Goal: Task Accomplishment & Management: Complete application form

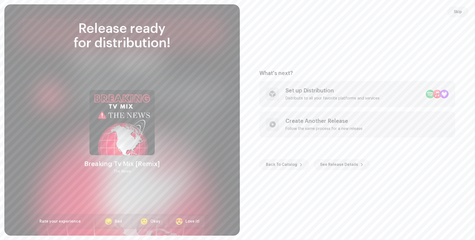
scroll to position [830, 0]
click at [338, 91] on div "Set up Distribution" at bounding box center [333, 91] width 94 height 7
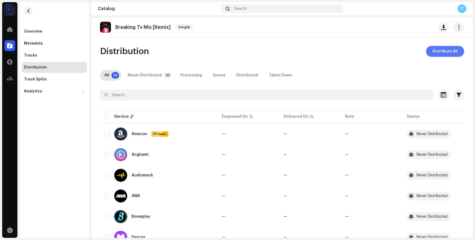
click at [446, 54] on span "Distribute All" at bounding box center [445, 51] width 25 height 11
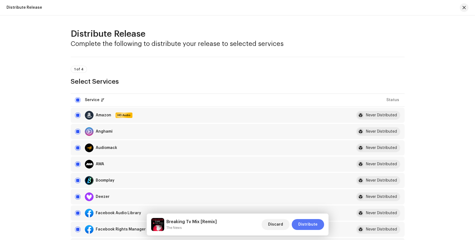
click at [316, 223] on span "Distribute" at bounding box center [308, 224] width 19 height 11
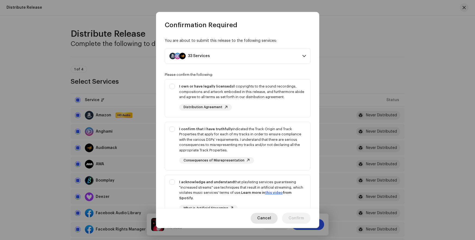
click at [261, 217] on span "Cancel" at bounding box center [264, 218] width 14 height 11
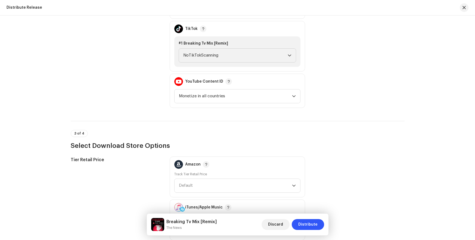
scroll to position [683, 0]
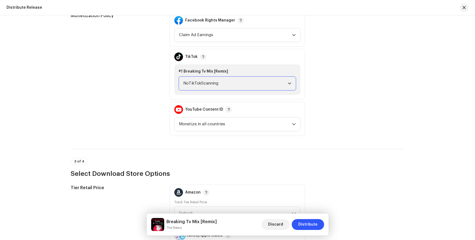
click at [235, 84] on span "NoTikTokScanning" at bounding box center [235, 84] width 105 height 14
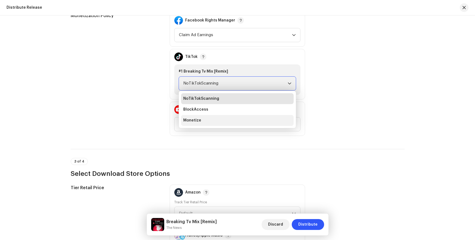
click at [234, 122] on li "Monetize" at bounding box center [237, 120] width 113 height 11
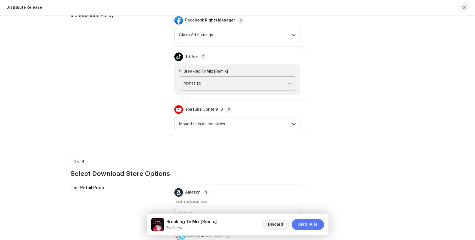
click at [316, 227] on span "Distribute" at bounding box center [308, 224] width 19 height 11
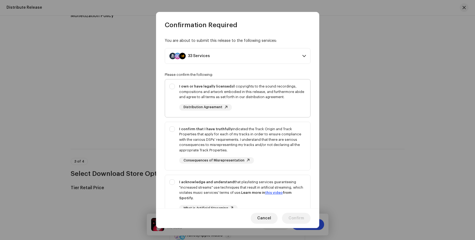
click at [263, 99] on div "I own or have legally licensed all copyrights to the sound recordings, composit…" at bounding box center [242, 92] width 127 height 16
checkbox input "true"
click at [263, 134] on div "I confirm that I have truthfully indicated the Track Origin and Track Propertie…" at bounding box center [242, 140] width 127 height 27
checkbox input "true"
click at [263, 176] on div "I acknowledge and understand that playlisting services guaranteeing "increased …" at bounding box center [237, 200] width 145 height 50
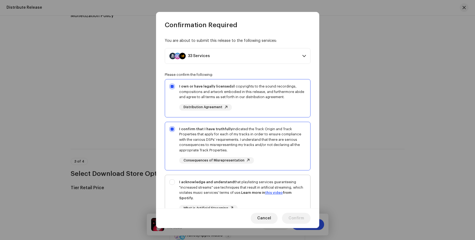
checkbox input "true"
click at [291, 221] on span "Confirm" at bounding box center [297, 218] width 16 height 11
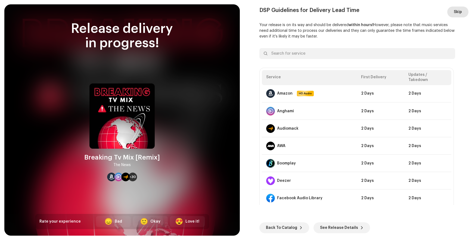
click at [460, 14] on span "Skip" at bounding box center [458, 12] width 8 height 11
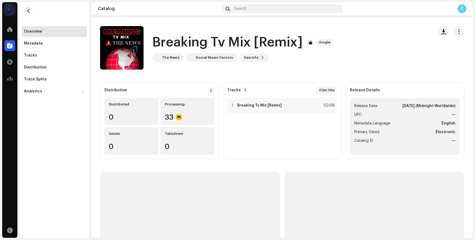
click at [16, 43] on div "Catalog" at bounding box center [9, 45] width 15 height 15
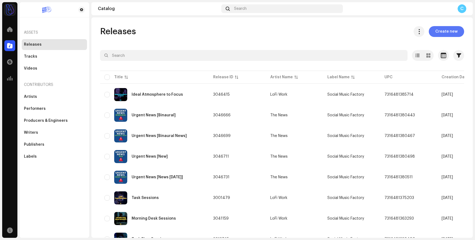
click at [452, 31] on span "Create new" at bounding box center [447, 31] width 22 height 11
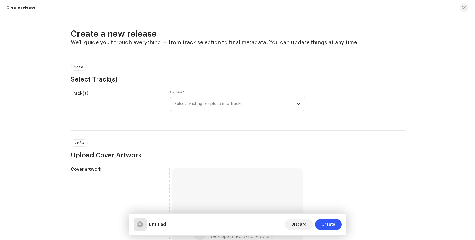
click at [249, 102] on span "Select existing or upload new tracks" at bounding box center [235, 104] width 122 height 14
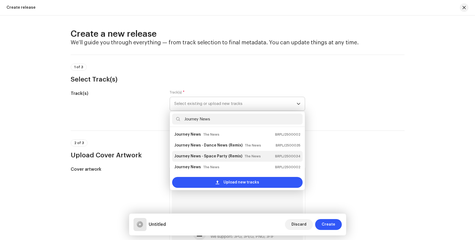
type input "Journey News"
click at [238, 155] on strong "(Remix)" at bounding box center [236, 156] width 14 height 9
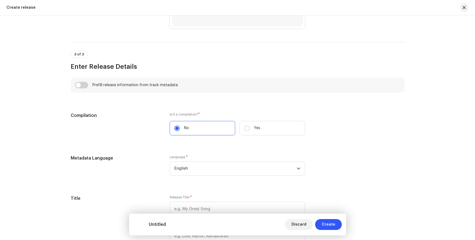
scroll to position [434, 0]
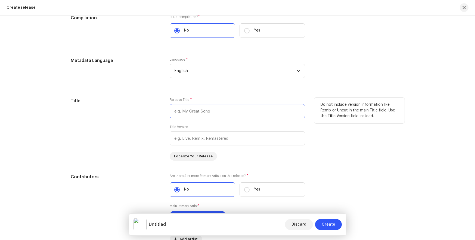
click at [210, 110] on input "text" at bounding box center [238, 111] width 136 height 14
paste input "Journey News - Space Party"
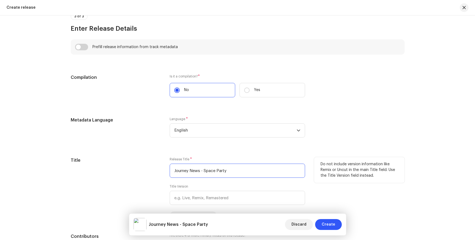
scroll to position [452, 0]
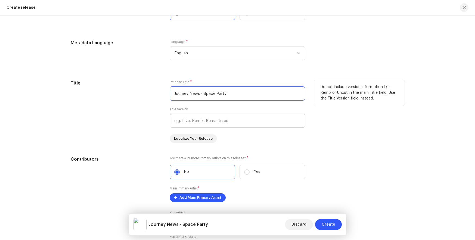
type input "Journey News - Space Party"
click at [214, 125] on input "text" at bounding box center [238, 121] width 136 height 14
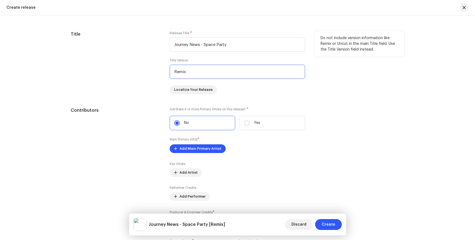
scroll to position [529, 0]
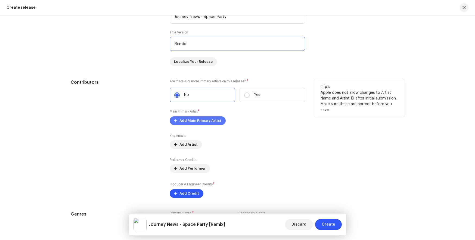
type input "Remix"
click at [214, 120] on span "Add Main Primary Artist" at bounding box center [201, 120] width 42 height 11
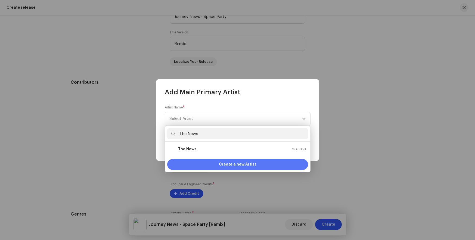
type input "The News"
click at [231, 163] on span "Create a new Artist" at bounding box center [237, 164] width 37 height 11
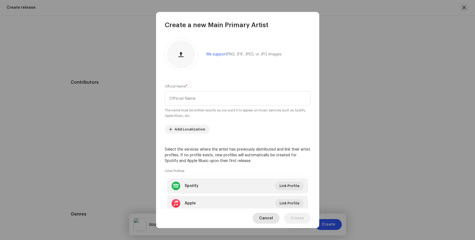
click at [266, 213] on div "Cancel Create" at bounding box center [237, 218] width 163 height 20
click at [267, 216] on span "Cancel" at bounding box center [266, 218] width 14 height 11
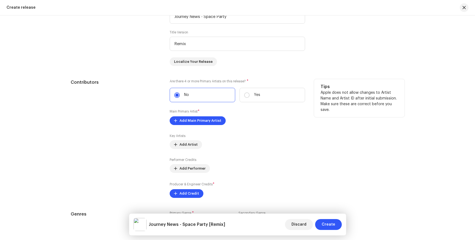
click at [207, 90] on label "No" at bounding box center [203, 95] width 66 height 14
click at [180, 93] on input "No" at bounding box center [176, 95] width 5 height 5
click at [207, 117] on span "Add Main Primary Artist" at bounding box center [201, 120] width 42 height 11
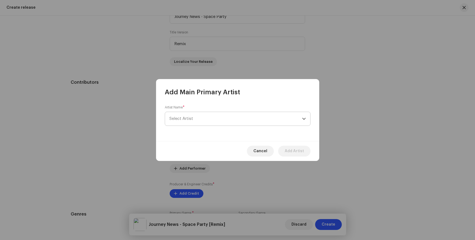
click at [235, 118] on span "Select Artist" at bounding box center [236, 119] width 133 height 14
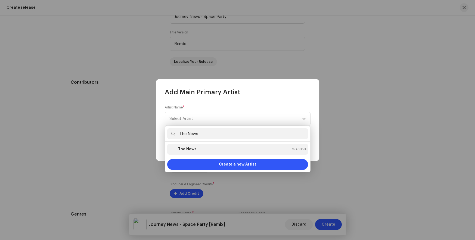
type input "The News"
click at [235, 151] on div "The News 1573353" at bounding box center [238, 149] width 137 height 7
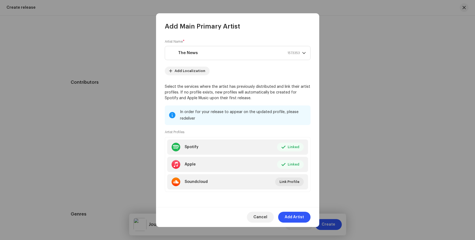
click at [290, 211] on div "Cancel Add Artist" at bounding box center [237, 217] width 163 height 20
click at [291, 217] on span "Add Artist" at bounding box center [294, 217] width 19 height 11
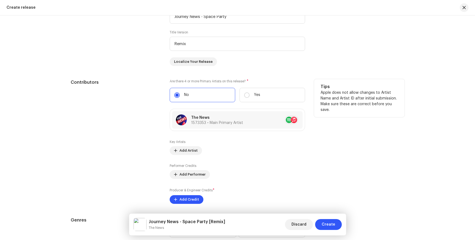
scroll to position [606, 0]
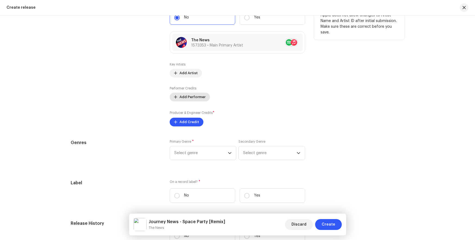
click at [190, 98] on span "Add Performer" at bounding box center [193, 97] width 26 height 11
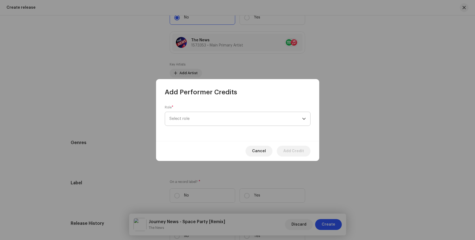
click at [191, 118] on span "Select role" at bounding box center [236, 119] width 133 height 14
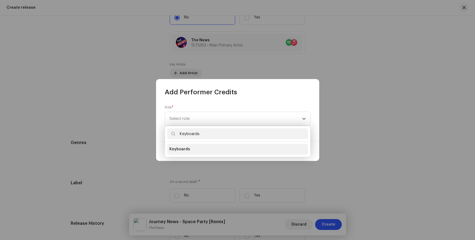
type input "Keyboards"
click at [183, 149] on span "Keyboards" at bounding box center [180, 149] width 21 height 5
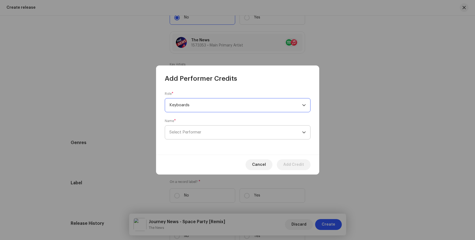
click at [191, 131] on span "Select Performer" at bounding box center [186, 132] width 32 height 4
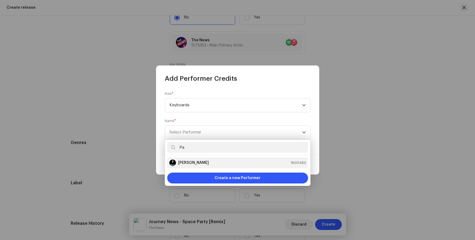
type input "Pa"
click at [188, 163] on strong "[PERSON_NAME]" at bounding box center [193, 162] width 31 height 5
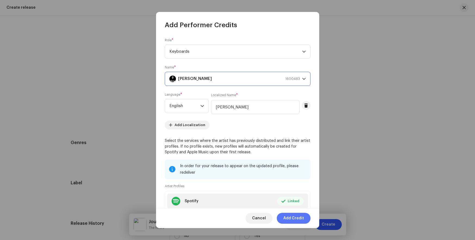
click at [294, 219] on span "Add Credit" at bounding box center [294, 218] width 21 height 11
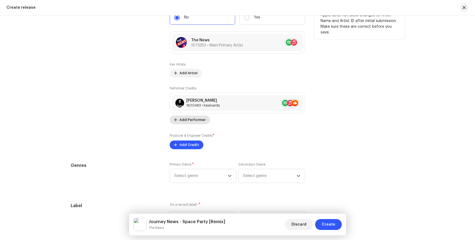
click at [176, 119] on span at bounding box center [175, 120] width 3 height 4
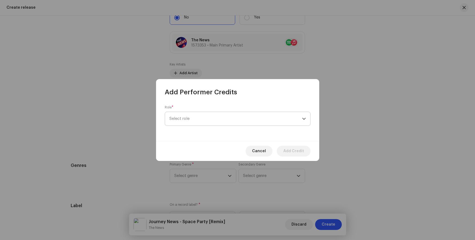
click at [200, 116] on span "Select role" at bounding box center [236, 119] width 133 height 14
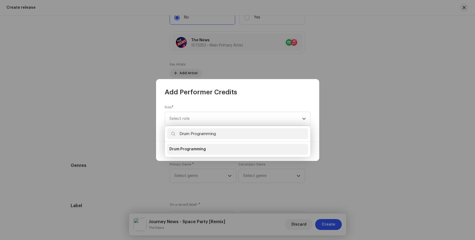
type input "Drum Programming"
click at [192, 148] on span "Drum Programming" at bounding box center [188, 149] width 36 height 5
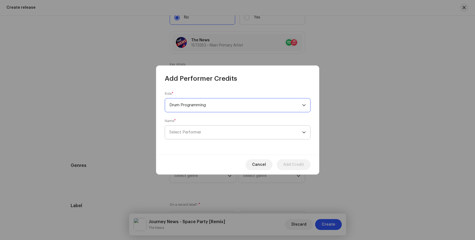
click at [191, 131] on span "Select Performer" at bounding box center [186, 132] width 32 height 4
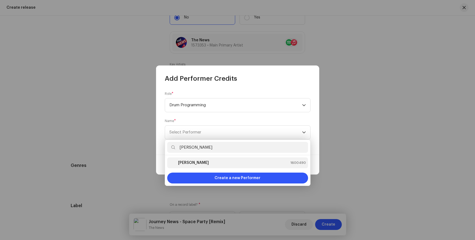
type input "[PERSON_NAME]"
click at [188, 163] on strong "[PERSON_NAME]" at bounding box center [193, 162] width 31 height 5
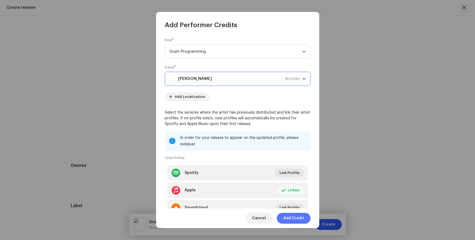
click at [294, 219] on span "Add Credit" at bounding box center [294, 218] width 21 height 11
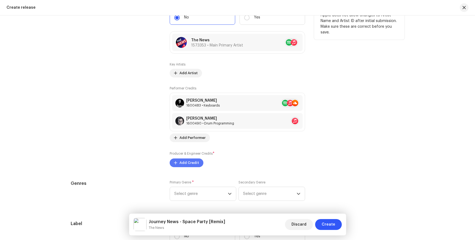
click at [186, 164] on span "Add Credit" at bounding box center [190, 163] width 20 height 11
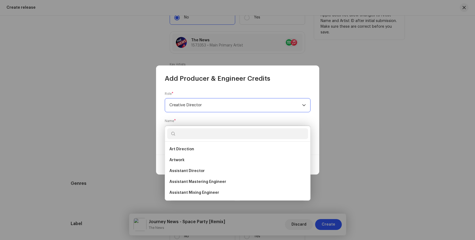
scroll to position [0, 0]
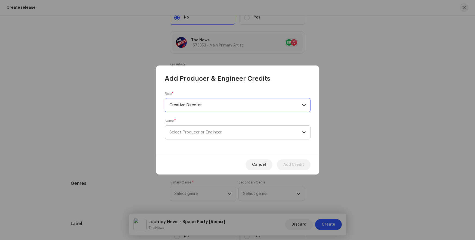
click at [200, 130] on span "Select Producer or Engineer" at bounding box center [196, 132] width 52 height 4
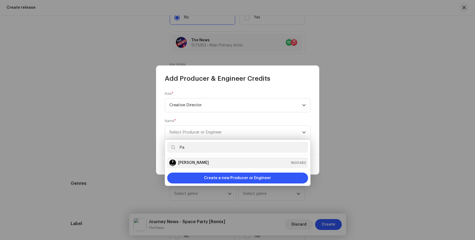
type input "Pa"
click at [188, 163] on strong "[PERSON_NAME]" at bounding box center [193, 162] width 31 height 5
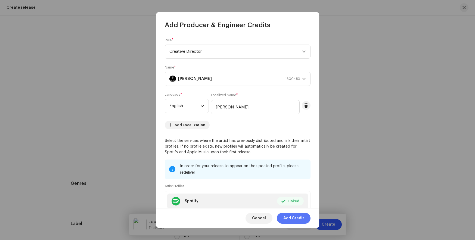
click at [294, 223] on span "Add Credit" at bounding box center [294, 218] width 21 height 11
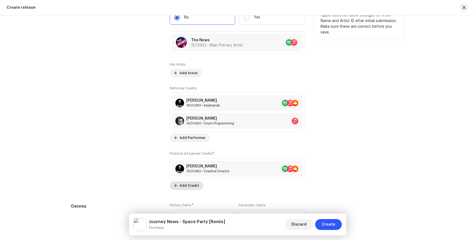
click at [186, 188] on span "Add Credit" at bounding box center [190, 185] width 20 height 11
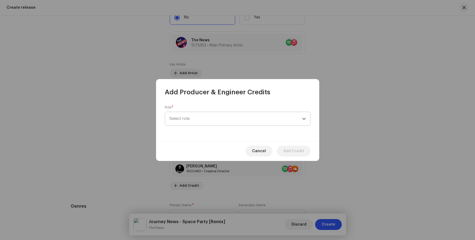
click at [202, 118] on span "Select role" at bounding box center [236, 119] width 133 height 14
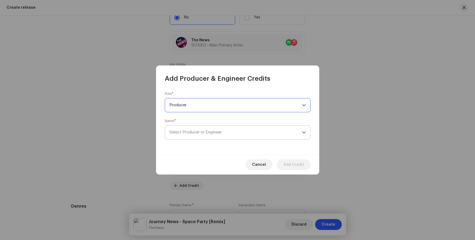
click at [200, 130] on span "Select Producer or Engineer" at bounding box center [196, 132] width 52 height 4
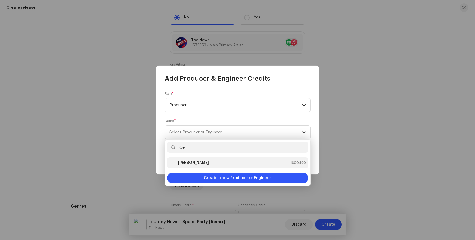
type input "Ce"
click at [186, 163] on strong "[PERSON_NAME]" at bounding box center [193, 162] width 31 height 5
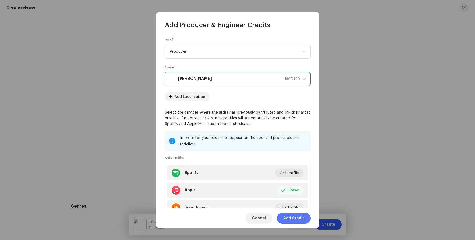
click at [294, 219] on span "Add Credit" at bounding box center [294, 218] width 21 height 11
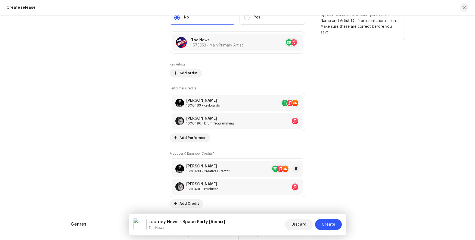
click at [248, 169] on div "[PERSON_NAME] 1600483 • Creative Director" at bounding box center [237, 169] width 131 height 16
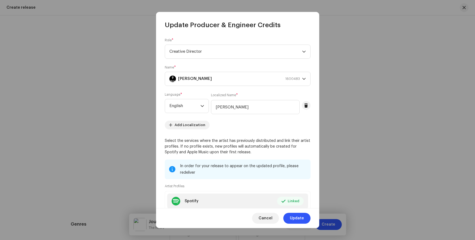
click at [228, 55] on span "Creative Director" at bounding box center [236, 52] width 133 height 14
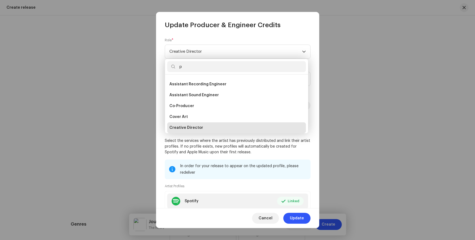
scroll to position [9, 0]
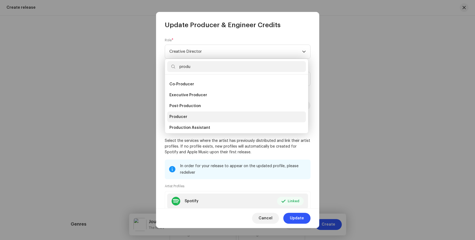
type input "produ"
click at [214, 116] on li "Producer" at bounding box center [236, 117] width 139 height 11
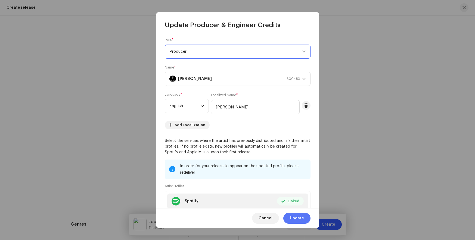
click at [309, 222] on button "Update" at bounding box center [297, 218] width 27 height 11
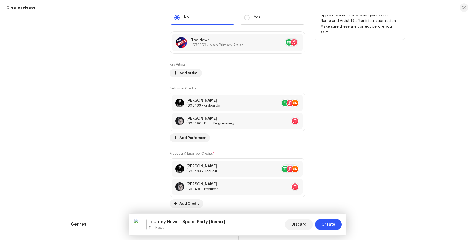
scroll to position [725, 0]
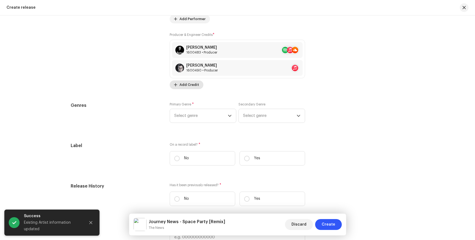
click at [192, 86] on span "Add Credit" at bounding box center [190, 84] width 20 height 11
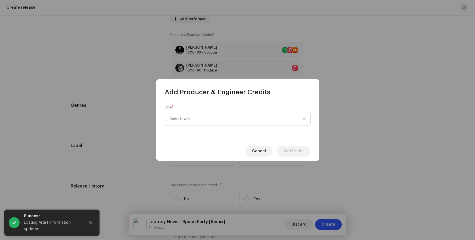
click at [208, 115] on span "Select role" at bounding box center [236, 119] width 133 height 14
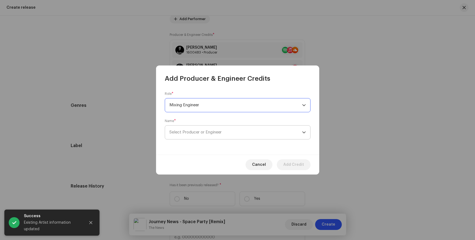
click at [200, 130] on span "Select Producer or Engineer" at bounding box center [196, 132] width 52 height 4
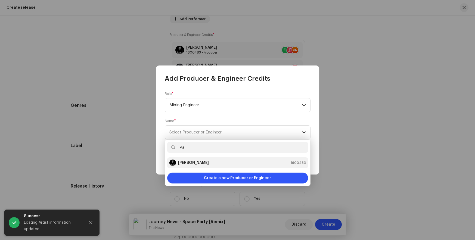
type input "Pa"
click at [188, 163] on strong "[PERSON_NAME]" at bounding box center [193, 162] width 31 height 5
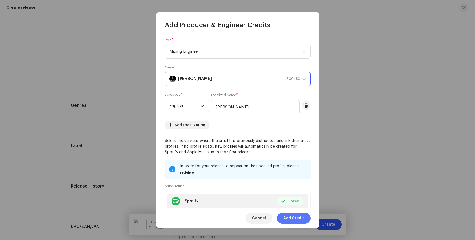
click at [295, 219] on span "Add Credit" at bounding box center [294, 218] width 21 height 11
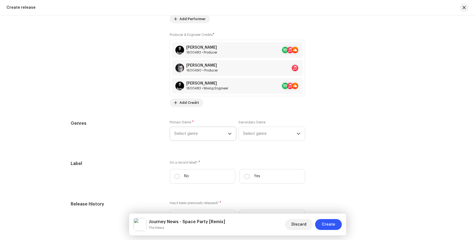
click at [207, 139] on span "Select genre" at bounding box center [201, 134] width 54 height 14
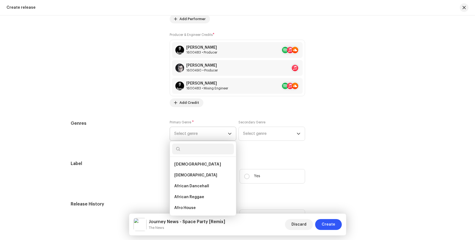
click at [201, 136] on span "Select genre" at bounding box center [201, 134] width 54 height 14
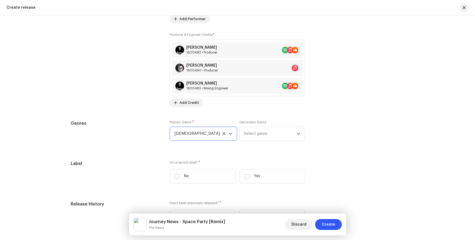
click at [201, 136] on span "[DEMOGRAPHIC_DATA]" at bounding box center [201, 134] width 54 height 14
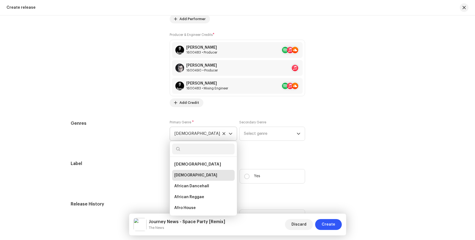
click at [223, 134] on icon at bounding box center [224, 133] width 3 height 3
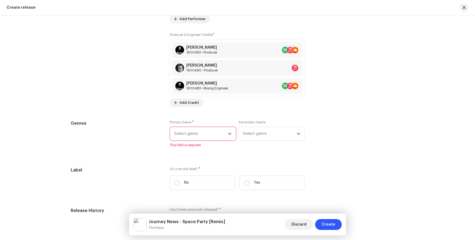
click at [200, 133] on span "Select genre" at bounding box center [201, 134] width 54 height 14
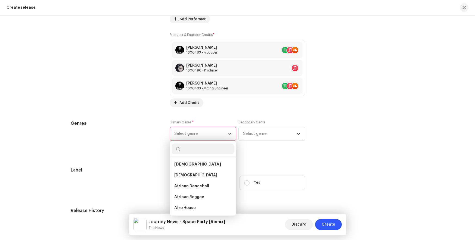
type input "Electronic"
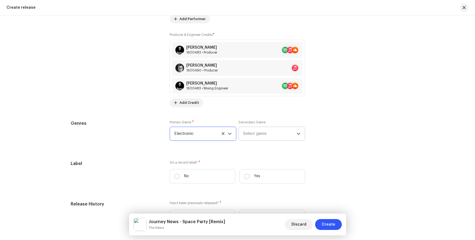
click at [262, 141] on p-select "Select genre" at bounding box center [272, 134] width 67 height 14
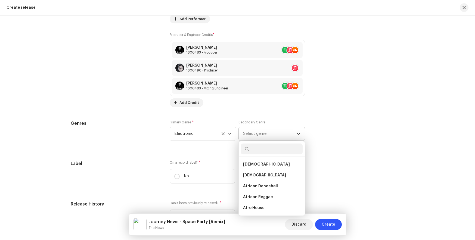
type input "World"
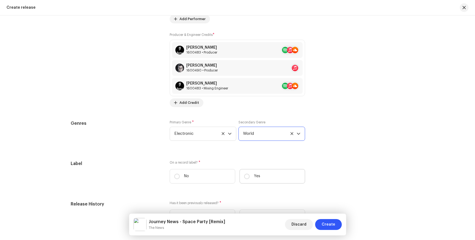
click at [264, 178] on label "Yes" at bounding box center [273, 176] width 66 height 14
click at [250, 178] on input "Yes" at bounding box center [246, 176] width 5 height 5
radio input "true"
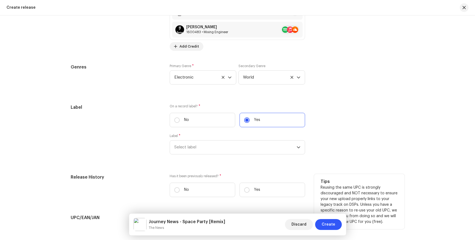
scroll to position [837, 0]
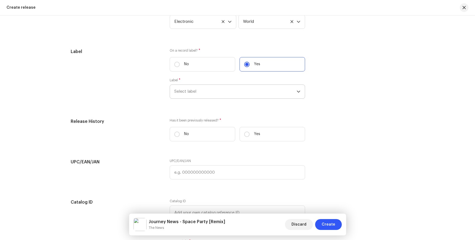
click at [225, 96] on span "Select label" at bounding box center [235, 92] width 122 height 14
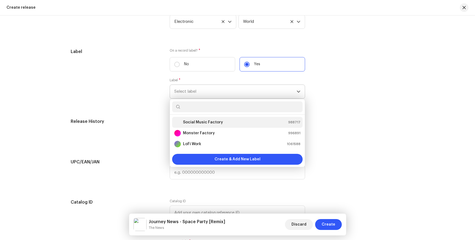
click at [210, 122] on strong "Social Music Factory" at bounding box center [203, 122] width 40 height 5
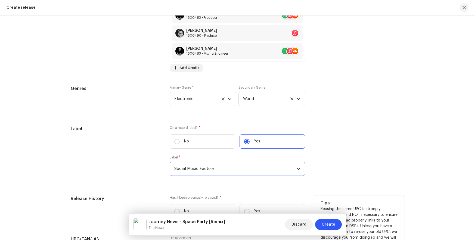
scroll to position [673, 0]
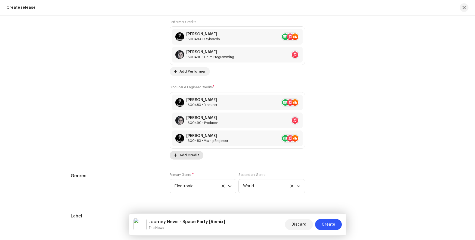
click at [188, 157] on span "Add Credit" at bounding box center [190, 155] width 20 height 11
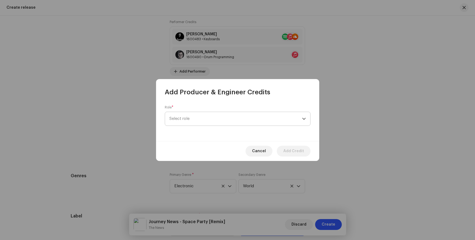
click at [220, 119] on span "Select role" at bounding box center [236, 119] width 133 height 14
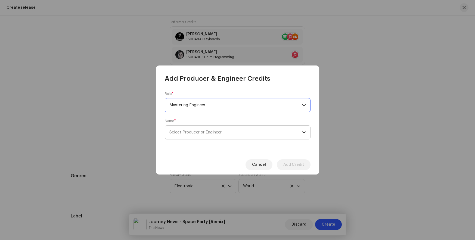
click at [199, 133] on span "Select Producer or Engineer" at bounding box center [196, 132] width 52 height 4
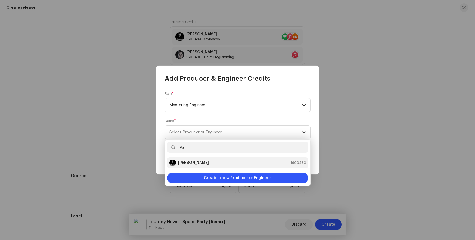
type input "Pa"
click at [188, 163] on strong "[PERSON_NAME]" at bounding box center [193, 162] width 31 height 5
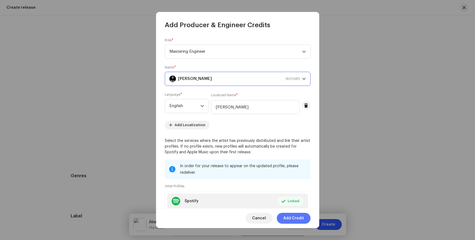
click at [294, 218] on span "Add Credit" at bounding box center [294, 218] width 21 height 11
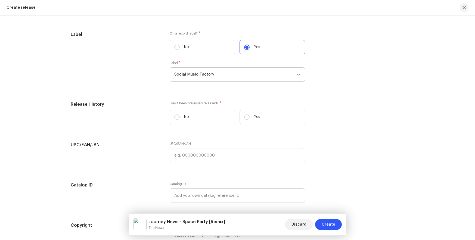
scroll to position [898, 0]
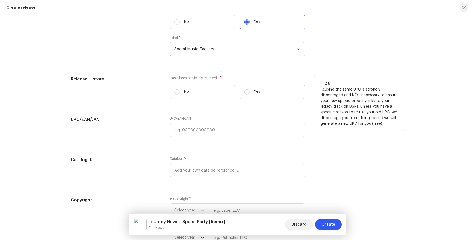
click at [276, 93] on label "Yes" at bounding box center [273, 92] width 66 height 14
click at [250, 93] on input "Yes" at bounding box center [246, 91] width 5 height 5
radio input "true"
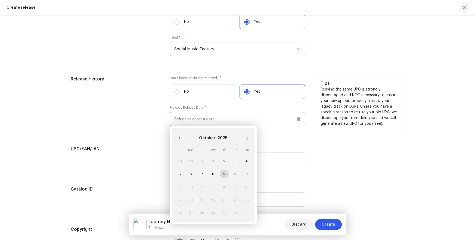
click at [235, 118] on input "text" at bounding box center [238, 119] width 136 height 14
paste input "[DATE]"
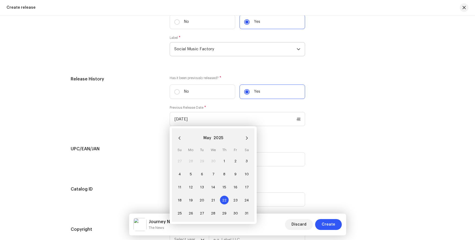
type input "[DATE]"
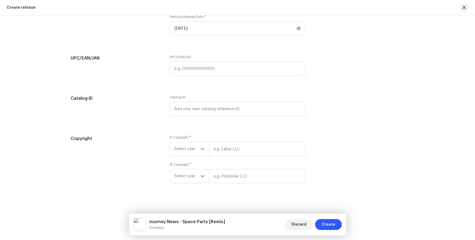
scroll to position [990, 0]
click at [190, 147] on span "Select year" at bounding box center [187, 147] width 26 height 14
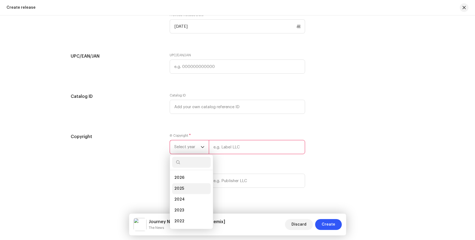
click at [182, 189] on span "2025" at bounding box center [179, 188] width 10 height 5
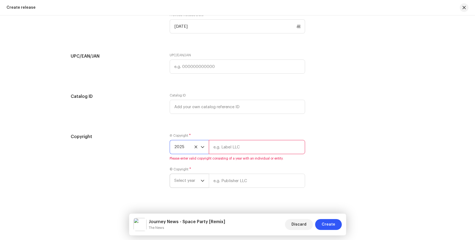
click at [190, 180] on span "Select year" at bounding box center [187, 181] width 26 height 14
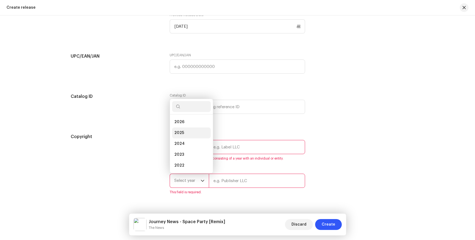
click at [184, 131] on li "2025" at bounding box center [191, 133] width 39 height 11
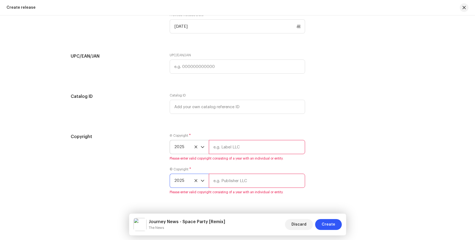
click at [233, 148] on input "text" at bounding box center [257, 147] width 96 height 14
type input "Social Music Factory"
click at [237, 180] on input "text" at bounding box center [257, 181] width 96 height 14
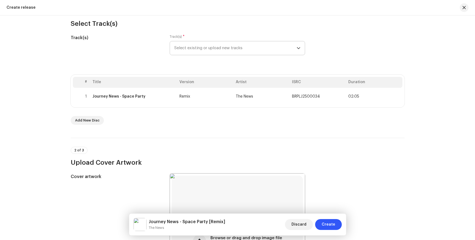
scroll to position [10, 0]
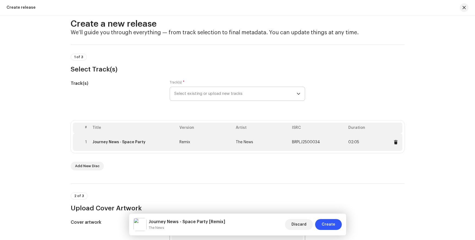
type input "Social Music Factory"
click at [256, 140] on td "The News" at bounding box center [262, 142] width 56 height 17
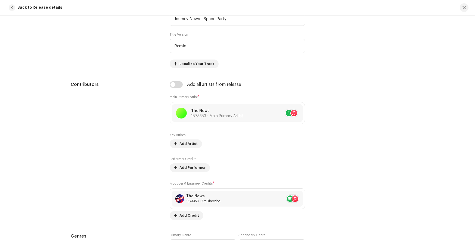
scroll to position [362, 0]
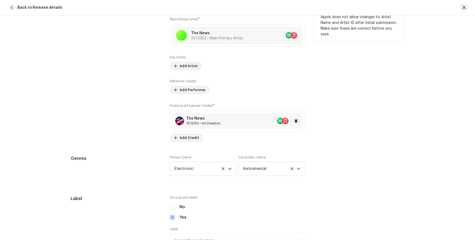
click at [291, 120] on div at bounding box center [287, 121] width 23 height 9
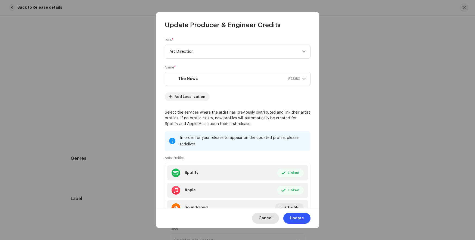
click at [275, 220] on button "Cancel" at bounding box center [265, 218] width 27 height 11
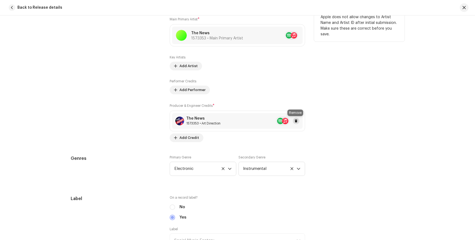
click at [296, 121] on span at bounding box center [296, 121] width 3 height 4
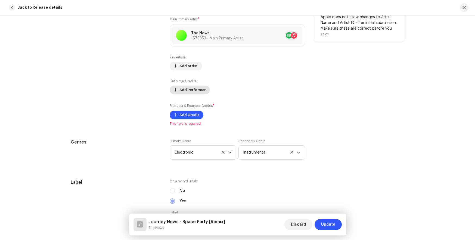
click at [197, 92] on span "Add Performer" at bounding box center [193, 90] width 26 height 11
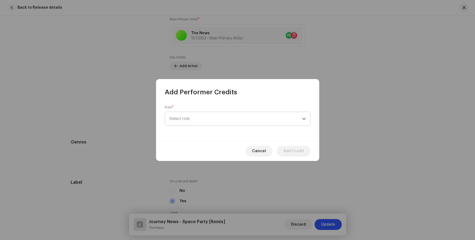
click at [196, 116] on span "Select role" at bounding box center [236, 119] width 133 height 14
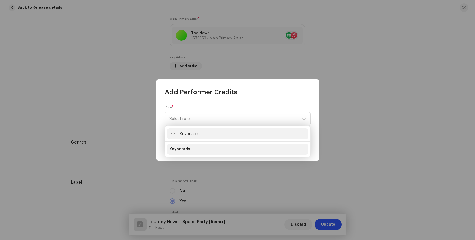
type input "Keyboards"
click at [183, 149] on span "Keyboards" at bounding box center [180, 149] width 21 height 5
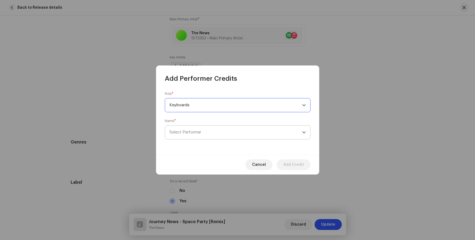
click at [191, 131] on span "Select Performer" at bounding box center [186, 132] width 32 height 4
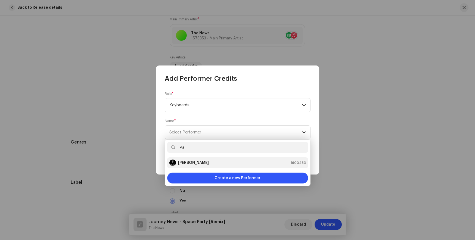
type input "Pa"
click at [188, 163] on strong "[PERSON_NAME]" at bounding box center [193, 162] width 31 height 5
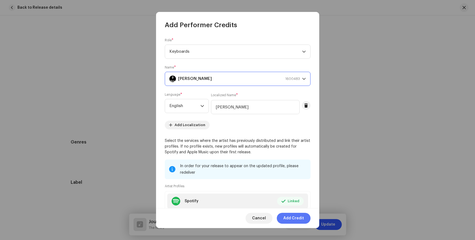
click at [303, 218] on span "Add Credit" at bounding box center [294, 218] width 21 height 11
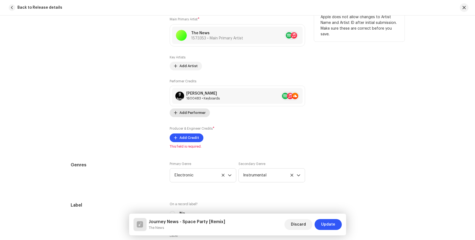
click at [185, 115] on span "Add Performer" at bounding box center [193, 113] width 26 height 11
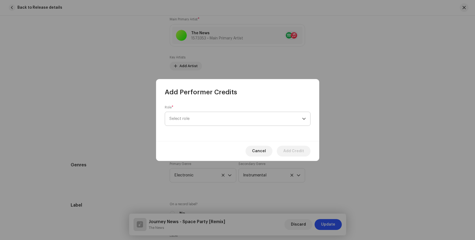
click at [198, 117] on span "Select role" at bounding box center [236, 119] width 133 height 14
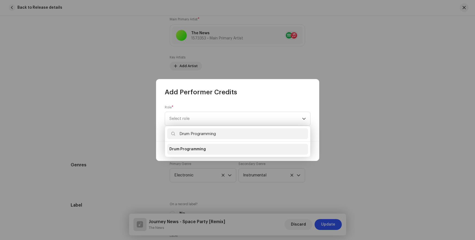
type input "Drum Programming"
click at [192, 148] on span "Drum Programming" at bounding box center [188, 149] width 36 height 5
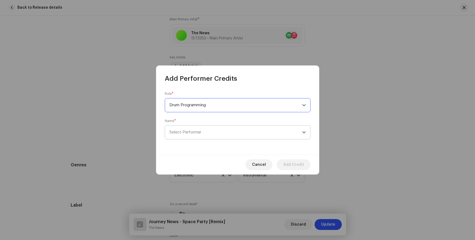
click at [191, 131] on span "Select Performer" at bounding box center [186, 132] width 32 height 4
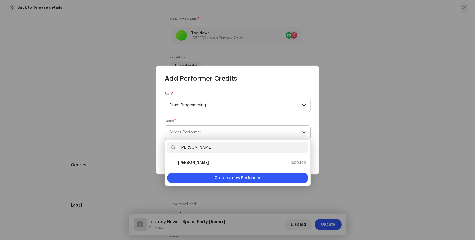
type input "[PERSON_NAME]"
click at [188, 163] on strong "[PERSON_NAME]" at bounding box center [193, 162] width 31 height 5
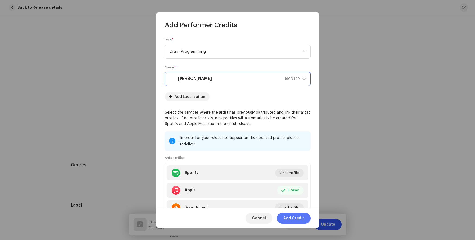
click at [294, 219] on span "Add Credit" at bounding box center [294, 218] width 21 height 11
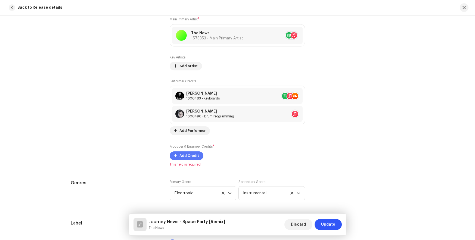
click at [174, 157] on span at bounding box center [175, 156] width 3 height 4
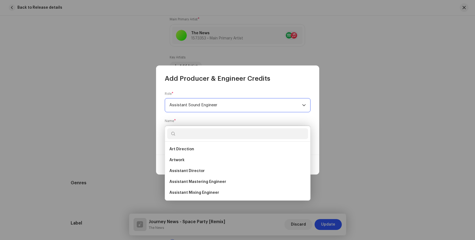
scroll to position [0, 0]
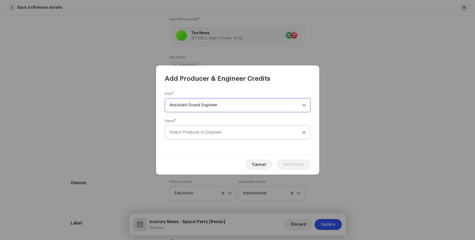
click at [200, 130] on span "Select Producer or Engineer" at bounding box center [196, 132] width 52 height 4
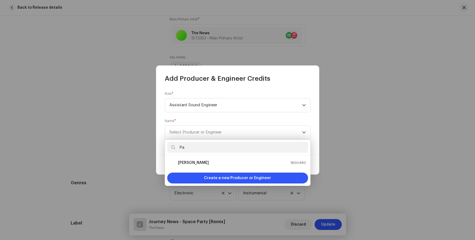
type input "Pa"
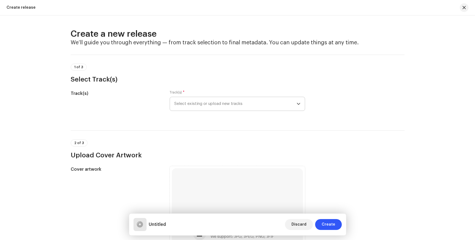
click at [266, 104] on span "Select existing or upload new tracks" at bounding box center [235, 104] width 122 height 14
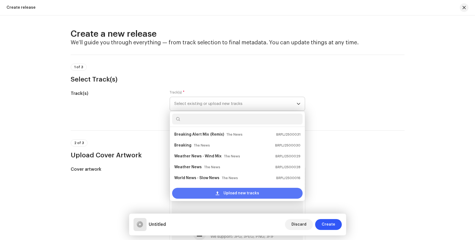
scroll to position [9, 0]
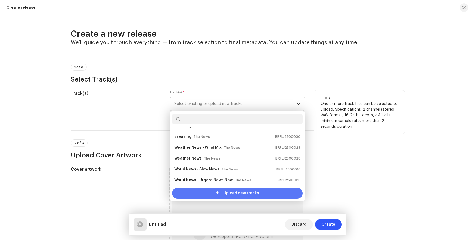
click at [234, 192] on span "Upload new tracks" at bounding box center [242, 193] width 36 height 11
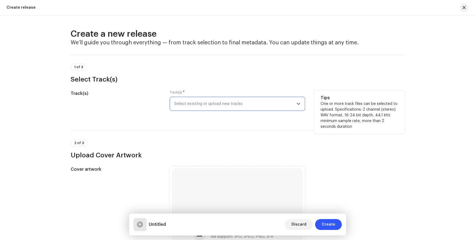
click at [214, 105] on span "Select existing or upload new tracks" at bounding box center [235, 104] width 122 height 14
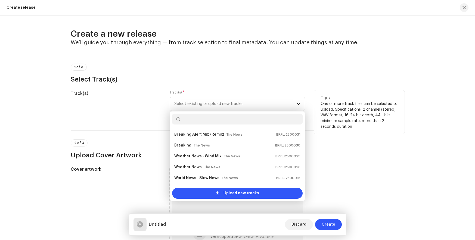
click at [217, 119] on input "text" at bounding box center [237, 119] width 131 height 11
type input "[DATE]"
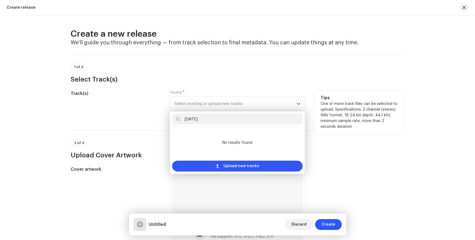
drag, startPoint x: 217, startPoint y: 119, endPoint x: 146, endPoint y: 106, distance: 72.4
click at [146, 106] on div "Track(s) Track(s) * Select existing or upload new tracks [DATE] No results foun…" at bounding box center [238, 103] width 334 height 27
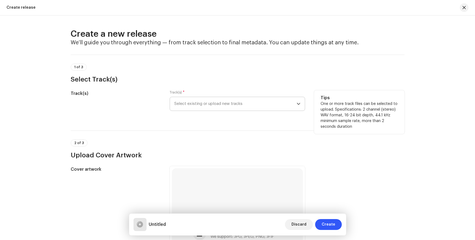
click at [236, 103] on span "Select existing or upload new tracks" at bounding box center [235, 104] width 122 height 14
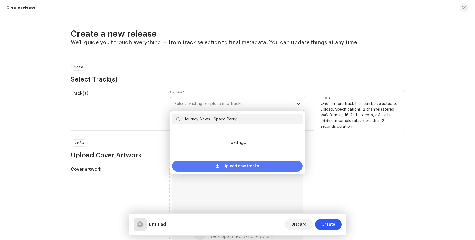
type input "Journey News - Space Party"
click at [257, 165] on div "Upload new tracks" at bounding box center [237, 166] width 131 height 11
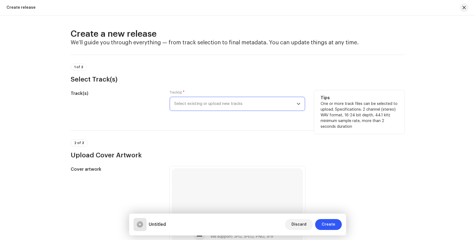
click at [214, 107] on span "Select existing or upload new tracks" at bounding box center [235, 104] width 122 height 14
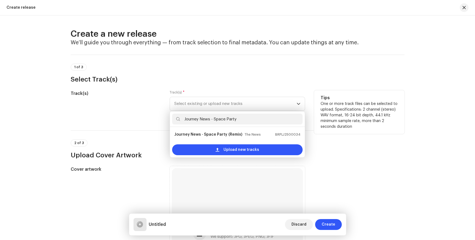
type input "Journey News - Space Party"
click at [219, 141] on ul "Journey News - Space Party (Remix) The News BRPLJ2500034" at bounding box center [237, 134] width 135 height 15
click at [224, 129] on li "Journey News - Space Party (Remix) The News BRPLJ2500034" at bounding box center [237, 134] width 131 height 11
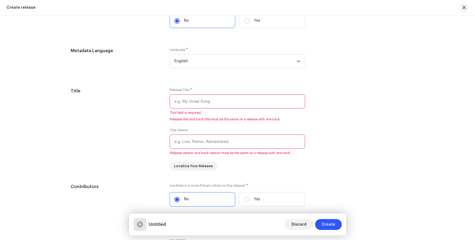
scroll to position [451, 0]
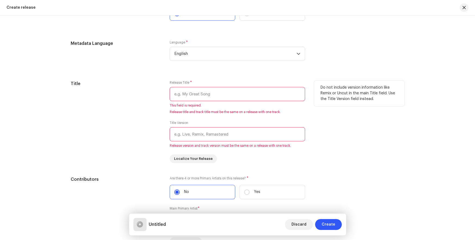
click at [209, 94] on input "text" at bounding box center [238, 94] width 136 height 14
paste input "Journey News - Space Party"
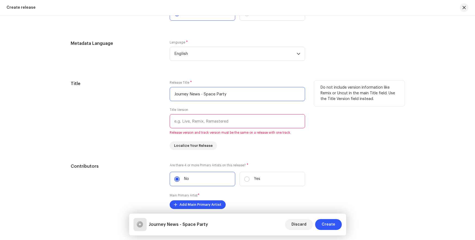
type input "Journey News - Space Party"
click at [203, 120] on input "text" at bounding box center [238, 121] width 136 height 14
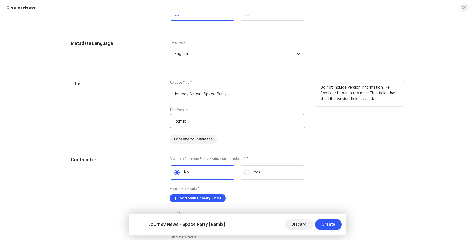
type input "Remix"
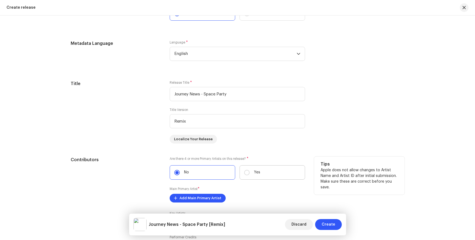
click at [267, 176] on label "Yes" at bounding box center [273, 172] width 66 height 14
click at [250, 176] on input "Yes" at bounding box center [246, 172] width 5 height 5
radio input "true"
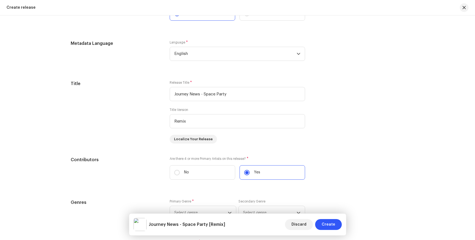
scroll to position [598, 0]
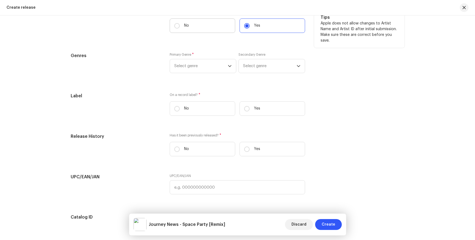
click at [203, 31] on label "No" at bounding box center [203, 26] width 66 height 14
click at [180, 29] on input "No" at bounding box center [176, 25] width 5 height 5
radio input "true"
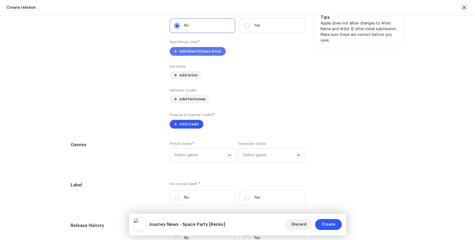
click at [193, 55] on span "Add Main Primary Artist" at bounding box center [201, 51] width 42 height 11
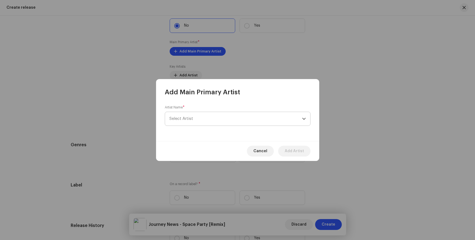
click at [219, 117] on span "Select Artist" at bounding box center [236, 119] width 133 height 14
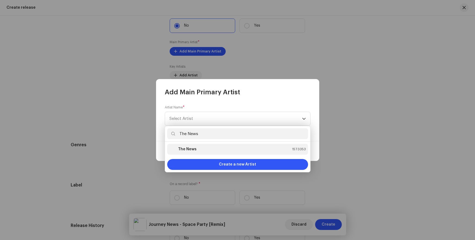
type input "The News"
click at [211, 147] on div "The News 1573353" at bounding box center [238, 149] width 137 height 7
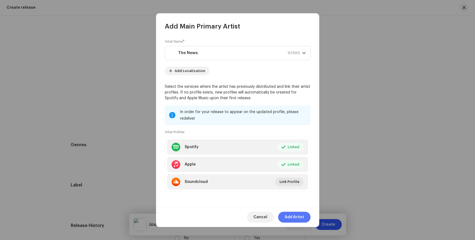
click at [297, 213] on span "Add Artist" at bounding box center [294, 217] width 19 height 11
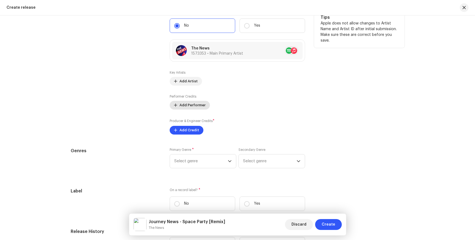
click at [180, 102] on span "Add Performer" at bounding box center [193, 105] width 26 height 11
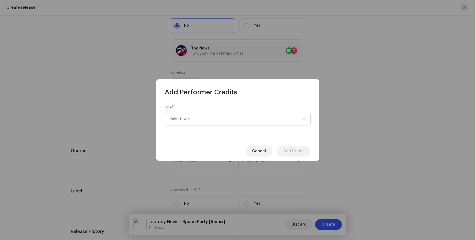
click at [215, 121] on span "Select role" at bounding box center [236, 119] width 133 height 14
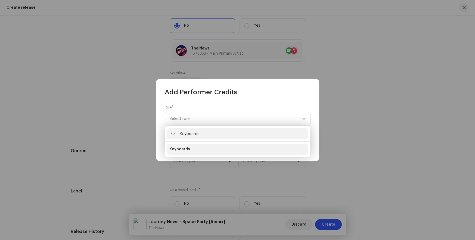
type input "Keyboards"
click at [183, 149] on span "Keyboards" at bounding box center [180, 149] width 21 height 5
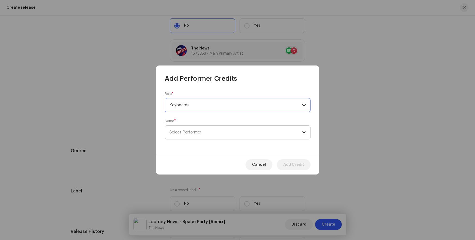
click at [191, 131] on span "Select Performer" at bounding box center [186, 132] width 32 height 4
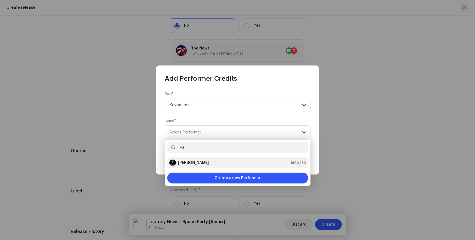
type input "Pa"
click at [188, 163] on strong "[PERSON_NAME]" at bounding box center [193, 162] width 31 height 5
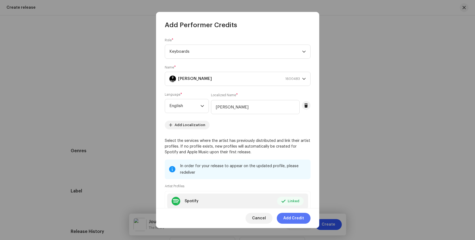
click at [299, 219] on span "Add Credit" at bounding box center [294, 218] width 21 height 11
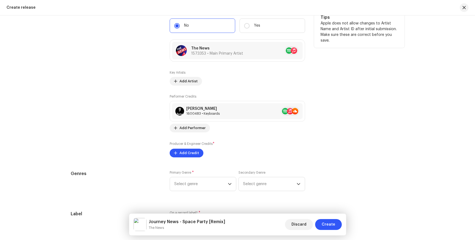
click at [193, 123] on div "Performer Credits [PERSON_NAME] 1600483 • Keyboards Add Performer" at bounding box center [238, 113] width 136 height 38
click at [191, 127] on span "Add Performer" at bounding box center [193, 128] width 26 height 11
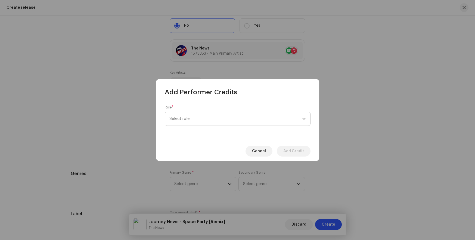
click at [221, 116] on span "Select role" at bounding box center [236, 119] width 133 height 14
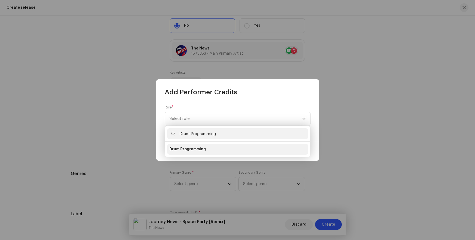
type input "Drum Programming"
click at [192, 148] on span "Drum Programming" at bounding box center [188, 149] width 36 height 5
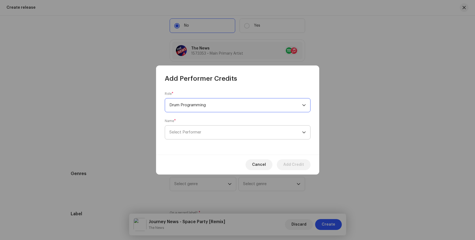
click at [191, 131] on span "Select Performer" at bounding box center [186, 132] width 32 height 4
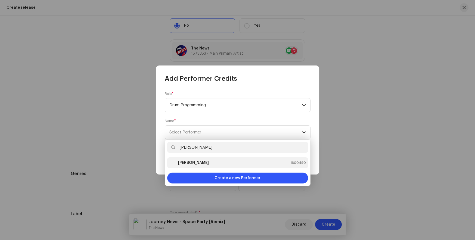
type input "[PERSON_NAME]"
click at [188, 163] on strong "[PERSON_NAME]" at bounding box center [193, 162] width 31 height 5
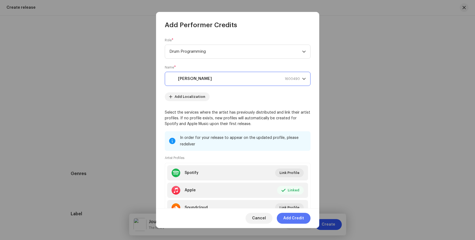
click at [294, 219] on span "Add Credit" at bounding box center [294, 218] width 21 height 11
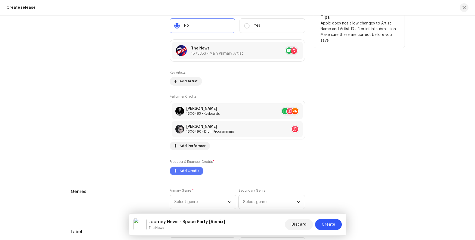
click at [189, 174] on span "Add Credit" at bounding box center [190, 171] width 20 height 11
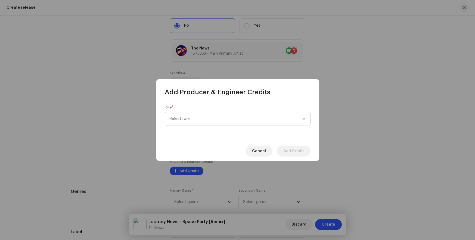
click at [193, 121] on span "Select role" at bounding box center [236, 119] width 133 height 14
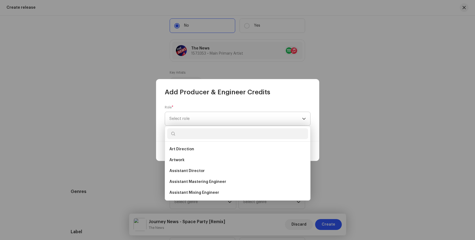
scroll to position [172, 0]
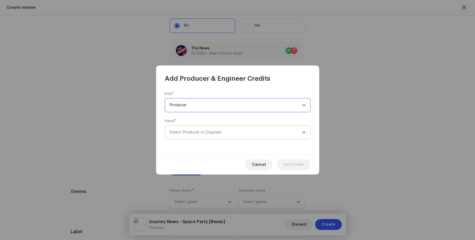
click at [200, 130] on span "Select Producer or Engineer" at bounding box center [196, 132] width 52 height 4
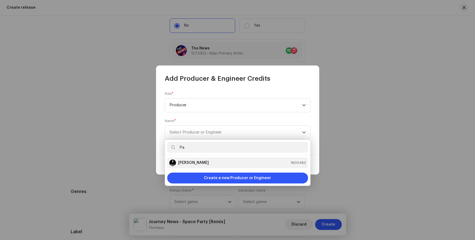
type input "Pa"
click at [188, 163] on strong "[PERSON_NAME]" at bounding box center [193, 162] width 31 height 5
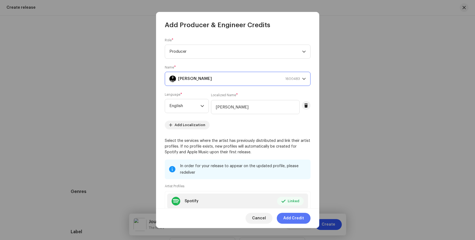
click at [294, 219] on span "Add Credit" at bounding box center [294, 218] width 21 height 11
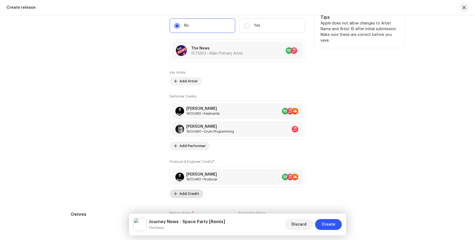
click at [195, 194] on span "Add Credit" at bounding box center [190, 194] width 20 height 11
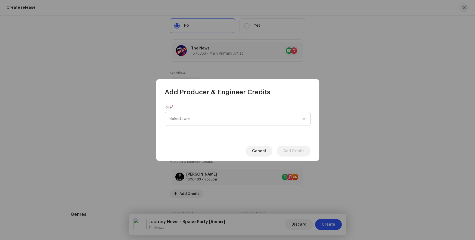
click at [210, 122] on span "Select role" at bounding box center [236, 119] width 133 height 14
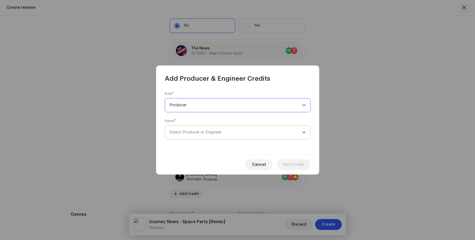
click at [200, 130] on span "Select Producer or Engineer" at bounding box center [196, 132] width 52 height 4
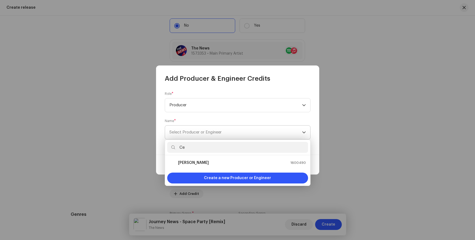
type input "Ce"
click at [186, 163] on strong "[PERSON_NAME]" at bounding box center [193, 162] width 31 height 5
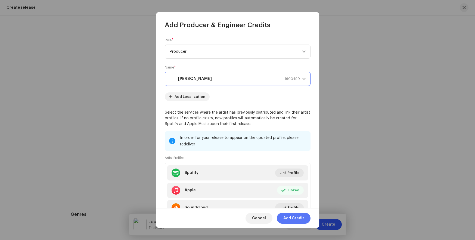
click at [294, 219] on span "Add Credit" at bounding box center [294, 218] width 21 height 11
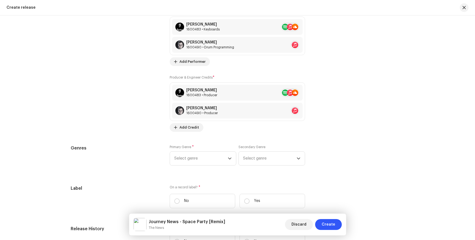
scroll to position [679, 0]
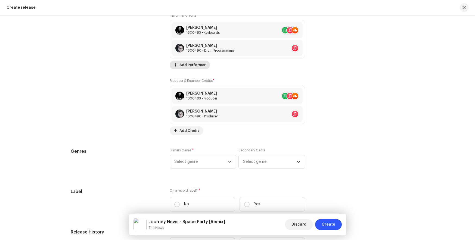
click at [192, 66] on span "Add Performer" at bounding box center [193, 65] width 26 height 11
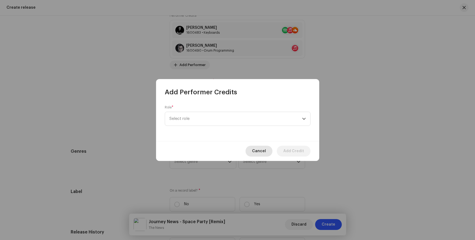
click at [259, 151] on span "Cancel" at bounding box center [259, 151] width 14 height 11
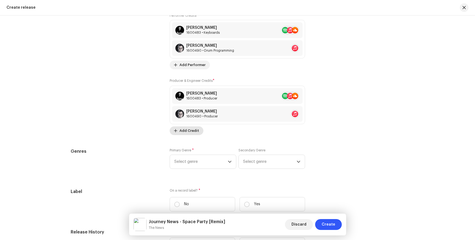
click at [185, 129] on span "Add Credit" at bounding box center [190, 130] width 20 height 11
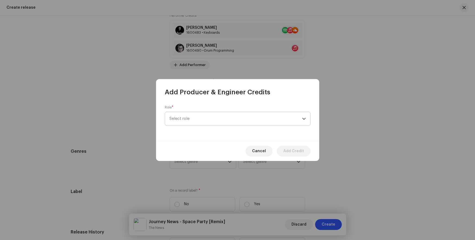
click at [205, 118] on span "Select role" at bounding box center [236, 119] width 133 height 14
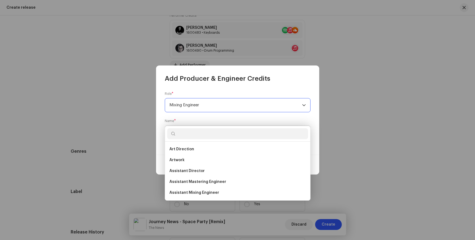
scroll to position [128, 0]
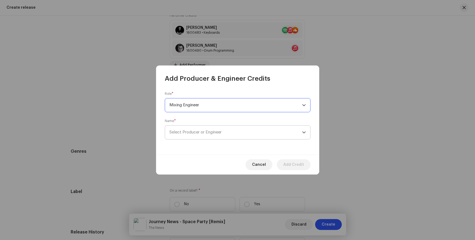
click at [200, 130] on span "Select Producer or Engineer" at bounding box center [196, 132] width 52 height 4
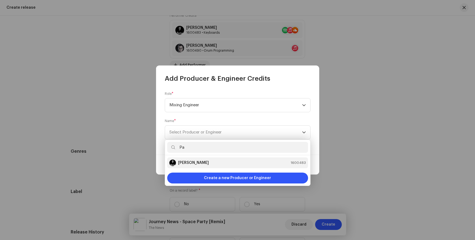
type input "Pa"
click at [188, 163] on strong "[PERSON_NAME]" at bounding box center [193, 162] width 31 height 5
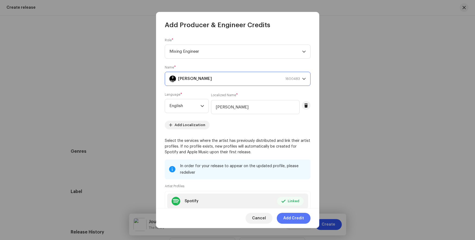
click at [295, 219] on span "Add Credit" at bounding box center [294, 218] width 21 height 11
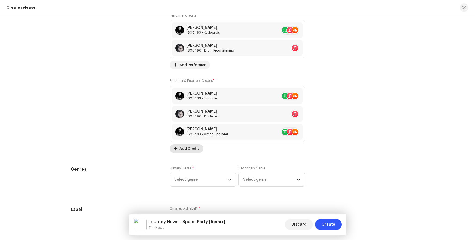
click at [189, 149] on span "Add Credit" at bounding box center [190, 148] width 20 height 11
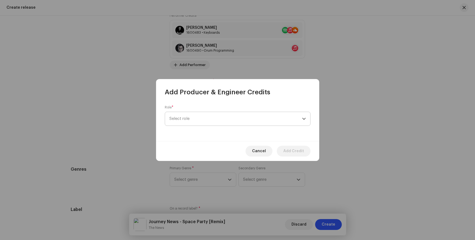
click at [236, 121] on span "Select role" at bounding box center [236, 119] width 133 height 14
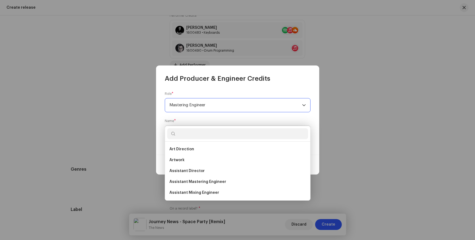
scroll to position [107, 0]
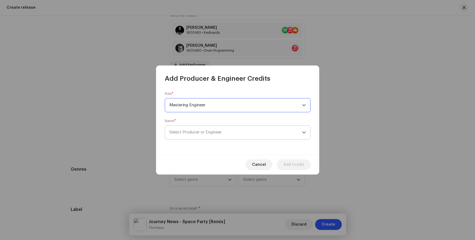
click at [199, 133] on span "Select Producer or Engineer" at bounding box center [196, 132] width 52 height 4
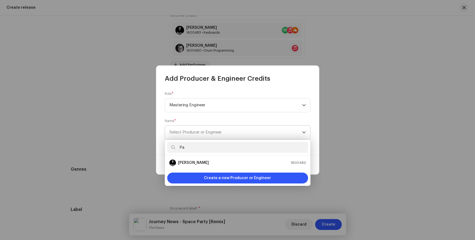
type input "Pa"
click at [188, 163] on strong "[PERSON_NAME]" at bounding box center [193, 162] width 31 height 5
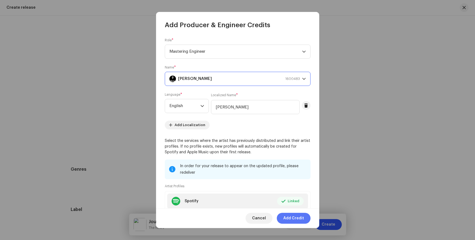
click at [294, 218] on span "Add Credit" at bounding box center [294, 218] width 21 height 11
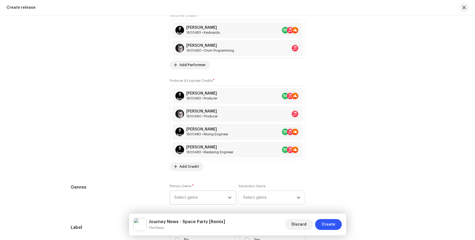
click at [203, 198] on span "Select genre" at bounding box center [201, 198] width 54 height 14
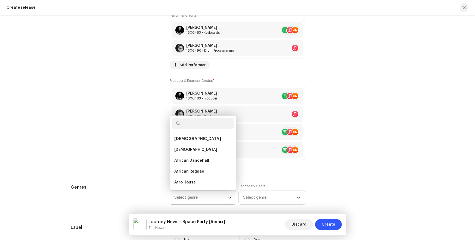
type input "Electronic"
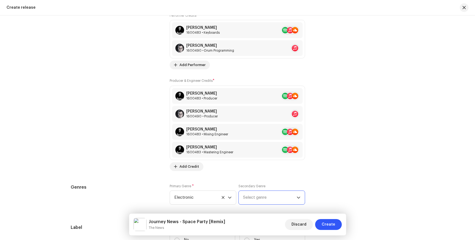
click at [250, 199] on span "Select genre" at bounding box center [270, 198] width 54 height 14
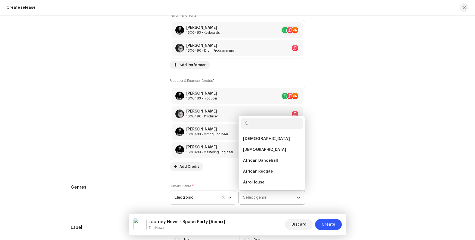
type input "World"
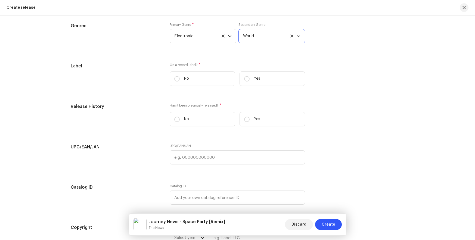
scroll to position [869, 0]
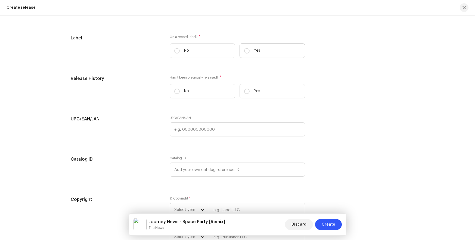
click at [285, 54] on label "Yes" at bounding box center [273, 51] width 66 height 14
click at [250, 54] on input "Yes" at bounding box center [246, 50] width 5 height 5
radio input "true"
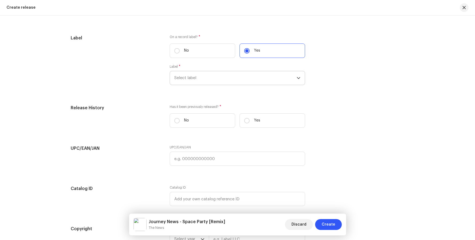
click at [278, 76] on span "Select label" at bounding box center [235, 78] width 122 height 14
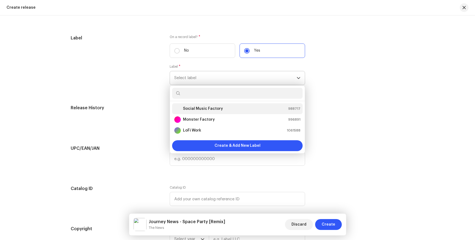
click at [260, 107] on div "Social Music Factory 988717" at bounding box center [237, 109] width 126 height 7
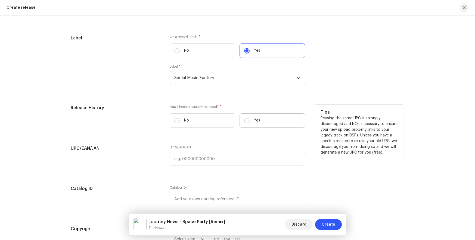
click at [278, 121] on label "Yes" at bounding box center [273, 120] width 66 height 14
click at [250, 121] on input "Yes" at bounding box center [246, 120] width 5 height 5
radio input "true"
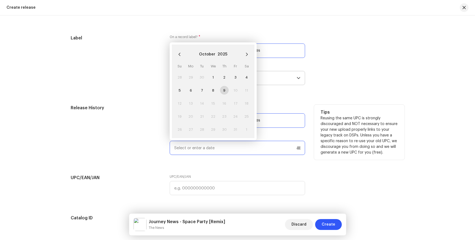
click at [266, 149] on input "text" at bounding box center [238, 148] width 136 height 14
click at [236, 148] on input "text" at bounding box center [238, 148] width 136 height 14
paste input "[DATE]"
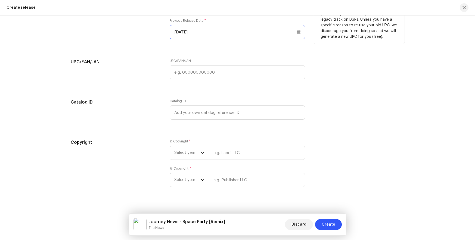
scroll to position [990, 0]
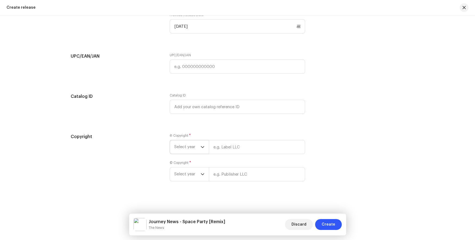
type input "[DATE]"
click at [201, 152] on div "dropdown trigger" at bounding box center [203, 147] width 4 height 14
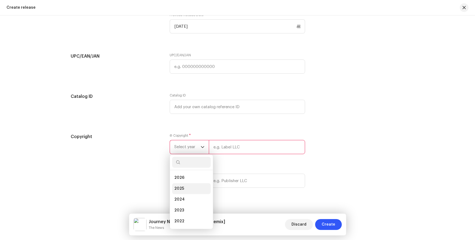
click at [189, 187] on li "2025" at bounding box center [191, 188] width 39 height 11
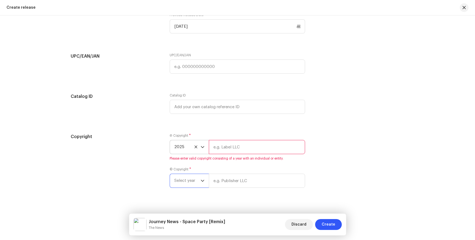
click at [192, 183] on span "Select year" at bounding box center [187, 181] width 26 height 14
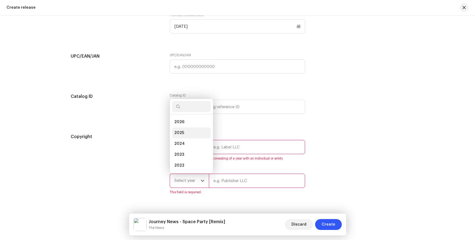
click at [186, 131] on li "2025" at bounding box center [191, 133] width 39 height 11
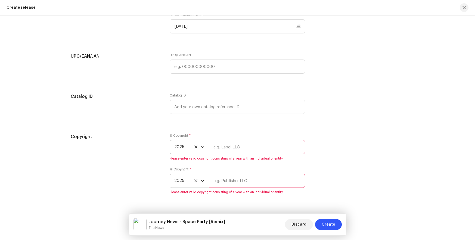
click at [225, 147] on input "text" at bounding box center [257, 147] width 96 height 14
type input "Social Music Factory"
click at [239, 175] on input "text" at bounding box center [257, 181] width 96 height 14
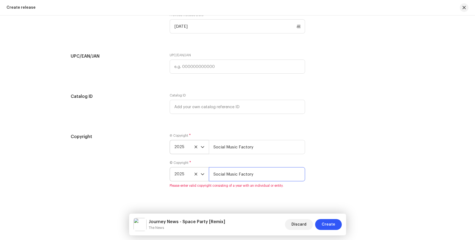
type input "Social Music Factory"
click at [363, 171] on div "Copyright Ⓟ Copyright * 2025 Social Music Factory © Copyright * 2025 Social Mus…" at bounding box center [238, 161] width 334 height 54
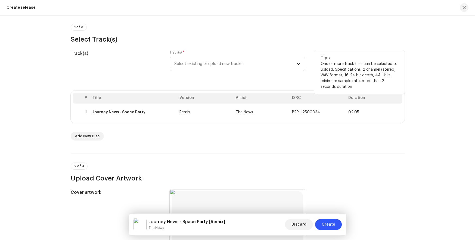
scroll to position [12, 0]
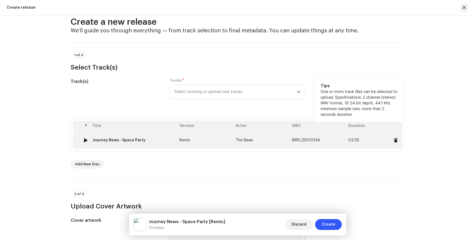
click at [225, 143] on td "Remix" at bounding box center [205, 140] width 56 height 17
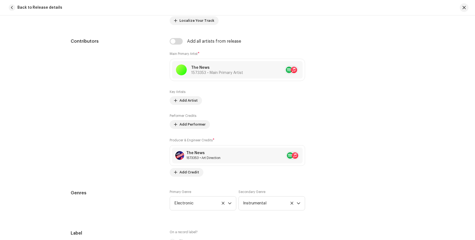
scroll to position [355, 0]
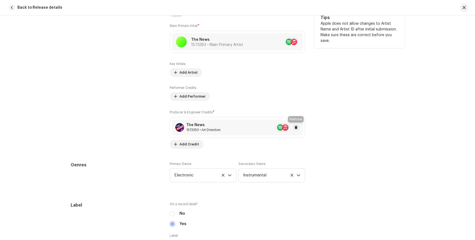
click at [299, 127] on div "The News 1573353 • Art Direction" at bounding box center [237, 128] width 131 height 16
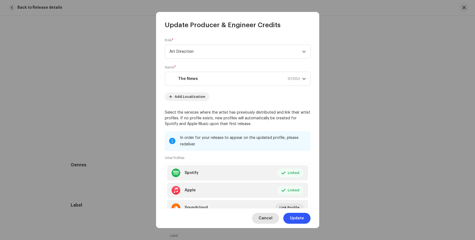
click at [277, 220] on button "Cancel" at bounding box center [265, 218] width 27 height 11
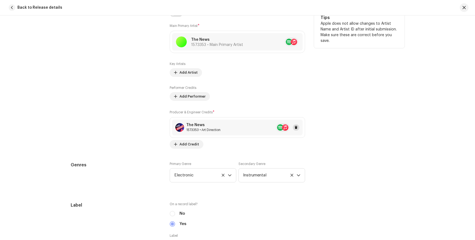
click at [297, 128] on button at bounding box center [296, 127] width 7 height 7
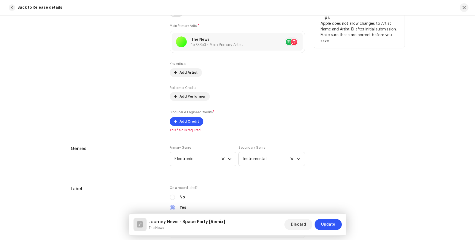
drag, startPoint x: 183, startPoint y: 73, endPoint x: 228, endPoint y: 91, distance: 47.7
click at [228, 91] on div "Key Artists Add Artist Performer Credits Add Performer Producer & Engineer Cred…" at bounding box center [238, 94] width 136 height 64
click at [193, 98] on span "Add Performer" at bounding box center [193, 96] width 26 height 11
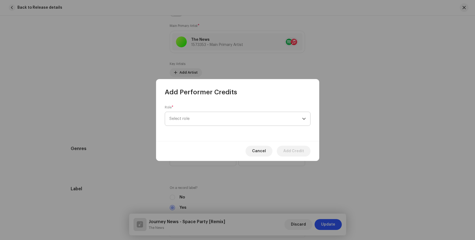
click at [208, 118] on span "Select role" at bounding box center [236, 119] width 133 height 14
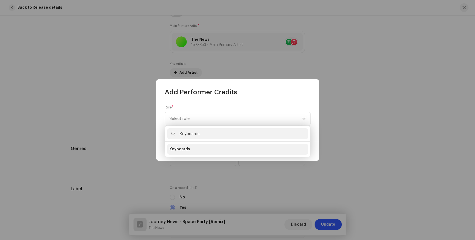
type input "Keyboards"
click at [183, 149] on span "Keyboards" at bounding box center [180, 149] width 21 height 5
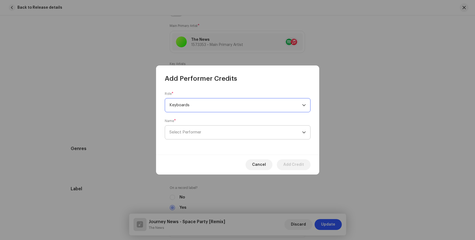
click at [191, 131] on span "Select Performer" at bounding box center [186, 132] width 32 height 4
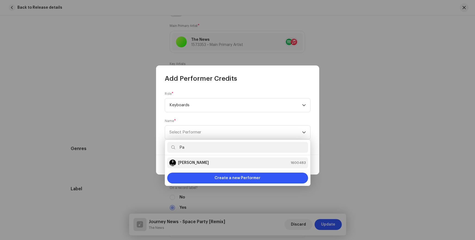
type input "Pa"
click at [188, 163] on strong "[PERSON_NAME]" at bounding box center [193, 162] width 31 height 5
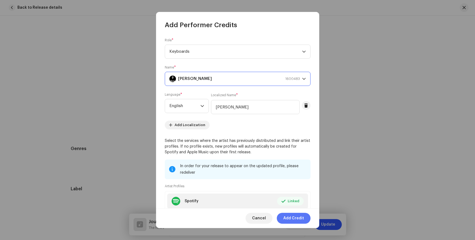
click at [294, 219] on span "Add Credit" at bounding box center [294, 218] width 21 height 11
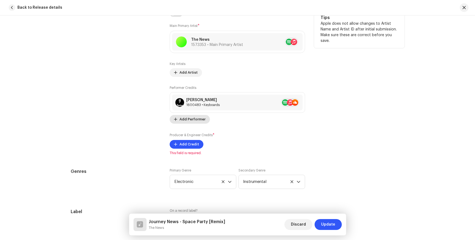
click at [184, 119] on span "Add Performer" at bounding box center [193, 119] width 26 height 11
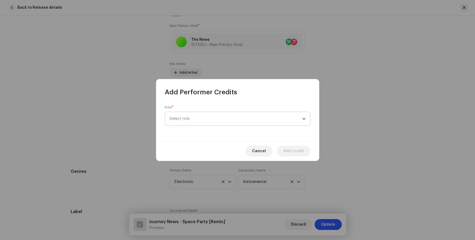
click at [214, 121] on span "Select role" at bounding box center [236, 119] width 133 height 14
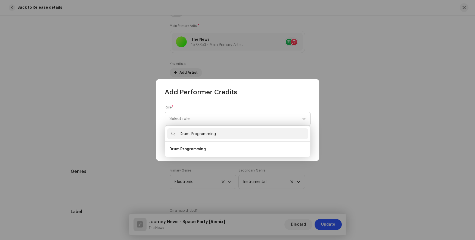
type input "Drum Programming"
click at [192, 148] on span "Drum Programming" at bounding box center [188, 149] width 36 height 5
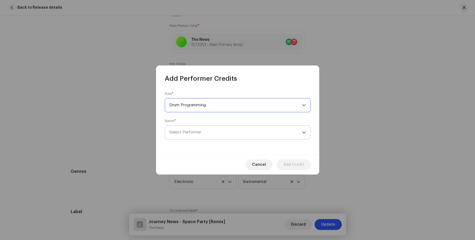
click at [191, 131] on span "Select Performer" at bounding box center [186, 132] width 32 height 4
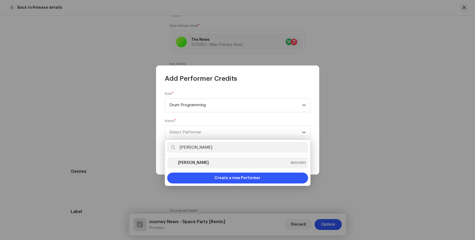
type input "[PERSON_NAME]"
click at [188, 163] on strong "[PERSON_NAME]" at bounding box center [193, 162] width 31 height 5
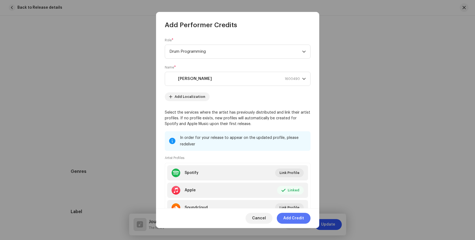
click at [293, 221] on span "Add Credit" at bounding box center [294, 218] width 21 height 11
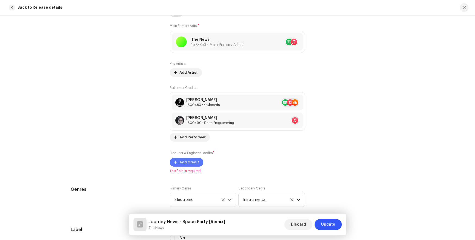
click at [192, 164] on span "Add Credit" at bounding box center [190, 162] width 20 height 11
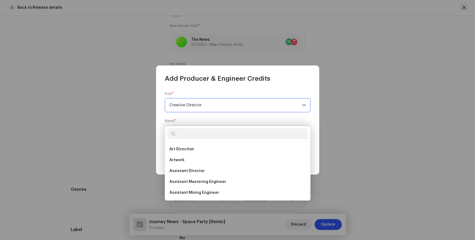
scroll to position [0, 0]
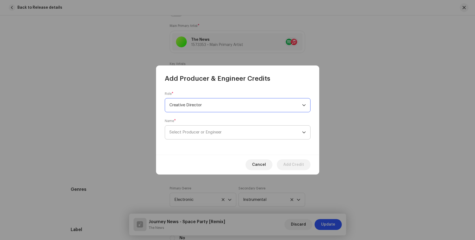
click at [200, 130] on span "Select Producer or Engineer" at bounding box center [196, 132] width 52 height 4
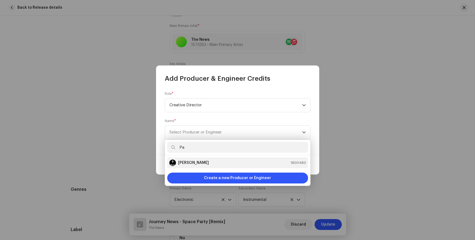
type input "Pa"
click at [188, 163] on strong "[PERSON_NAME]" at bounding box center [193, 162] width 31 height 5
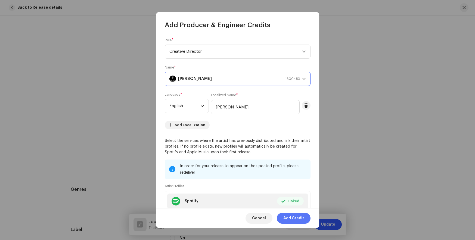
click at [294, 219] on span "Add Credit" at bounding box center [294, 218] width 21 height 11
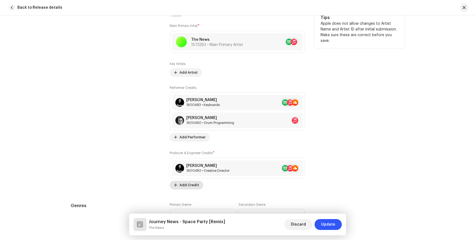
click at [188, 184] on span "Add Credit" at bounding box center [190, 185] width 20 height 11
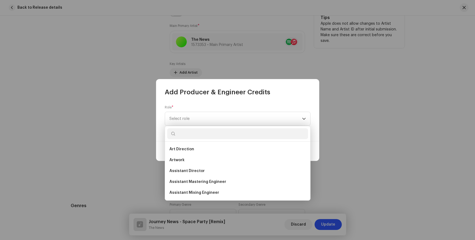
scroll to position [118, 0]
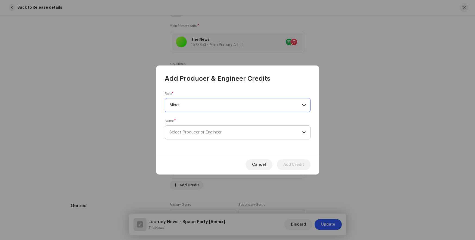
click at [200, 130] on span "Select Producer or Engineer" at bounding box center [196, 132] width 52 height 4
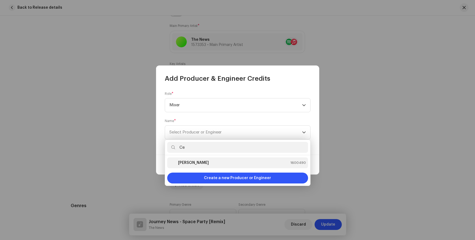
type input "Ce"
click at [186, 163] on strong "[PERSON_NAME]" at bounding box center [193, 162] width 31 height 5
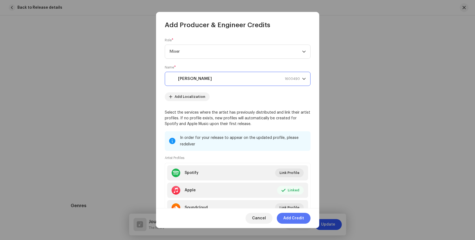
click at [294, 219] on span "Add Credit" at bounding box center [294, 218] width 21 height 11
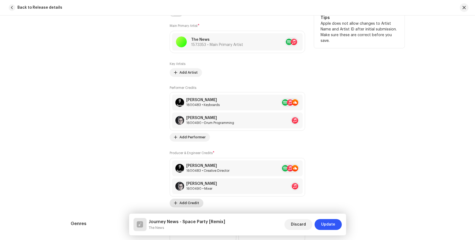
click at [189, 200] on span "Add Credit" at bounding box center [190, 203] width 20 height 11
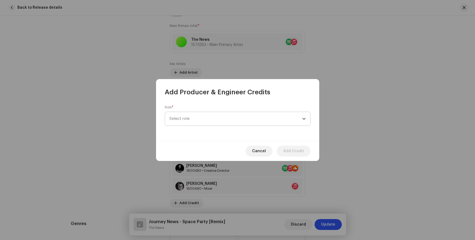
click at [216, 123] on span "Select role" at bounding box center [236, 119] width 133 height 14
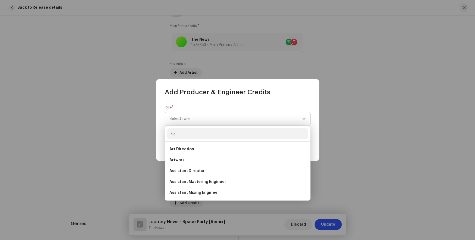
scroll to position [128, 0]
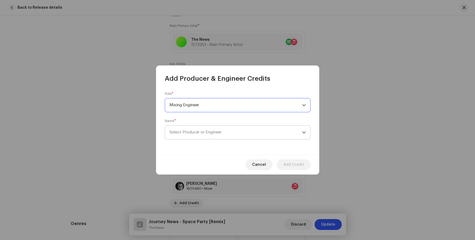
click at [200, 130] on span "Select Producer or Engineer" at bounding box center [196, 132] width 52 height 4
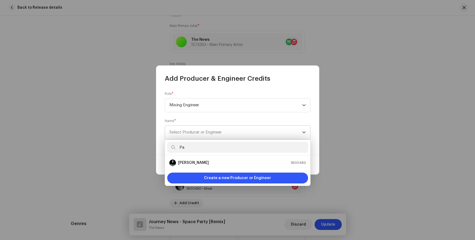
type input "Pa"
click at [188, 163] on strong "[PERSON_NAME]" at bounding box center [193, 162] width 31 height 5
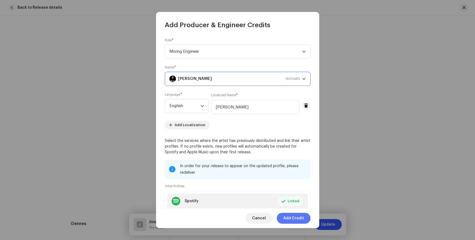
click at [295, 219] on span "Add Credit" at bounding box center [294, 218] width 21 height 11
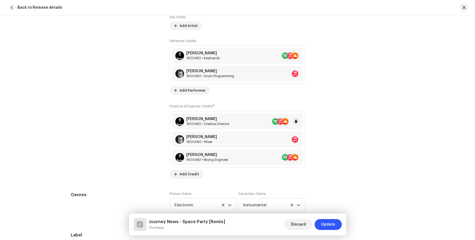
scroll to position [430, 0]
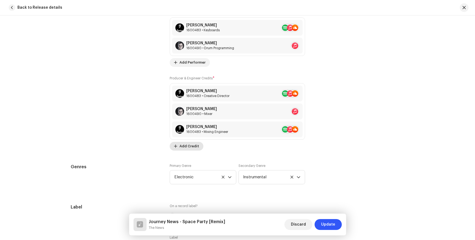
click at [180, 142] on span "Add Credit" at bounding box center [190, 146] width 20 height 11
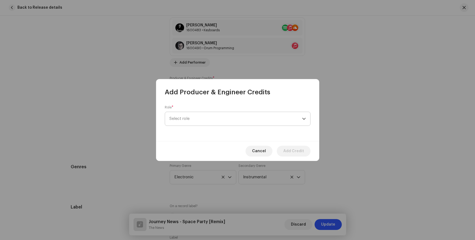
click at [208, 121] on span "Select role" at bounding box center [236, 119] width 133 height 14
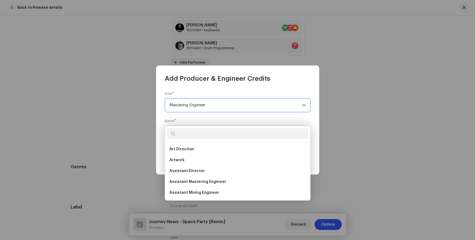
scroll to position [107, 0]
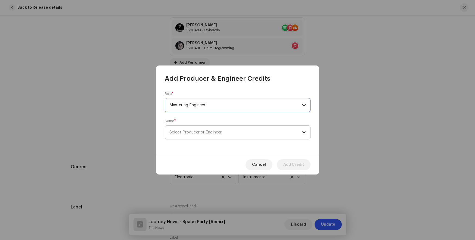
click at [199, 133] on span "Select Producer or Engineer" at bounding box center [196, 132] width 52 height 4
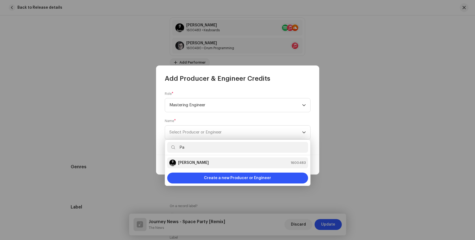
type input "Pa"
click at [188, 163] on strong "[PERSON_NAME]" at bounding box center [193, 162] width 31 height 5
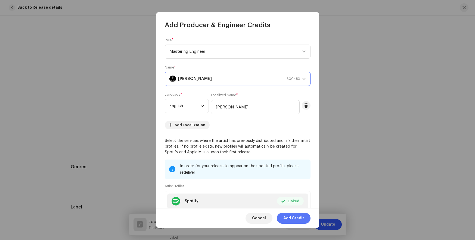
click at [294, 218] on span "Add Credit" at bounding box center [294, 218] width 21 height 11
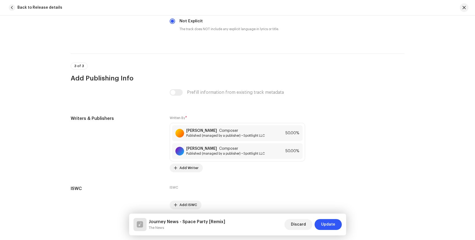
scroll to position [1102, 0]
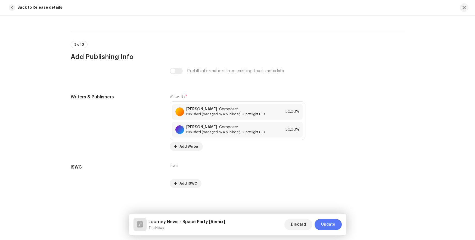
click at [337, 227] on button "Update" at bounding box center [328, 224] width 27 height 11
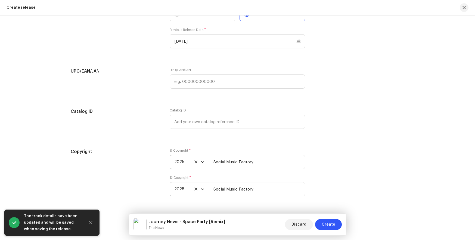
scroll to position [990, 0]
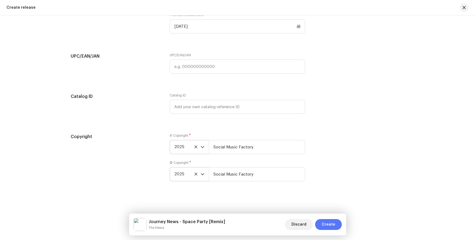
click at [341, 223] on button "Create" at bounding box center [328, 224] width 27 height 11
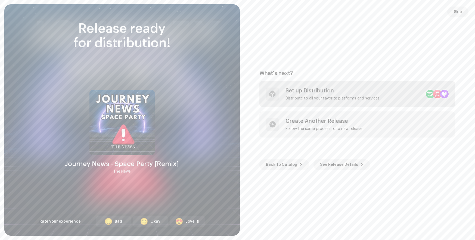
click at [325, 92] on div "Set up Distribution" at bounding box center [333, 91] width 94 height 7
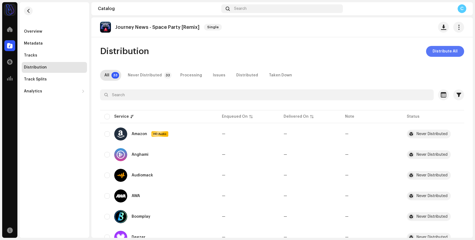
click at [441, 49] on span "Distribute All" at bounding box center [445, 51] width 25 height 11
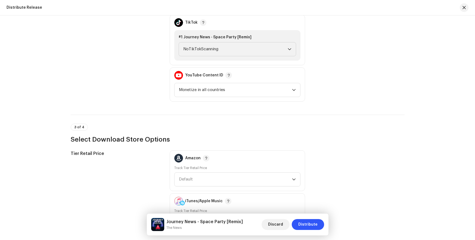
scroll to position [689, 0]
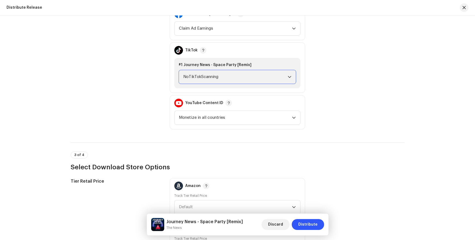
click at [228, 77] on span "NoTikTokScanning" at bounding box center [235, 77] width 105 height 14
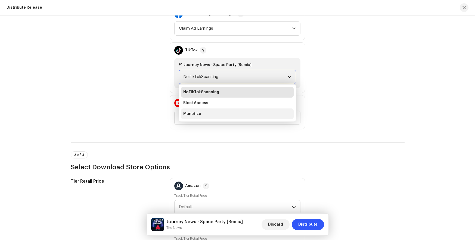
click at [228, 112] on li "Monetize" at bounding box center [237, 114] width 113 height 11
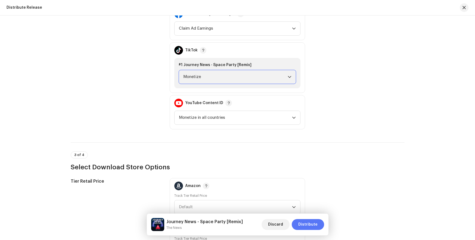
click at [308, 223] on span "Distribute" at bounding box center [308, 224] width 19 height 11
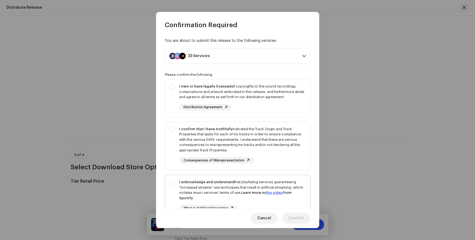
click at [216, 181] on strong "I acknowledge and understand" at bounding box center [206, 182] width 55 height 4
checkbox input "true"
click at [210, 131] on div "I confirm that I have truthfully indicated the Track Origin and Track Propertie…" at bounding box center [242, 140] width 127 height 27
checkbox input "true"
click at [207, 91] on div "I own or have legally licensed all copyrights to the sound recordings, composit…" at bounding box center [242, 92] width 127 height 16
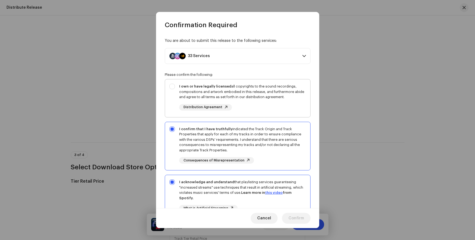
checkbox input "true"
click at [296, 218] on span "Confirm" at bounding box center [297, 218] width 16 height 11
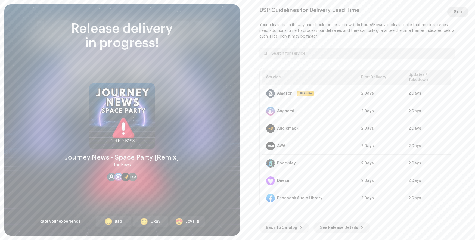
click at [457, 11] on span "Skip" at bounding box center [458, 12] width 8 height 11
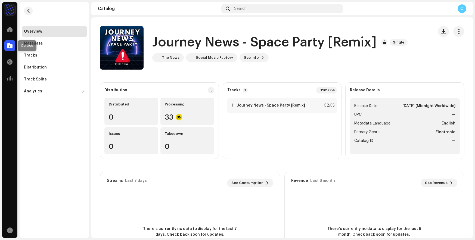
click at [11, 47] on span at bounding box center [9, 46] width 5 height 4
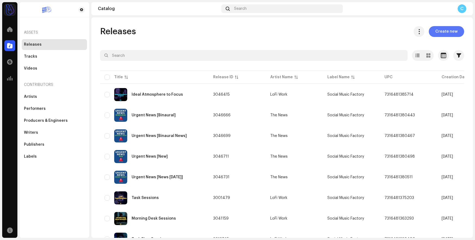
click at [452, 29] on span "Create new" at bounding box center [447, 31] width 22 height 11
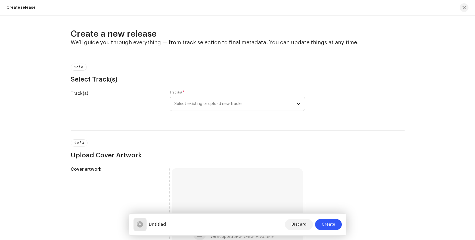
click at [217, 103] on span "Select existing or upload new tracks" at bounding box center [235, 104] width 122 height 14
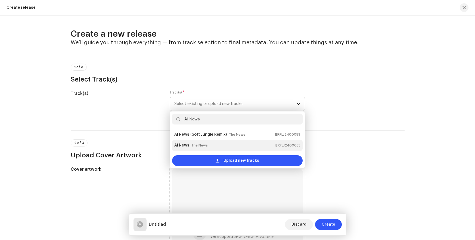
type input "Ai News"
click at [210, 144] on div "AI News The News BRPLJ2400055" at bounding box center [237, 145] width 126 height 9
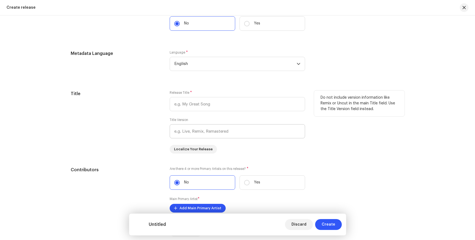
scroll to position [469, 0]
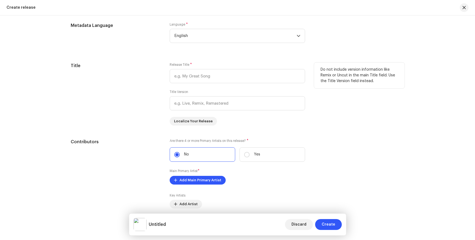
click at [214, 84] on div "Release Title * Title Version Localize Your Release" at bounding box center [238, 94] width 136 height 63
click at [213, 79] on input "text" at bounding box center [238, 76] width 136 height 14
paste input "Ai News"
type input "Ai News"
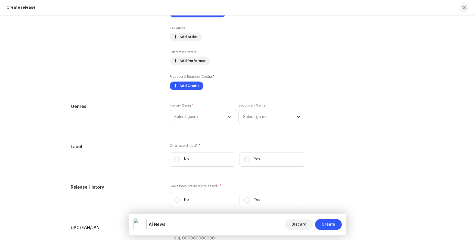
scroll to position [594, 0]
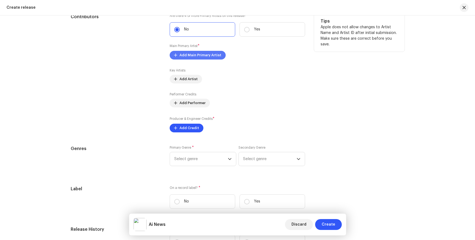
click at [205, 56] on span "Add Main Primary Artist" at bounding box center [201, 55] width 42 height 11
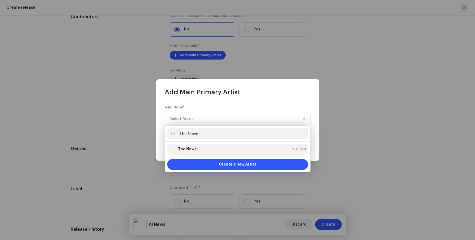
type input "The News"
click at [225, 149] on div "The News 1573353" at bounding box center [238, 149] width 137 height 7
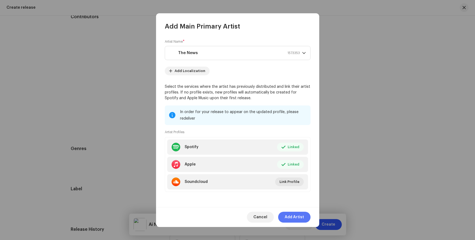
click at [290, 215] on span "Add Artist" at bounding box center [294, 217] width 19 height 11
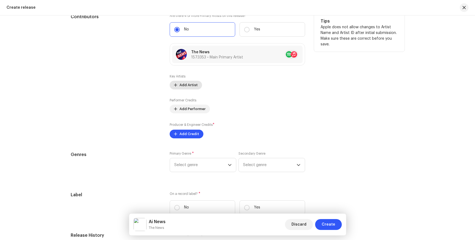
click at [183, 87] on span "Add Artist" at bounding box center [189, 85] width 18 height 11
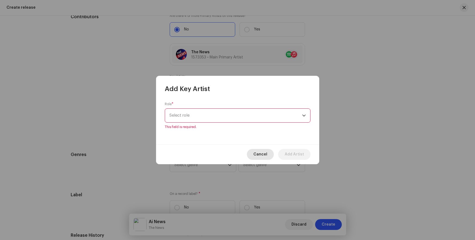
click at [270, 148] on div "Cancel Add Artist" at bounding box center [237, 155] width 163 height 20
click at [272, 151] on button "Cancel" at bounding box center [260, 154] width 27 height 11
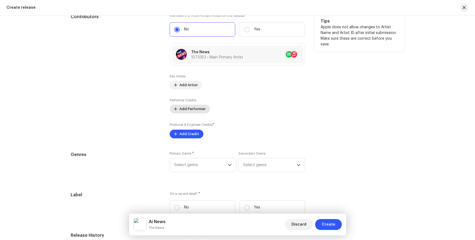
click at [180, 107] on span "Add Performer" at bounding box center [193, 109] width 26 height 11
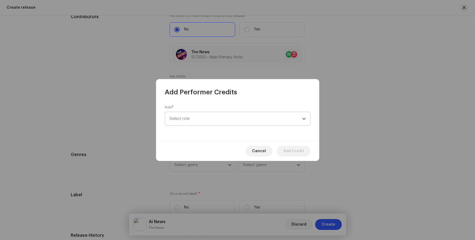
click at [193, 121] on span "Select role" at bounding box center [236, 119] width 133 height 14
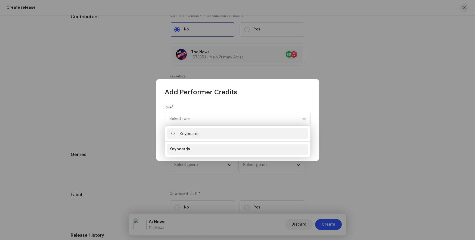
type input "Keyboards"
click at [183, 149] on span "Keyboards" at bounding box center [180, 149] width 21 height 5
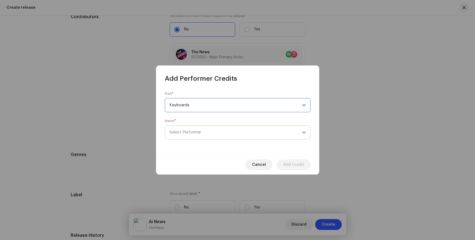
click at [191, 131] on span "Select Performer" at bounding box center [186, 132] width 32 height 4
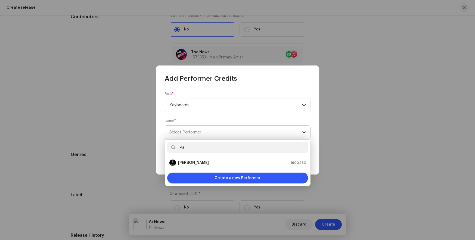
type input "Pa"
click at [188, 163] on strong "[PERSON_NAME]" at bounding box center [193, 162] width 31 height 5
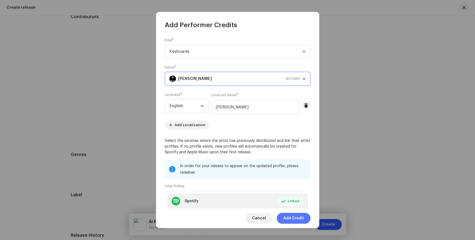
click at [290, 219] on span "Add Credit" at bounding box center [294, 218] width 21 height 11
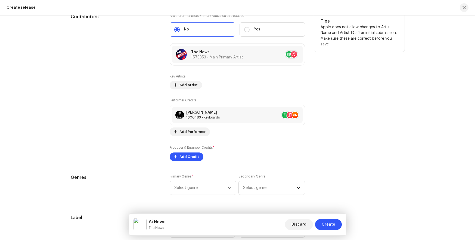
drag, startPoint x: 195, startPoint y: 157, endPoint x: 243, endPoint y: 151, distance: 48.3
click at [243, 151] on div "Producer & Engineer Credits * Add Credit" at bounding box center [238, 153] width 136 height 16
click at [174, 134] on span at bounding box center [175, 132] width 3 height 4
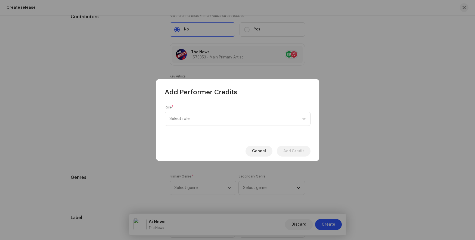
click at [215, 127] on div "Role * Select role" at bounding box center [237, 119] width 163 height 45
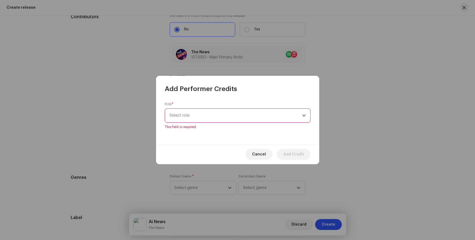
click at [220, 121] on span "Select role" at bounding box center [236, 116] width 133 height 14
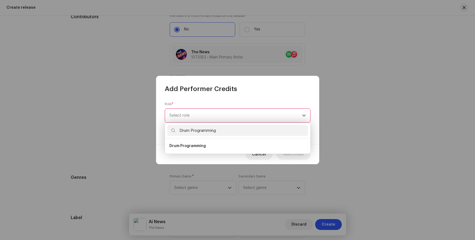
type input "Drum Programming"
click at [192, 145] on span "Drum Programming" at bounding box center [188, 145] width 36 height 5
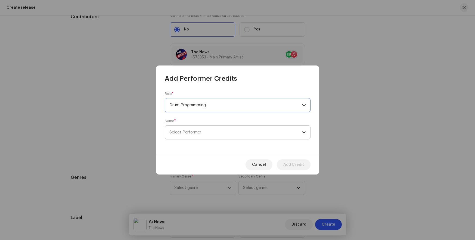
click at [191, 131] on span "Select Performer" at bounding box center [186, 132] width 32 height 4
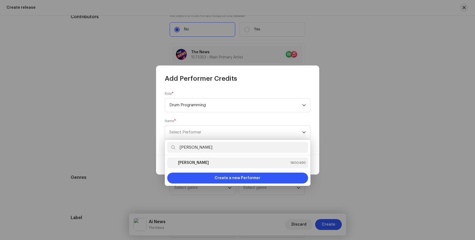
type input "[PERSON_NAME]"
click at [188, 163] on strong "[PERSON_NAME]" at bounding box center [193, 162] width 31 height 5
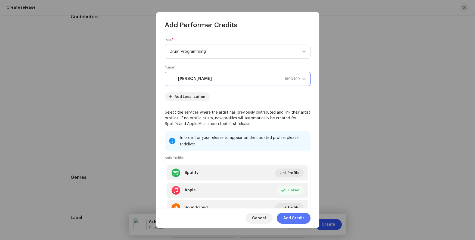
click at [294, 219] on span "Add Credit" at bounding box center [294, 218] width 21 height 11
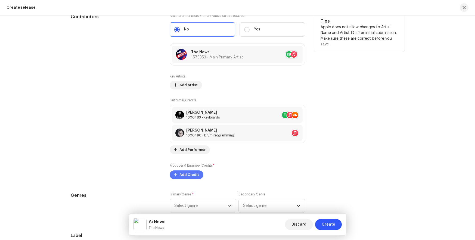
click at [191, 175] on span "Add Credit" at bounding box center [190, 175] width 20 height 11
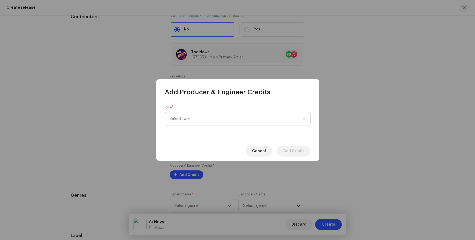
click at [204, 123] on span "Select role" at bounding box center [236, 119] width 133 height 14
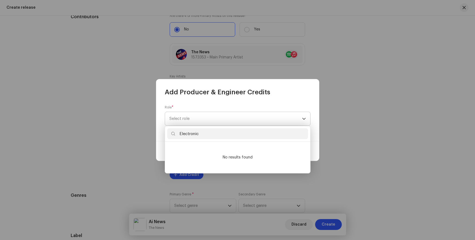
type input "Electronic"
click at [209, 120] on span "Select role" at bounding box center [236, 119] width 133 height 14
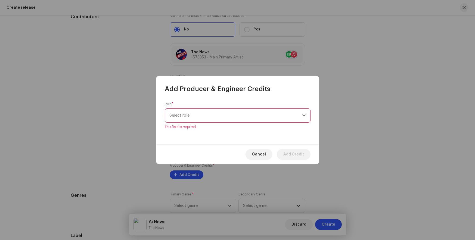
click at [209, 118] on span "Select role" at bounding box center [236, 116] width 133 height 14
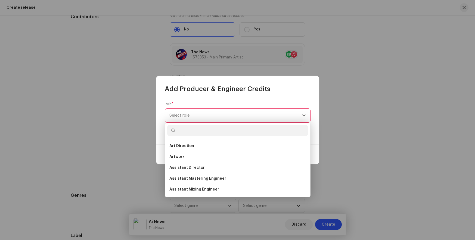
scroll to position [172, 0]
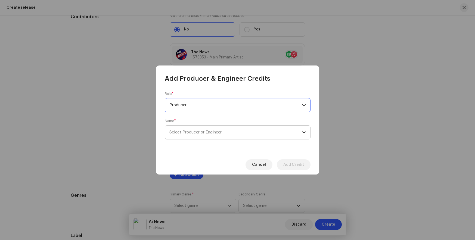
click at [200, 130] on span "Select Producer or Engineer" at bounding box center [196, 132] width 52 height 4
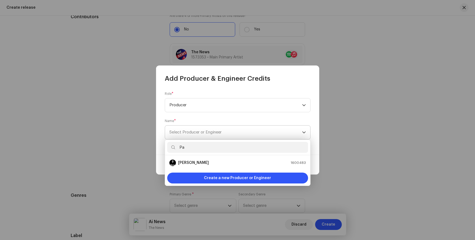
type input "Pa"
click at [188, 163] on strong "[PERSON_NAME]" at bounding box center [193, 162] width 31 height 5
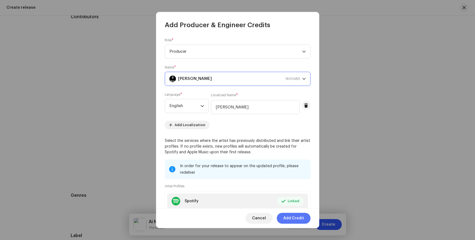
click at [294, 219] on span "Add Credit" at bounding box center [294, 218] width 21 height 11
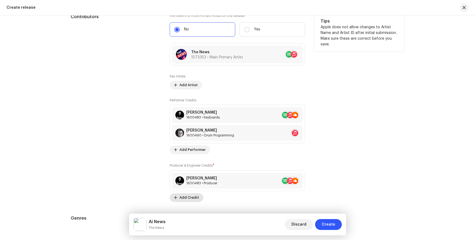
click at [185, 195] on span "Add Credit" at bounding box center [190, 197] width 20 height 11
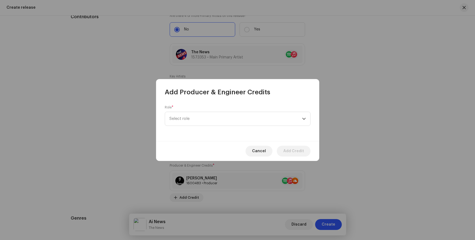
drag, startPoint x: 211, startPoint y: 151, endPoint x: 223, endPoint y: 165, distance: 18.9
click at [211, 151] on div "Cancel Add Credit" at bounding box center [237, 151] width 163 height 20
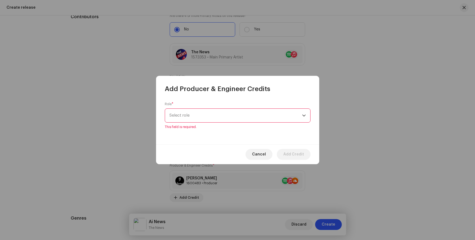
click at [239, 118] on span "Select role" at bounding box center [236, 116] width 133 height 14
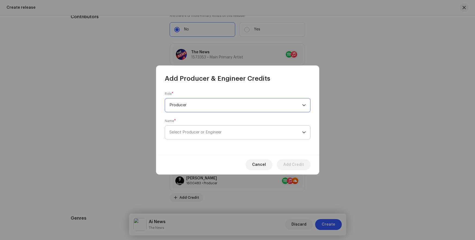
click at [200, 130] on span "Select Producer or Engineer" at bounding box center [196, 132] width 52 height 4
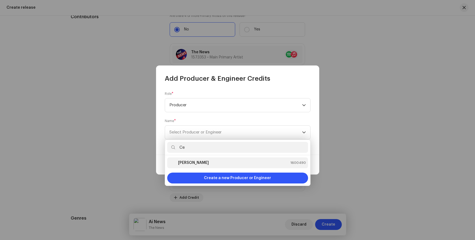
type input "Ce"
click at [186, 163] on strong "[PERSON_NAME]" at bounding box center [193, 162] width 31 height 5
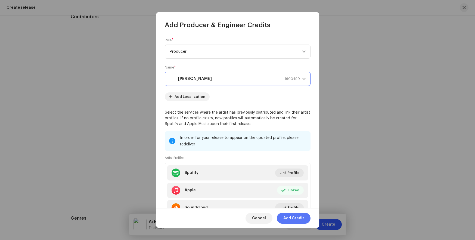
click at [294, 219] on span "Add Credit" at bounding box center [294, 218] width 21 height 11
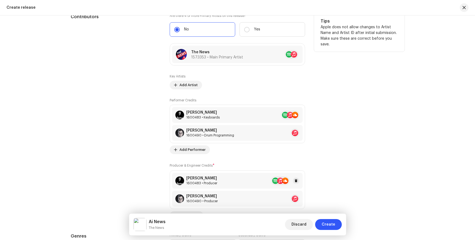
scroll to position [657, 0]
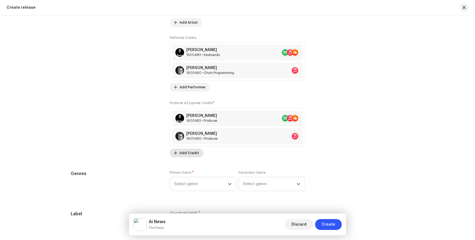
click at [193, 154] on span "Add Credit" at bounding box center [190, 153] width 20 height 11
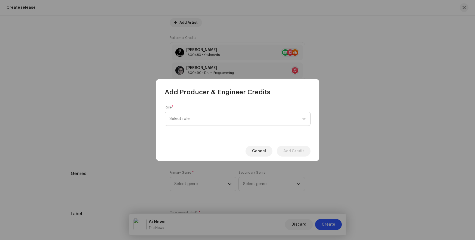
click at [224, 118] on span "Select role" at bounding box center [236, 119] width 133 height 14
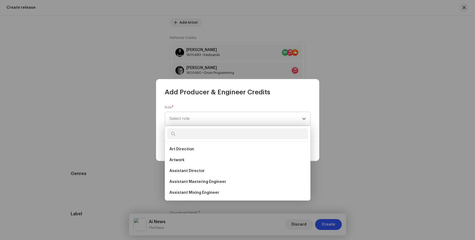
scroll to position [128, 0]
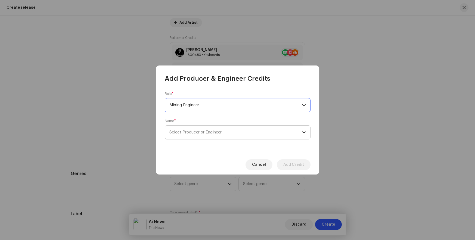
click at [200, 130] on span "Select Producer or Engineer" at bounding box center [196, 132] width 52 height 4
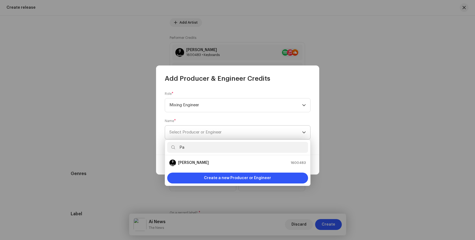
type input "Pa"
click at [188, 163] on strong "[PERSON_NAME]" at bounding box center [193, 162] width 31 height 5
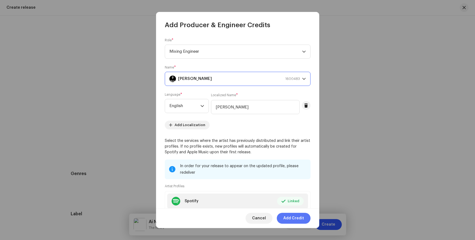
click at [295, 219] on span "Add Credit" at bounding box center [294, 218] width 21 height 11
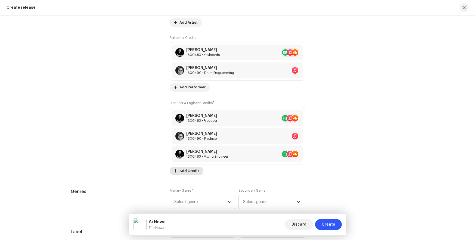
click at [181, 171] on span "Add Credit" at bounding box center [190, 171] width 20 height 11
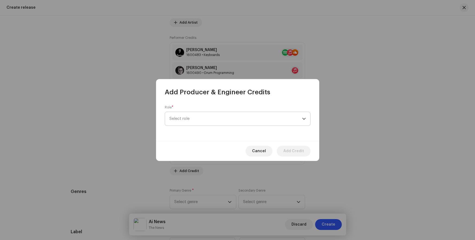
click at [224, 121] on span "Select role" at bounding box center [236, 119] width 133 height 14
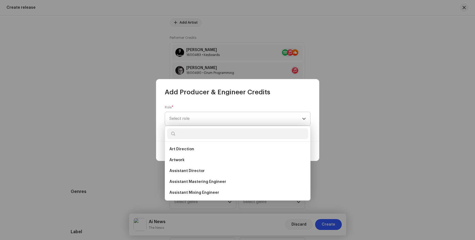
scroll to position [107, 0]
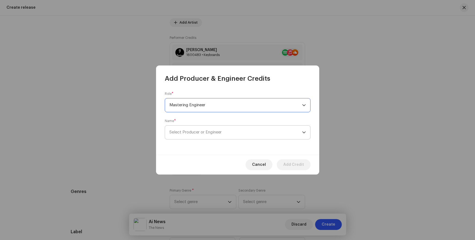
click at [199, 133] on span "Select Producer or Engineer" at bounding box center [196, 132] width 52 height 4
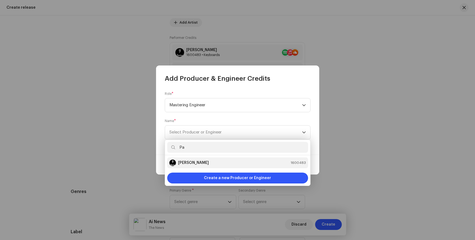
type input "Pa"
click at [188, 163] on strong "[PERSON_NAME]" at bounding box center [193, 162] width 31 height 5
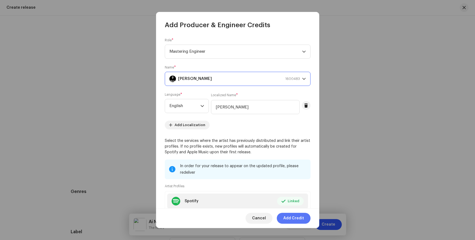
click at [294, 218] on span "Add Credit" at bounding box center [294, 218] width 21 height 11
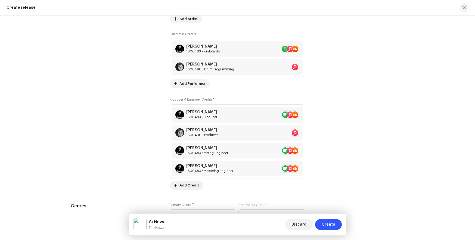
scroll to position [779, 0]
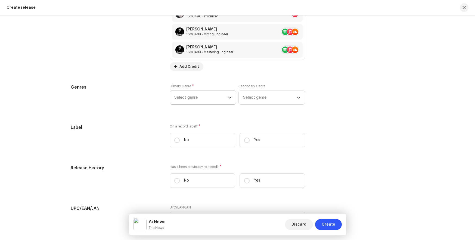
click at [209, 97] on span "Select genre" at bounding box center [201, 98] width 54 height 14
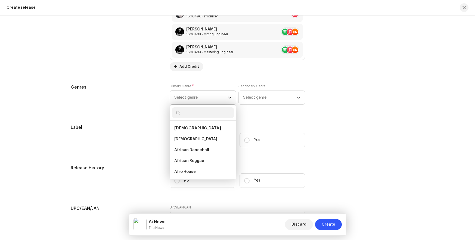
type input "Electronic"
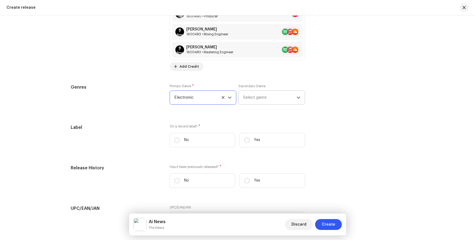
click at [266, 97] on span "Select genre" at bounding box center [270, 98] width 54 height 14
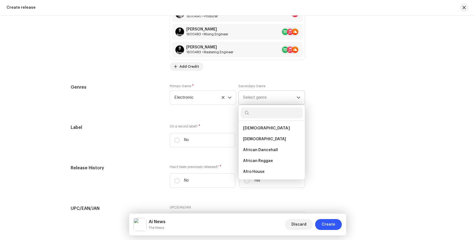
type input "World"
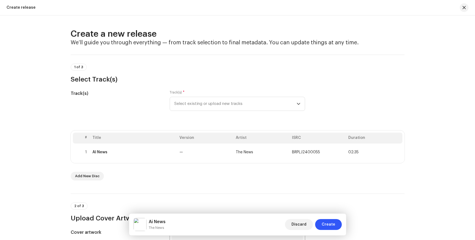
scroll to position [779, 0]
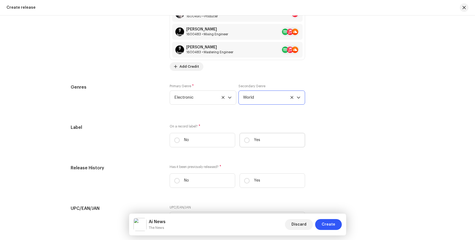
click at [275, 140] on label "Yes" at bounding box center [273, 140] width 66 height 14
click at [250, 140] on input "Yes" at bounding box center [246, 140] width 5 height 5
radio input "true"
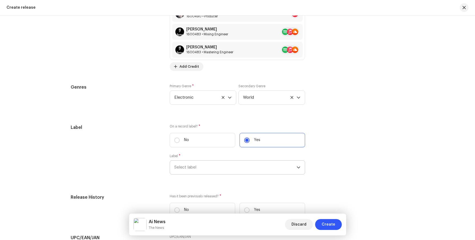
click at [270, 170] on span "Select label" at bounding box center [235, 168] width 122 height 14
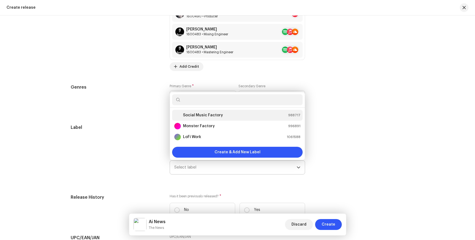
click at [266, 117] on div "Social Music Factory 988717" at bounding box center [237, 115] width 126 height 7
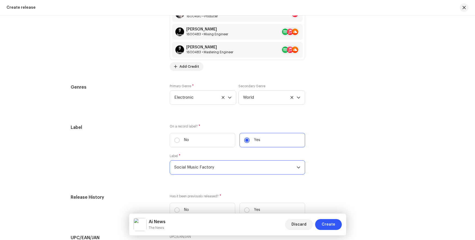
scroll to position [870, 0]
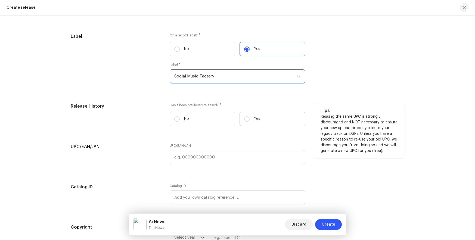
click at [289, 119] on label "Yes" at bounding box center [273, 119] width 66 height 14
click at [250, 119] on input "Yes" at bounding box center [246, 118] width 5 height 5
radio input "true"
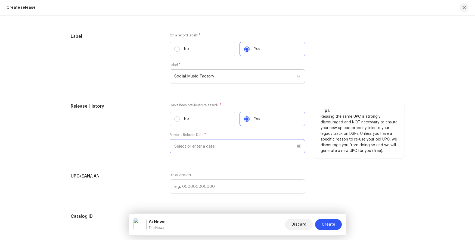
click at [208, 145] on input "text" at bounding box center [238, 146] width 136 height 14
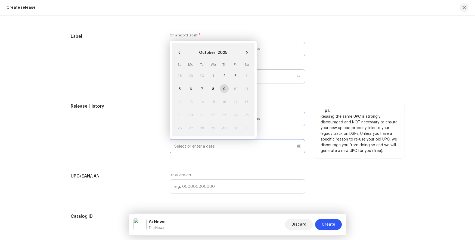
paste input "3/4/2024"
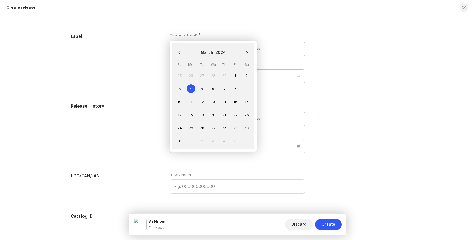
type input "03/04/2024"
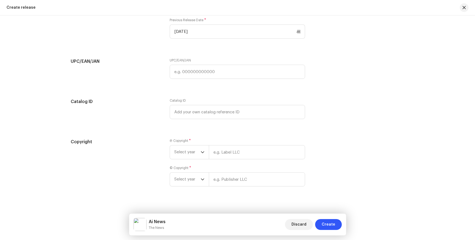
scroll to position [990, 0]
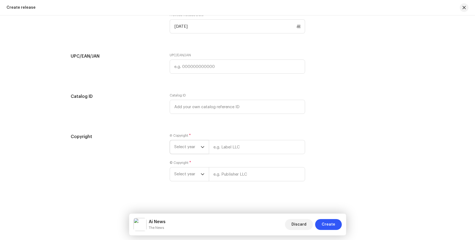
click at [188, 147] on span "Select year" at bounding box center [187, 147] width 26 height 14
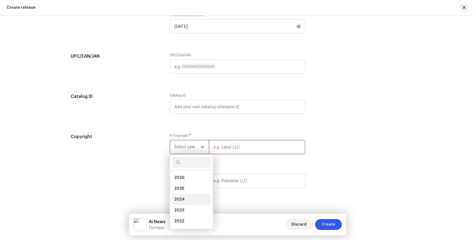
click at [184, 199] on li "2024" at bounding box center [191, 199] width 39 height 11
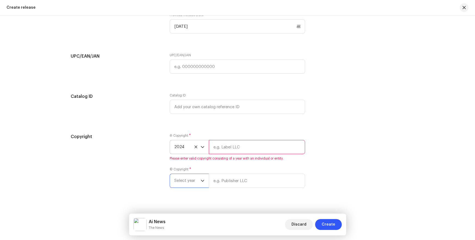
click at [187, 179] on span "Select year" at bounding box center [187, 181] width 26 height 14
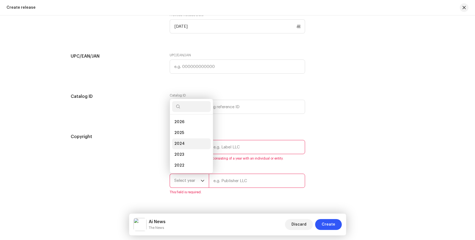
click at [184, 145] on li "2024" at bounding box center [191, 144] width 39 height 11
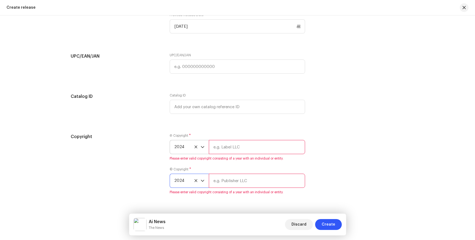
click at [226, 144] on input "text" at bounding box center [257, 147] width 96 height 14
type input "Social Music Factory"
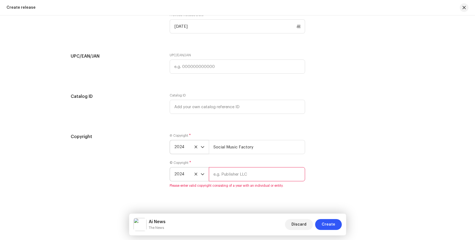
click at [226, 177] on input "text" at bounding box center [257, 174] width 96 height 14
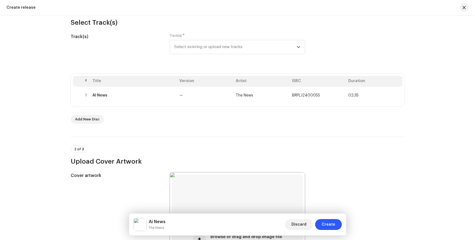
scroll to position [0, 0]
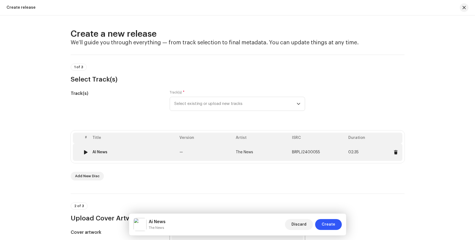
type input "Social Music Factory"
click at [281, 149] on td "The News" at bounding box center [262, 152] width 56 height 17
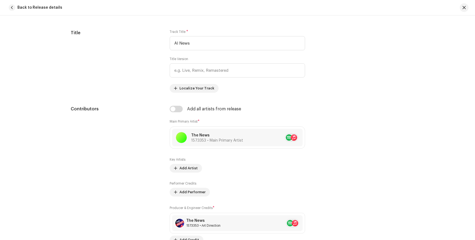
scroll to position [373, 0]
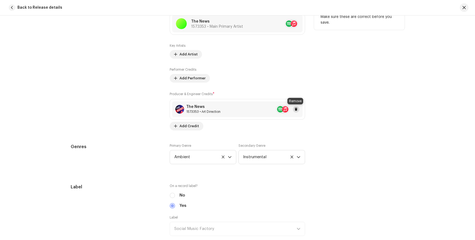
click at [295, 109] on span at bounding box center [296, 109] width 3 height 4
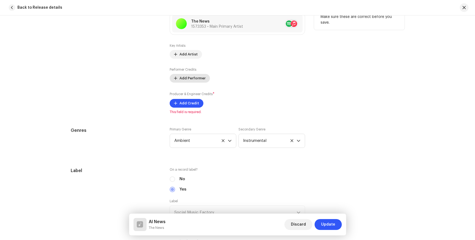
click at [192, 75] on span "Add Performer" at bounding box center [193, 78] width 26 height 11
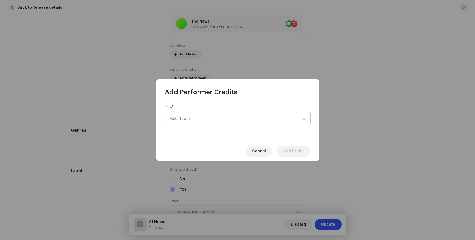
click at [235, 124] on span "Select role" at bounding box center [236, 119] width 133 height 14
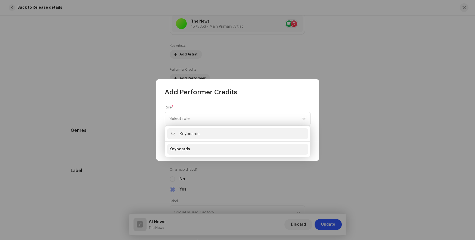
type input "Keyboards"
click at [183, 149] on span "Keyboards" at bounding box center [180, 149] width 21 height 5
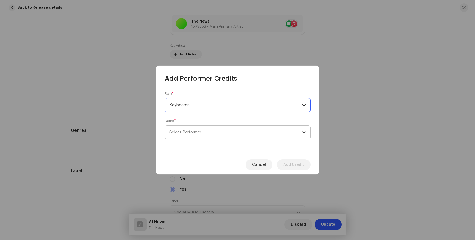
click at [191, 131] on span "Select Performer" at bounding box center [186, 132] width 32 height 4
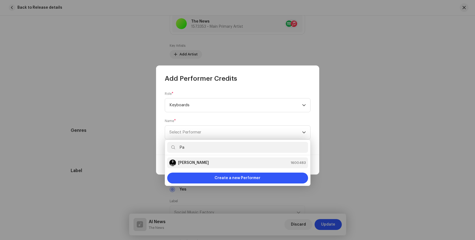
type input "Pa"
click at [188, 163] on strong "[PERSON_NAME]" at bounding box center [193, 162] width 31 height 5
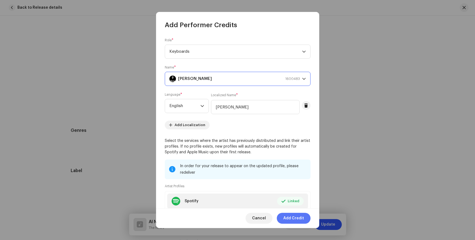
click at [294, 219] on span "Add Credit" at bounding box center [294, 218] width 21 height 11
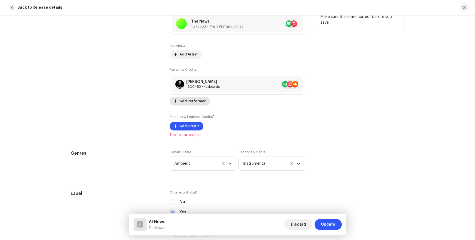
click at [200, 99] on span "Add Performer" at bounding box center [193, 101] width 26 height 11
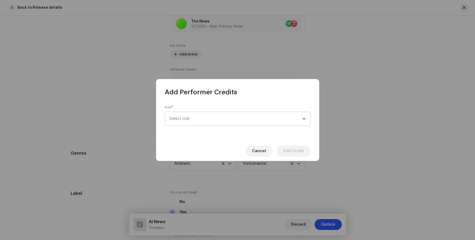
click at [227, 118] on span "Select role" at bounding box center [236, 119] width 133 height 14
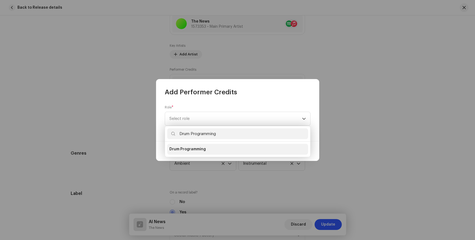
type input "Drum Programming"
click at [192, 148] on span "Drum Programming" at bounding box center [188, 149] width 36 height 5
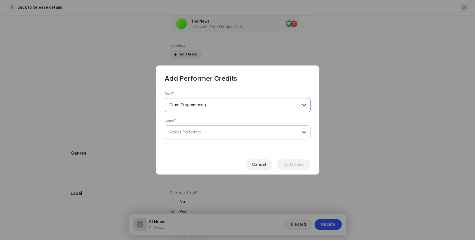
click at [191, 131] on span "Select Performer" at bounding box center [186, 132] width 32 height 4
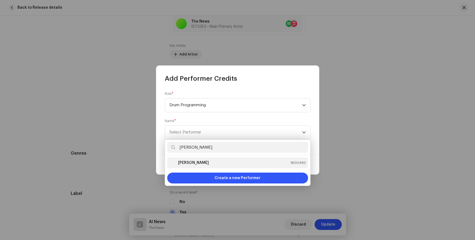
type input "[PERSON_NAME]"
click at [188, 163] on strong "[PERSON_NAME]" at bounding box center [193, 162] width 31 height 5
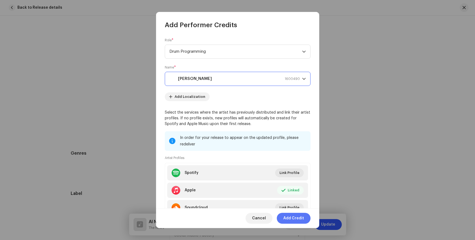
click at [294, 219] on span "Add Credit" at bounding box center [294, 218] width 21 height 11
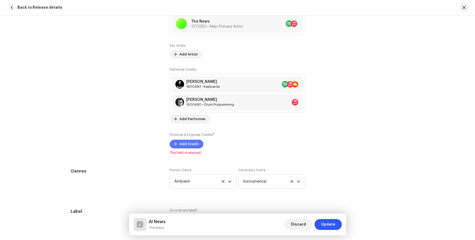
click at [194, 145] on span "Add Credit" at bounding box center [190, 144] width 20 height 11
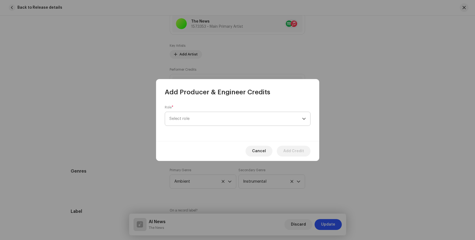
click at [236, 123] on span "Select role" at bounding box center [236, 119] width 133 height 14
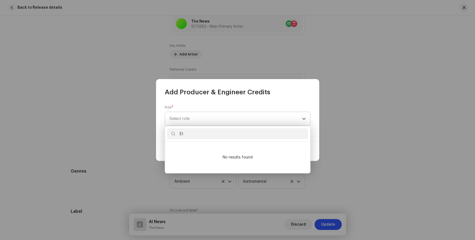
type input "E"
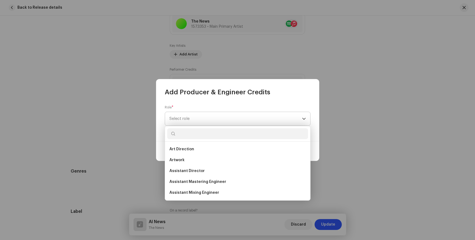
scroll to position [172, 0]
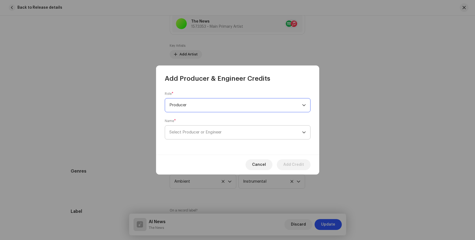
click at [200, 130] on span "Select Producer or Engineer" at bounding box center [196, 132] width 52 height 4
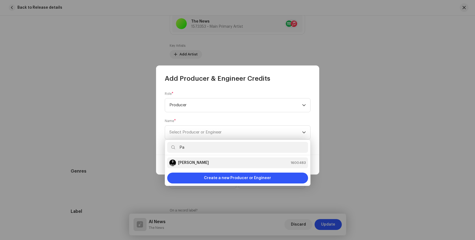
type input "Pa"
click at [188, 163] on strong "[PERSON_NAME]" at bounding box center [193, 162] width 31 height 5
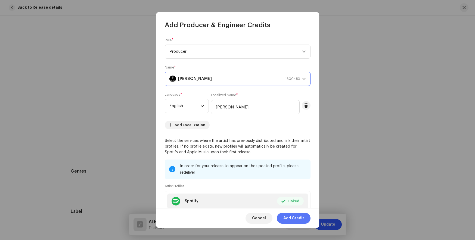
click at [294, 219] on span "Add Credit" at bounding box center [294, 218] width 21 height 11
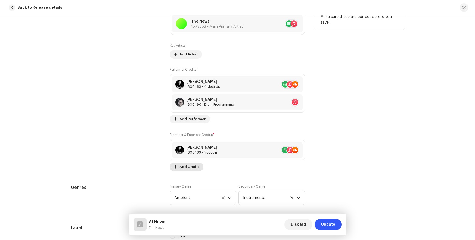
click at [180, 167] on span "Add Credit" at bounding box center [190, 167] width 20 height 11
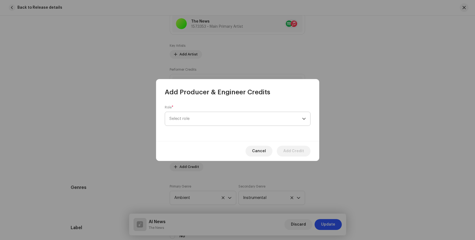
click at [195, 119] on span "Select role" at bounding box center [236, 119] width 133 height 14
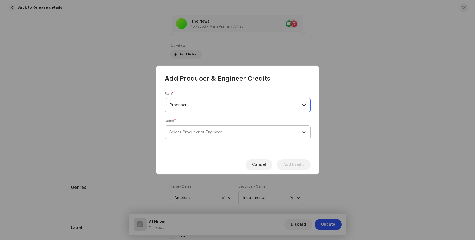
click at [200, 130] on span "Select Producer or Engineer" at bounding box center [196, 132] width 52 height 4
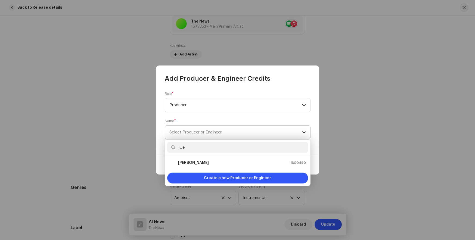
type input "Ce"
click at [186, 163] on strong "[PERSON_NAME]" at bounding box center [193, 162] width 31 height 5
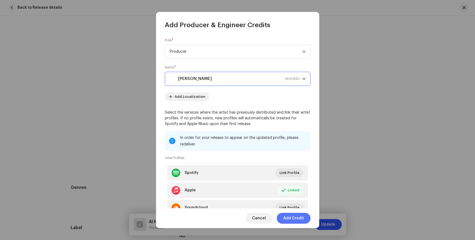
click at [294, 219] on span "Add Credit" at bounding box center [294, 218] width 21 height 11
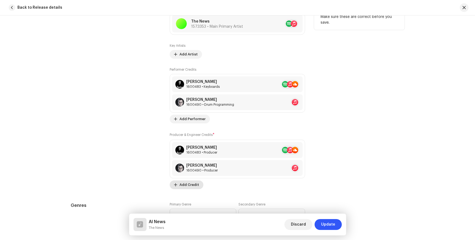
click at [184, 186] on span "Add Credit" at bounding box center [190, 185] width 20 height 11
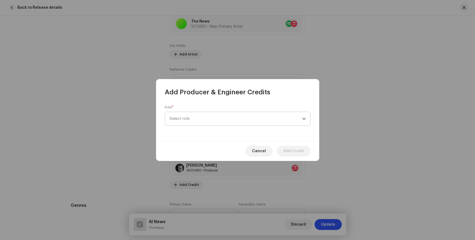
click at [217, 119] on span "Select role" at bounding box center [236, 119] width 133 height 14
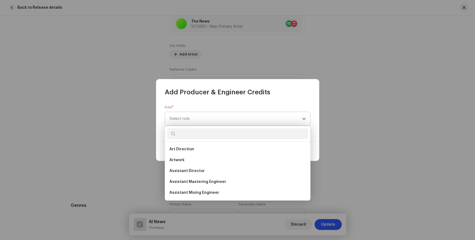
scroll to position [128, 0]
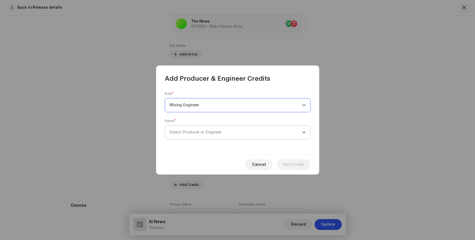
click at [200, 130] on span "Select Producer or Engineer" at bounding box center [196, 132] width 52 height 4
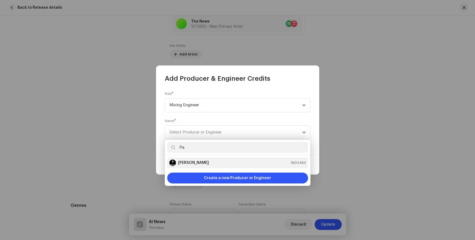
type input "Pa"
click at [188, 163] on strong "[PERSON_NAME]" at bounding box center [193, 162] width 31 height 5
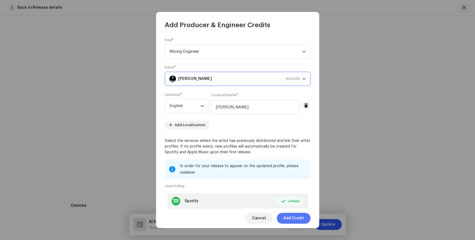
click at [295, 219] on span "Add Credit" at bounding box center [294, 218] width 21 height 11
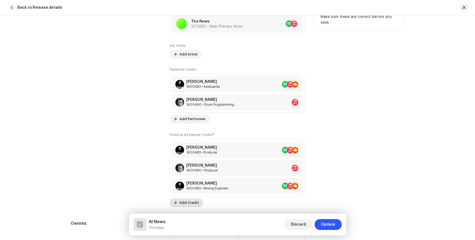
click at [180, 203] on span "Add Credit" at bounding box center [190, 203] width 20 height 11
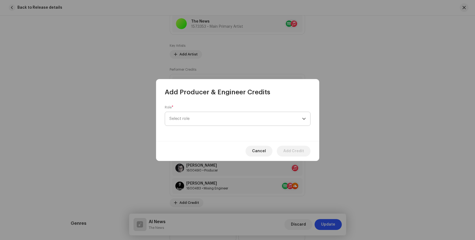
click at [215, 119] on span "Select role" at bounding box center [236, 119] width 133 height 14
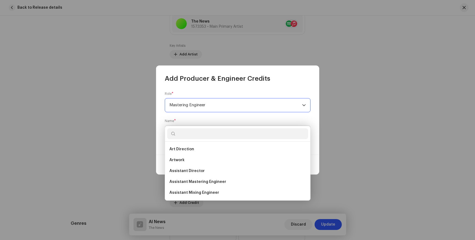
scroll to position [107, 0]
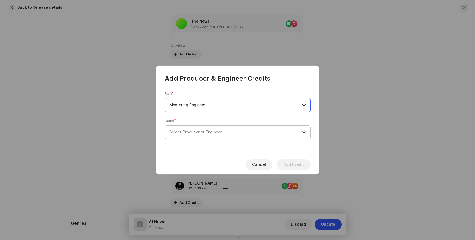
click at [199, 133] on span "Select Producer or Engineer" at bounding box center [196, 132] width 52 height 4
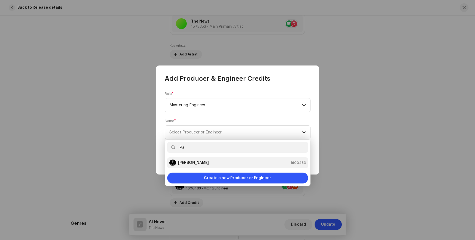
type input "Pa"
click at [188, 163] on strong "[PERSON_NAME]" at bounding box center [193, 162] width 31 height 5
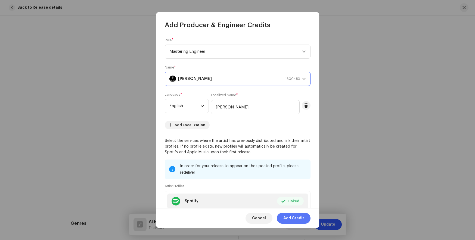
click at [294, 218] on span "Add Credit" at bounding box center [294, 218] width 21 height 11
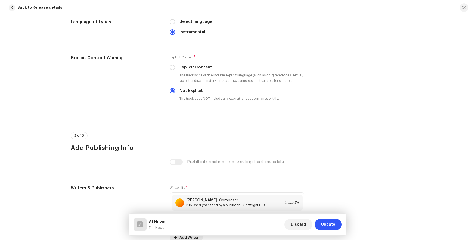
scroll to position [1102, 0]
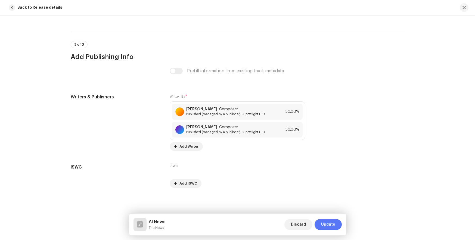
click at [336, 225] on button "Update" at bounding box center [328, 224] width 27 height 11
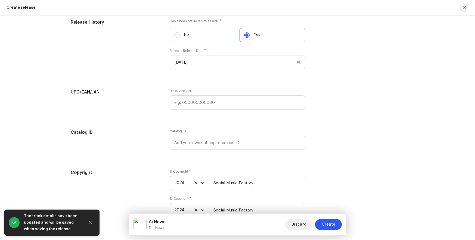
scroll to position [990, 0]
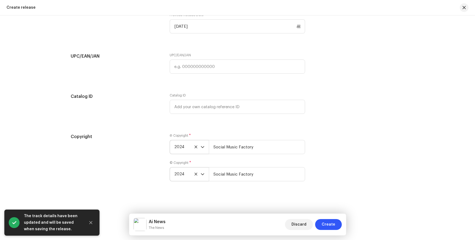
click at [342, 227] on div "Ai News The News Discard Create" at bounding box center [237, 225] width 217 height 22
click at [329, 226] on span "Create" at bounding box center [329, 224] width 14 height 11
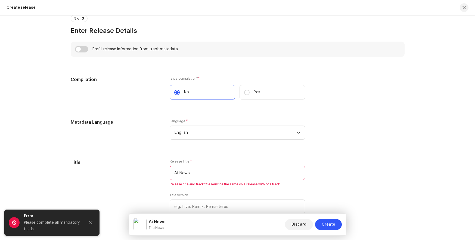
scroll to position [400, 0]
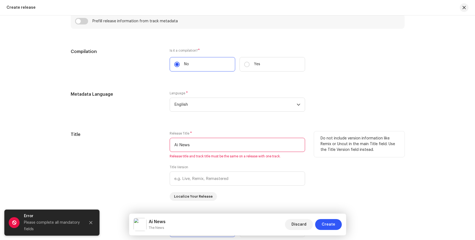
click at [229, 145] on input "Ai News" at bounding box center [238, 145] width 136 height 14
drag, startPoint x: 229, startPoint y: 144, endPoint x: 163, endPoint y: 143, distance: 65.3
click at [163, 143] on div "Title Release Title * Ai News Release title and track title must be the same on…" at bounding box center [238, 166] width 334 height 70
click at [330, 226] on span "Create" at bounding box center [329, 224] width 14 height 11
click at [331, 167] on div "Do not include version information like Remix or Uncut in the main Title field.…" at bounding box center [359, 166] width 91 height 70
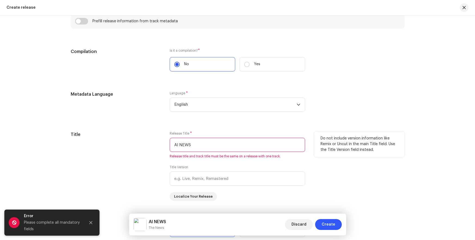
click at [228, 147] on input "AI NEWS" at bounding box center [238, 145] width 136 height 14
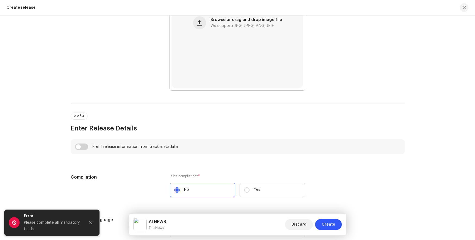
scroll to position [351, 0]
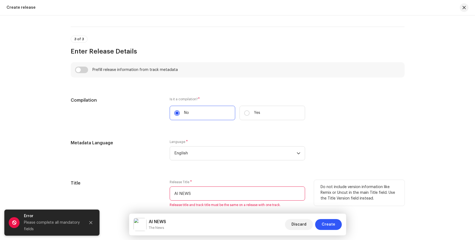
drag, startPoint x: 182, startPoint y: 192, endPoint x: 211, endPoint y: 194, distance: 29.2
click at [211, 194] on input "AI NEWS" at bounding box center [238, 194] width 136 height 14
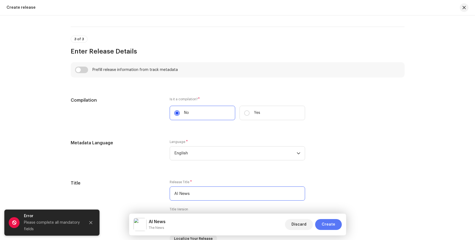
type input "AI News"
click at [329, 226] on span "Create" at bounding box center [329, 224] width 14 height 11
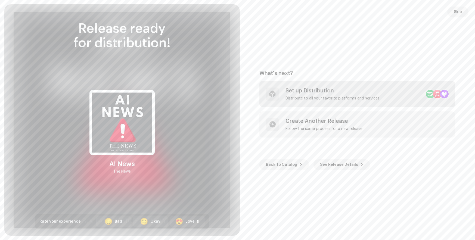
click at [360, 96] on div "Set up Distribution Distribute to all your favorite platforms and services" at bounding box center [333, 94] width 94 height 13
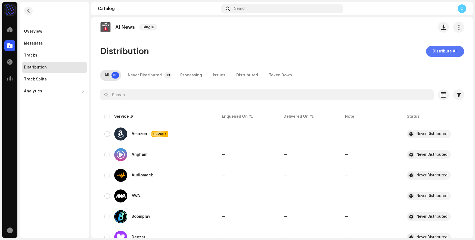
click at [450, 53] on span "Distribute All" at bounding box center [445, 51] width 25 height 11
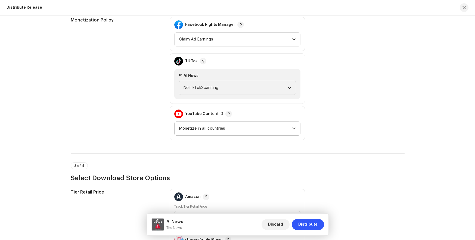
scroll to position [682, 0]
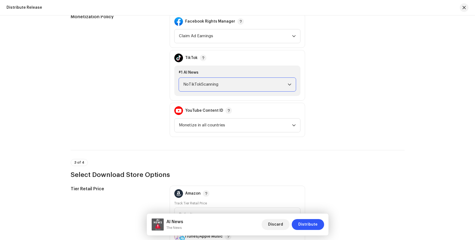
click at [265, 85] on span "NoTikTokScanning" at bounding box center [235, 85] width 105 height 14
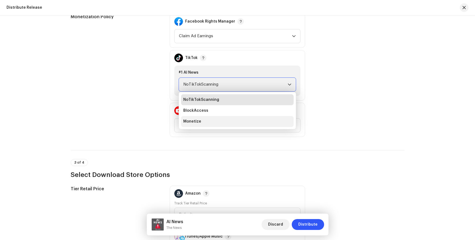
click at [249, 119] on li "Monetize" at bounding box center [237, 121] width 113 height 11
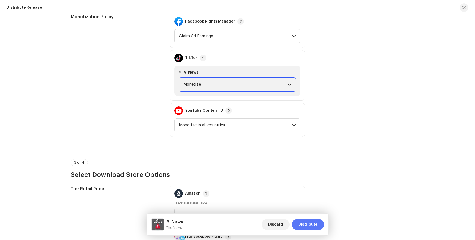
click at [310, 229] on span "Distribute" at bounding box center [308, 224] width 19 height 11
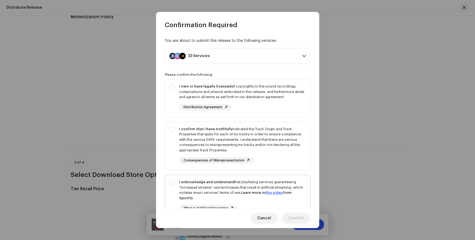
click at [280, 184] on div "I acknowledge and understand that playlisting services guaranteeing "increased …" at bounding box center [242, 190] width 127 height 21
checkbox input "true"
click at [267, 143] on div "I confirm that I have truthfully indicated the Track Origin and Track Propertie…" at bounding box center [242, 140] width 127 height 27
checkbox input "true"
click at [262, 99] on div "I own or have legally licensed all copyrights to the sound recordings, composit…" at bounding box center [242, 92] width 127 height 16
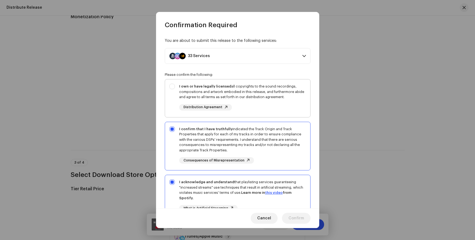
checkbox input "true"
click at [294, 222] on span "Confirm" at bounding box center [297, 218] width 16 height 11
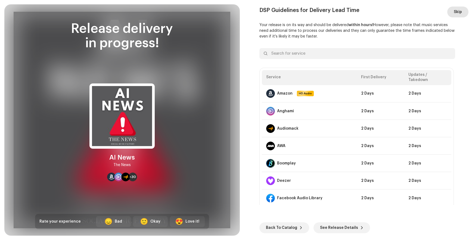
click at [458, 16] on span "Skip" at bounding box center [458, 12] width 8 height 11
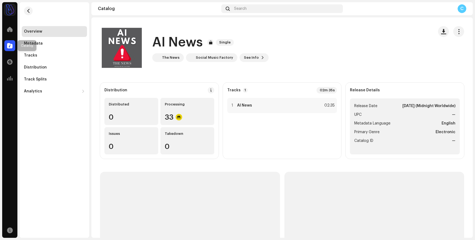
drag, startPoint x: 14, startPoint y: 45, endPoint x: 11, endPoint y: 44, distance: 3.4
click at [14, 45] on div at bounding box center [9, 45] width 11 height 11
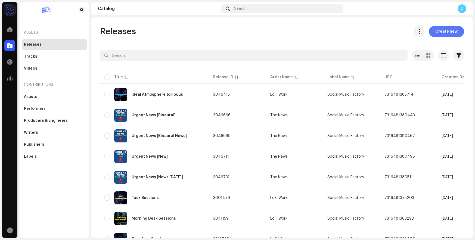
click at [445, 30] on span "Create new" at bounding box center [447, 31] width 22 height 11
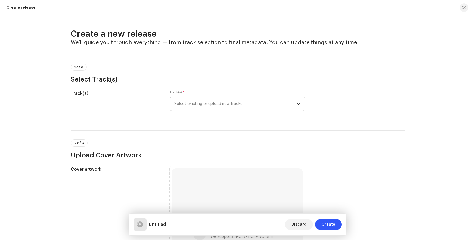
click at [216, 103] on span "Select existing or upload new tracks" at bounding box center [235, 104] width 122 height 14
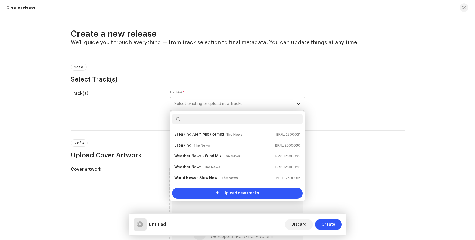
click at [213, 118] on input "text" at bounding box center [237, 119] width 131 height 11
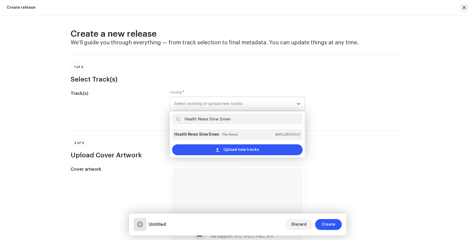
type input "Health News Slow Down"
click at [213, 137] on strong "Health News Slow Down" at bounding box center [196, 134] width 45 height 9
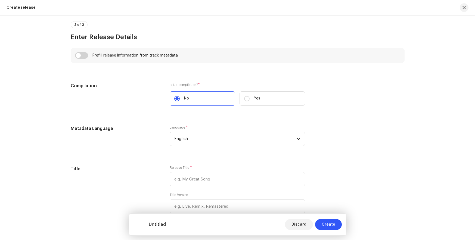
scroll to position [414, 0]
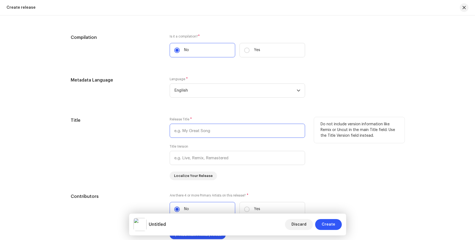
click at [227, 133] on input "text" at bounding box center [238, 131] width 136 height 14
paste input "Health News Slow Down"
type input "Health News Slow Down"
click at [204, 159] on input "text" at bounding box center [238, 158] width 136 height 14
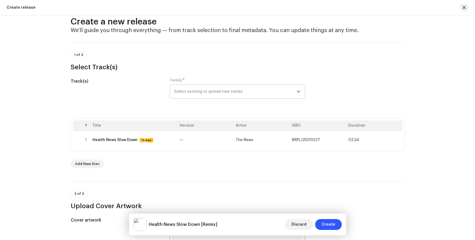
scroll to position [9, 0]
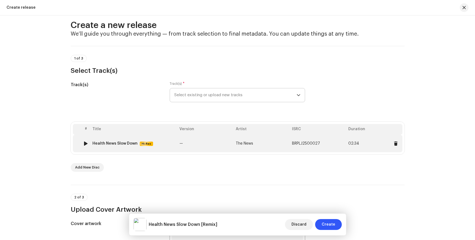
type input "Remix"
click at [259, 143] on td "The News" at bounding box center [262, 143] width 56 height 17
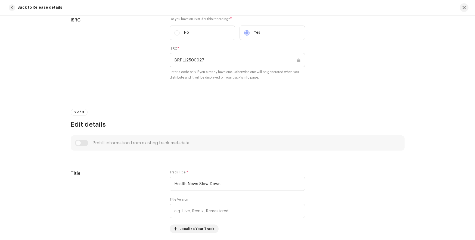
scroll to position [210, 0]
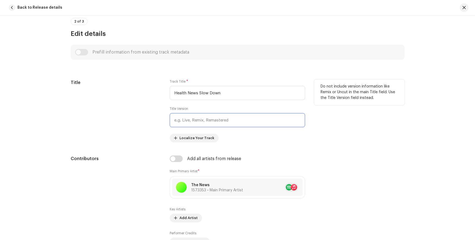
click at [230, 122] on input "text" at bounding box center [238, 120] width 136 height 14
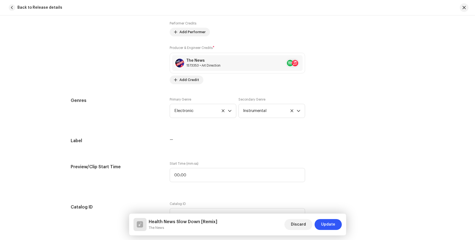
scroll to position [416, 0]
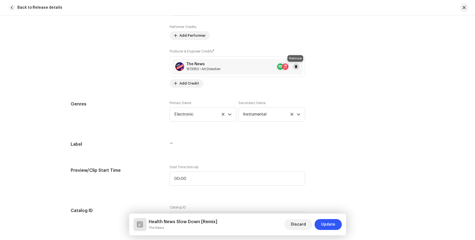
type input "Remix"
click at [297, 68] on span at bounding box center [296, 67] width 3 height 4
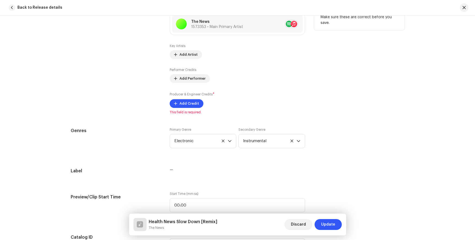
scroll to position [345, 0]
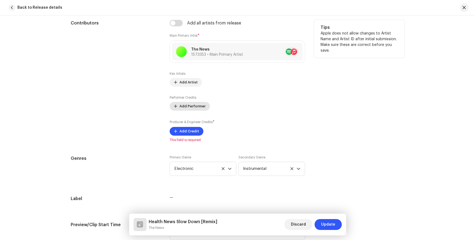
click at [181, 107] on span "Add Performer" at bounding box center [193, 106] width 26 height 11
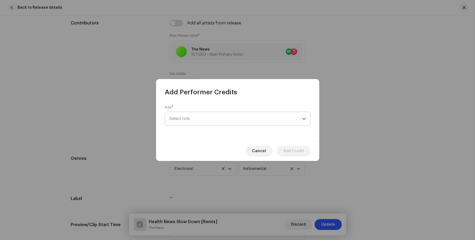
click at [192, 116] on span "Select role" at bounding box center [236, 119] width 133 height 14
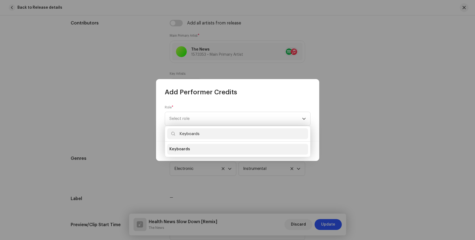
type input "Keyboards"
click at [183, 149] on span "Keyboards" at bounding box center [180, 149] width 21 height 5
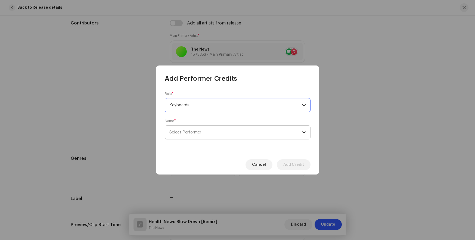
click at [191, 131] on span "Select Performer" at bounding box center [186, 132] width 32 height 4
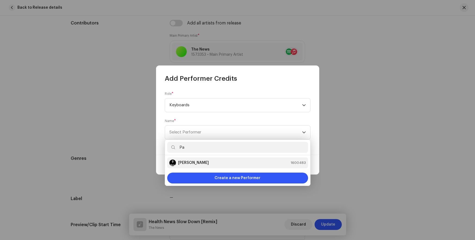
type input "Pa"
click at [188, 163] on strong "[PERSON_NAME]" at bounding box center [193, 162] width 31 height 5
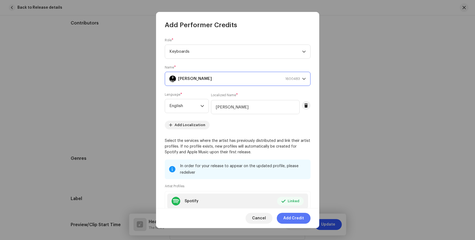
click at [294, 219] on span "Add Credit" at bounding box center [294, 218] width 21 height 11
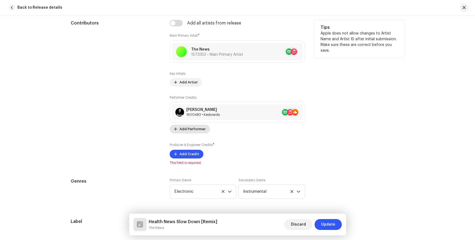
click at [191, 130] on span "Add Performer" at bounding box center [193, 129] width 26 height 11
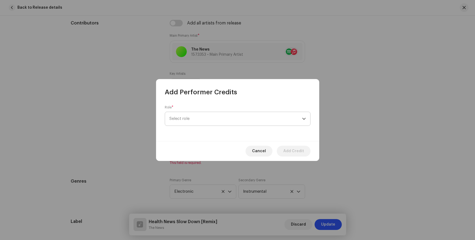
click at [247, 122] on span "Select role" at bounding box center [236, 119] width 133 height 14
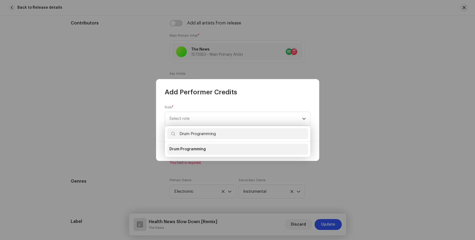
type input "Drum Programming"
click at [192, 148] on span "Drum Programming" at bounding box center [188, 149] width 36 height 5
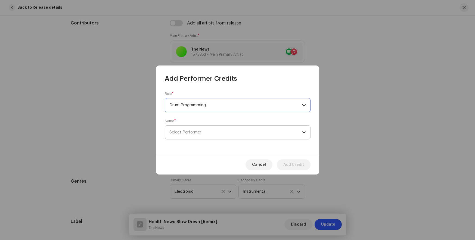
click at [191, 131] on span "Select Performer" at bounding box center [186, 132] width 32 height 4
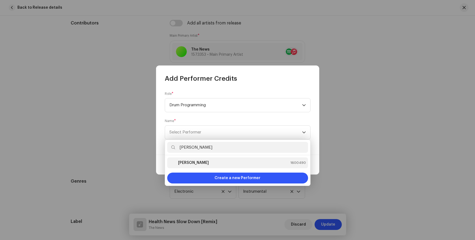
type input "[PERSON_NAME]"
click at [188, 163] on strong "[PERSON_NAME]" at bounding box center [193, 162] width 31 height 5
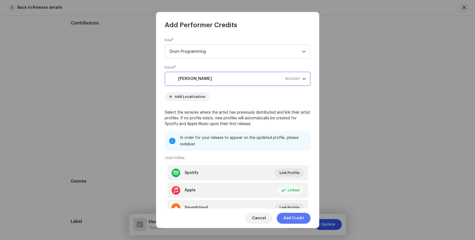
click at [294, 219] on span "Add Credit" at bounding box center [294, 218] width 21 height 11
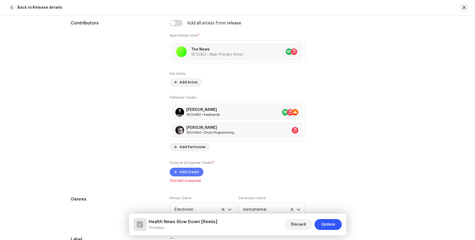
click at [183, 168] on span "Add Credit" at bounding box center [190, 172] width 20 height 11
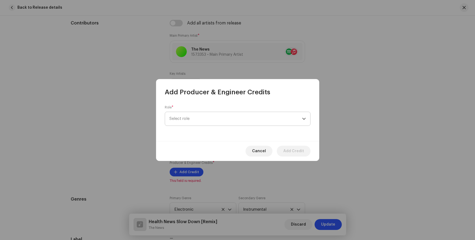
click at [173, 123] on span "Select role" at bounding box center [236, 119] width 133 height 14
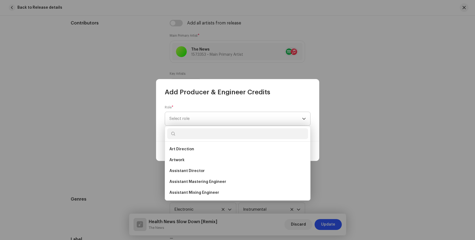
scroll to position [172, 0]
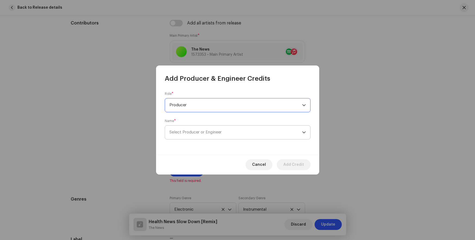
click at [200, 130] on span "Select Producer or Engineer" at bounding box center [196, 132] width 52 height 4
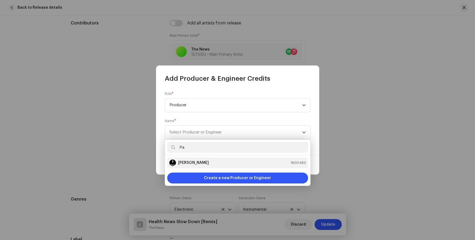
type input "Pa"
click at [188, 163] on strong "[PERSON_NAME]" at bounding box center [193, 162] width 31 height 5
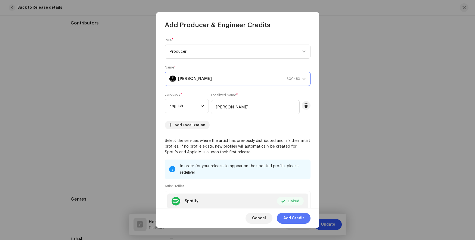
click at [294, 219] on span "Add Credit" at bounding box center [294, 218] width 21 height 11
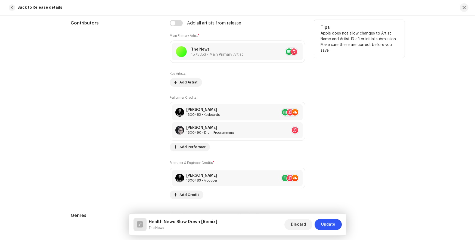
click at [182, 190] on div "Producer & Engineer Credits * Paulo Jeveaux 1600483 • Producer Add Credit" at bounding box center [238, 179] width 136 height 39
click at [182, 192] on span "Add Credit" at bounding box center [190, 195] width 20 height 11
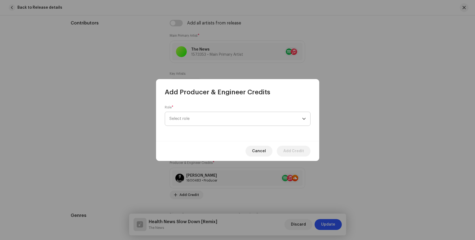
click at [216, 124] on span "Select role" at bounding box center [236, 119] width 133 height 14
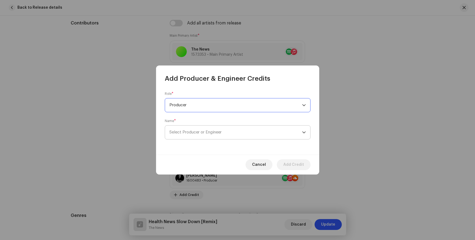
click at [200, 130] on span "Select Producer or Engineer" at bounding box center [196, 132] width 52 height 4
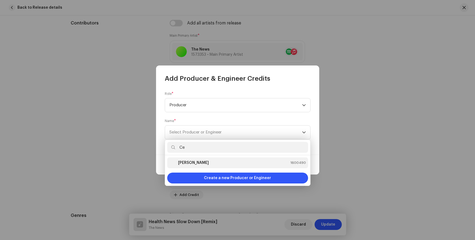
type input "Ce"
click at [186, 163] on strong "[PERSON_NAME]" at bounding box center [193, 162] width 31 height 5
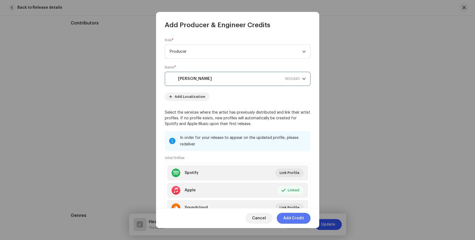
click at [294, 219] on span "Add Credit" at bounding box center [294, 218] width 21 height 11
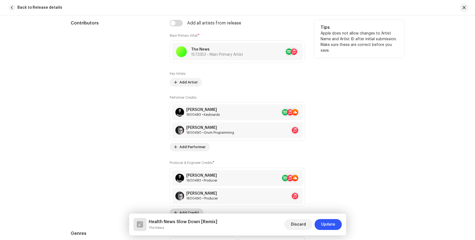
click at [182, 210] on span "Add Credit" at bounding box center [190, 213] width 20 height 11
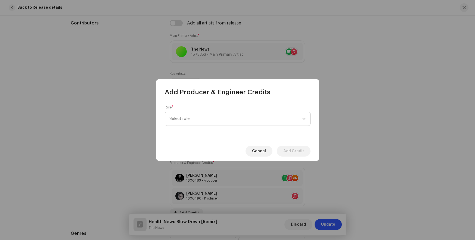
click at [195, 120] on span "Select role" at bounding box center [236, 119] width 133 height 14
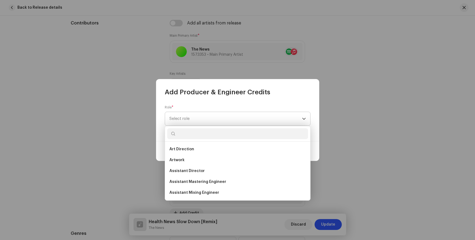
scroll to position [128, 0]
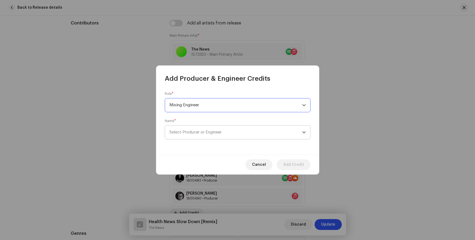
click at [200, 130] on span "Select Producer or Engineer" at bounding box center [196, 132] width 52 height 4
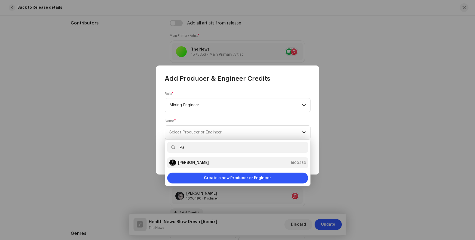
type input "Pa"
click at [188, 163] on strong "[PERSON_NAME]" at bounding box center [193, 162] width 31 height 5
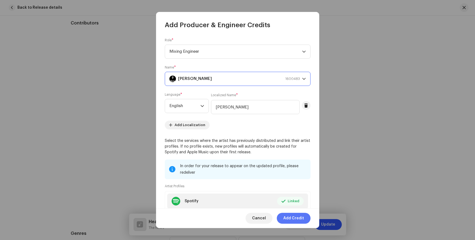
click at [295, 219] on span "Add Credit" at bounding box center [294, 218] width 21 height 11
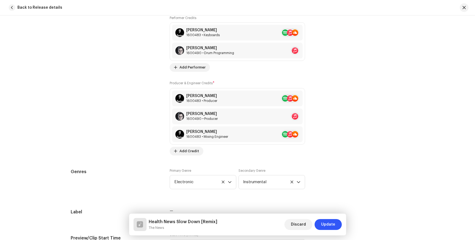
scroll to position [453, 0]
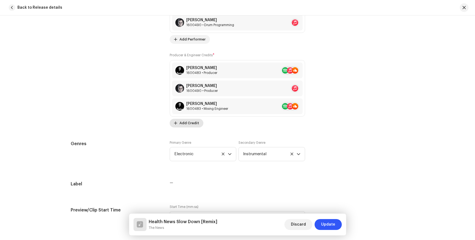
click at [191, 127] on span "Add Credit" at bounding box center [190, 123] width 20 height 11
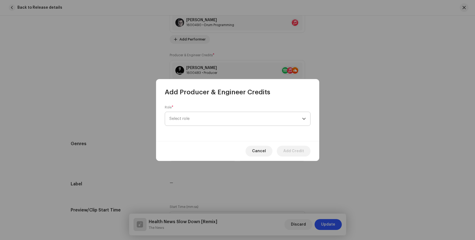
click at [218, 115] on span "Select role" at bounding box center [236, 119] width 133 height 14
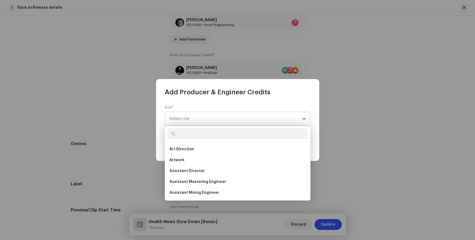
scroll to position [107, 0]
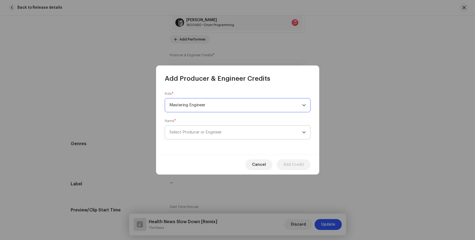
click at [199, 133] on span "Select Producer or Engineer" at bounding box center [196, 132] width 52 height 4
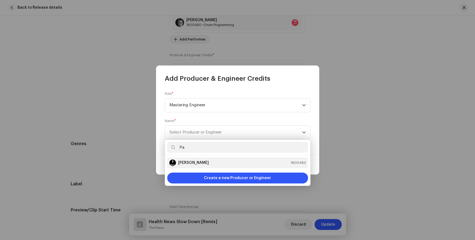
type input "Pa"
click at [188, 163] on strong "[PERSON_NAME]" at bounding box center [193, 162] width 31 height 5
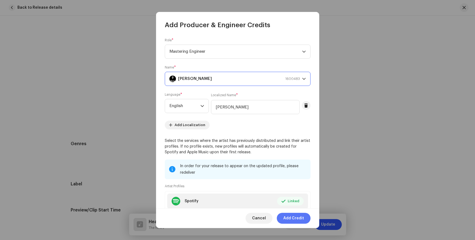
click at [294, 218] on span "Add Credit" at bounding box center [294, 218] width 21 height 11
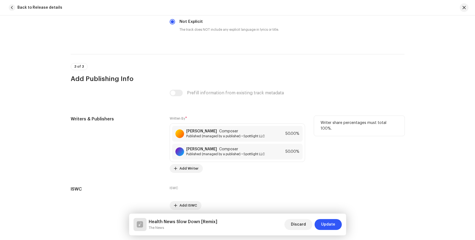
scroll to position [1054, 0]
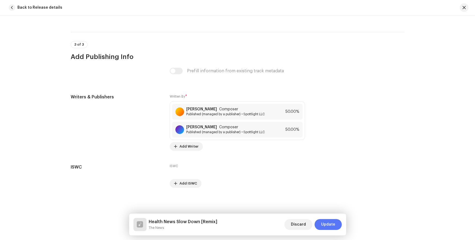
click at [335, 226] on span "Update" at bounding box center [328, 224] width 14 height 11
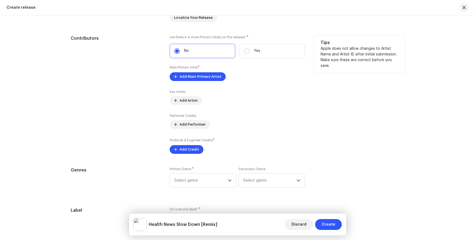
scroll to position [576, 0]
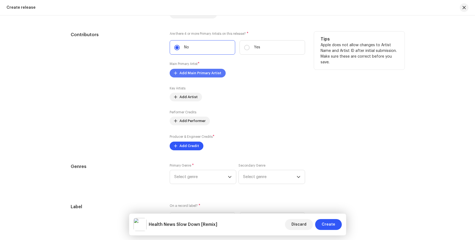
click at [217, 74] on span "Add Main Primary Artist" at bounding box center [201, 73] width 42 height 11
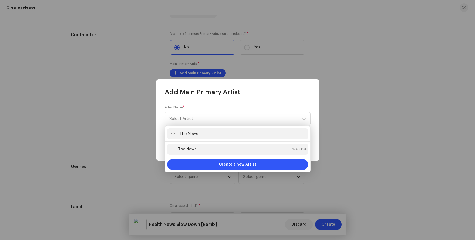
type input "The News"
click at [235, 149] on div "The News 1573353" at bounding box center [238, 149] width 137 height 7
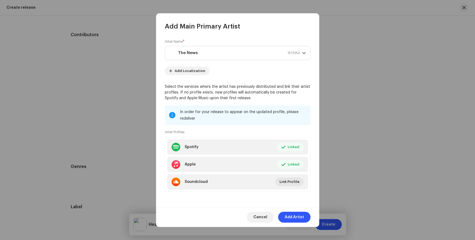
click at [293, 214] on span "Add Artist" at bounding box center [294, 217] width 19 height 11
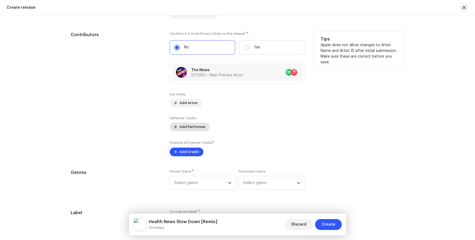
click at [190, 127] on span "Add Performer" at bounding box center [193, 127] width 26 height 11
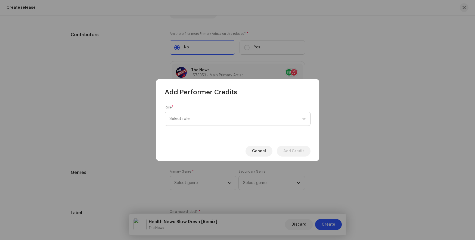
click at [247, 120] on span "Select role" at bounding box center [236, 119] width 133 height 14
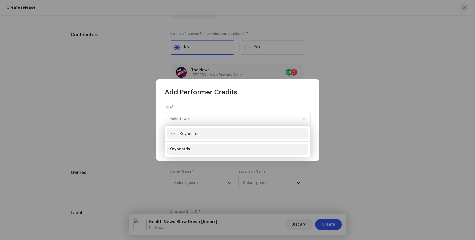
type input "Keyboards"
click at [183, 149] on span "Keyboards" at bounding box center [180, 149] width 21 height 5
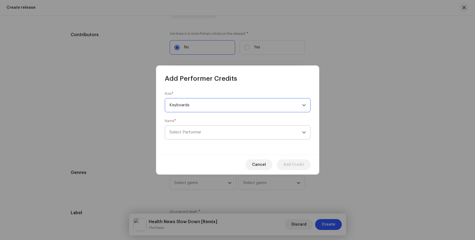
click at [191, 131] on span "Select Performer" at bounding box center [186, 132] width 32 height 4
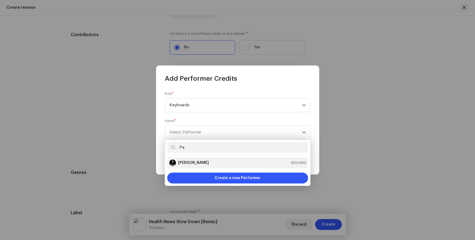
type input "Pa"
click at [188, 163] on strong "[PERSON_NAME]" at bounding box center [193, 162] width 31 height 5
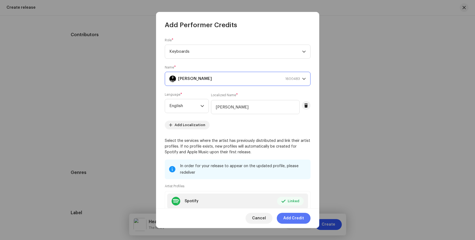
click at [294, 219] on span "Add Credit" at bounding box center [294, 218] width 21 height 11
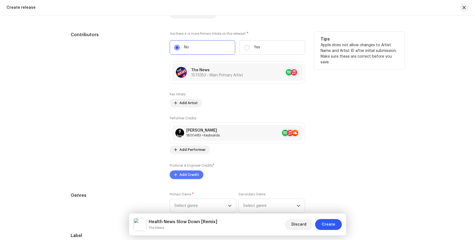
click at [188, 177] on span "Add Credit" at bounding box center [190, 175] width 20 height 11
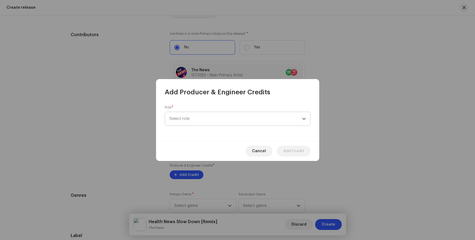
click at [212, 121] on span "Select role" at bounding box center [236, 119] width 133 height 14
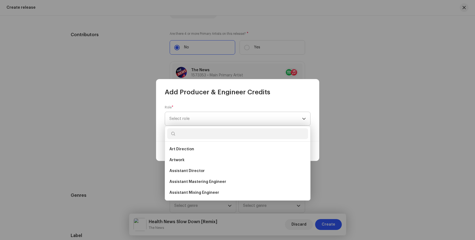
scroll to position [172, 0]
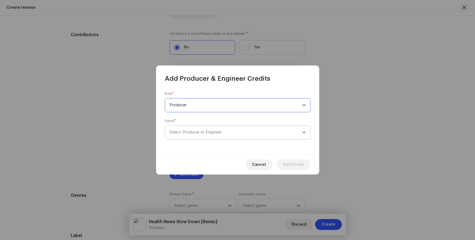
click at [200, 130] on span "Select Producer or Engineer" at bounding box center [196, 132] width 52 height 4
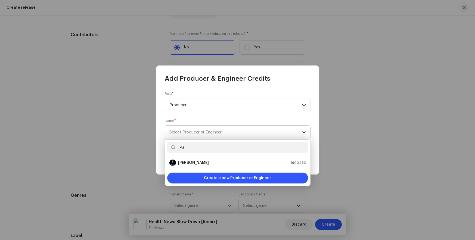
type input "Pa"
click at [188, 163] on strong "[PERSON_NAME]" at bounding box center [193, 162] width 31 height 5
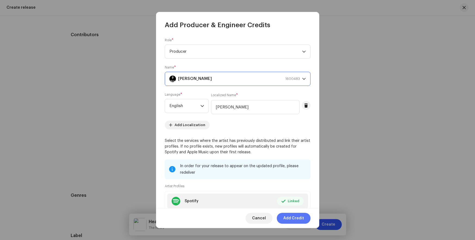
click at [294, 219] on span "Add Credit" at bounding box center [294, 218] width 21 height 11
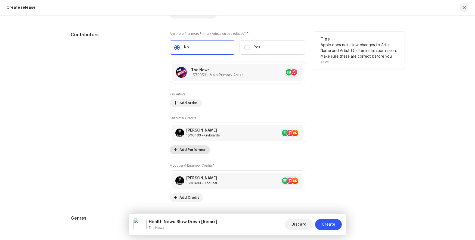
click at [197, 151] on span "Add Performer" at bounding box center [193, 150] width 26 height 11
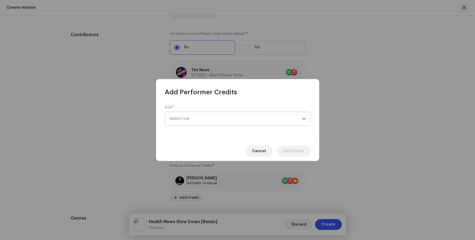
click at [241, 122] on span "Select role" at bounding box center [236, 119] width 133 height 14
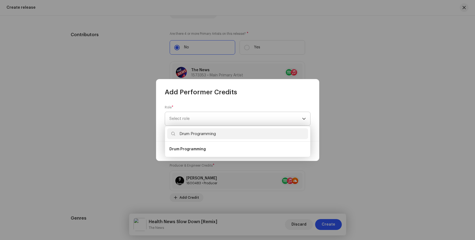
type input "Drum Programming"
click at [192, 148] on span "Drum Programming" at bounding box center [188, 149] width 36 height 5
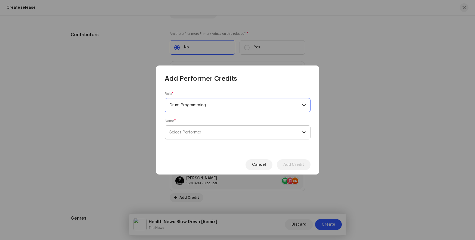
click at [191, 131] on span "Select Performer" at bounding box center [186, 132] width 32 height 4
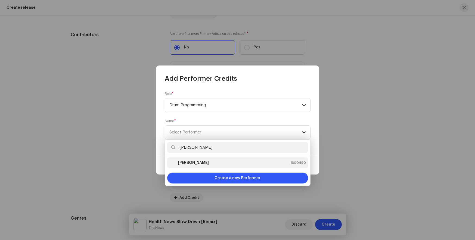
type input "[PERSON_NAME]"
click at [188, 163] on strong "[PERSON_NAME]" at bounding box center [193, 162] width 31 height 5
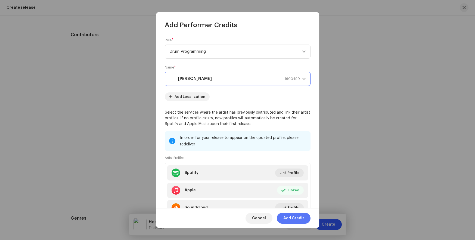
click at [294, 219] on span "Add Credit" at bounding box center [294, 218] width 21 height 11
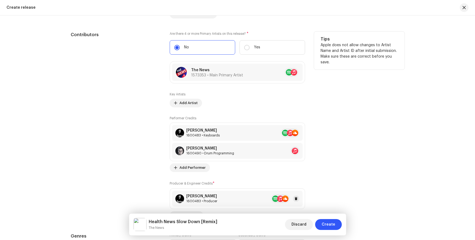
scroll to position [595, 0]
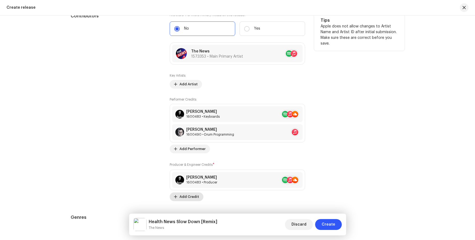
click at [182, 196] on span "Add Credit" at bounding box center [190, 197] width 20 height 11
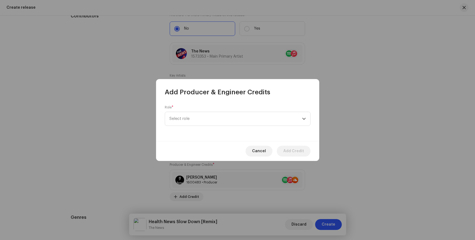
drag, startPoint x: 211, startPoint y: 156, endPoint x: 205, endPoint y: 155, distance: 6.0
click at [209, 154] on div "Cancel Add Credit" at bounding box center [237, 151] width 163 height 20
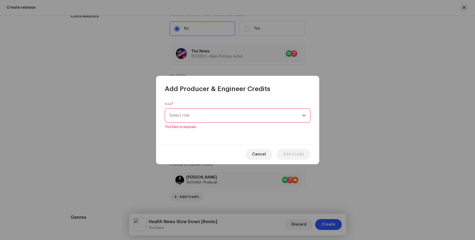
click at [185, 116] on span "Select role" at bounding box center [236, 116] width 133 height 14
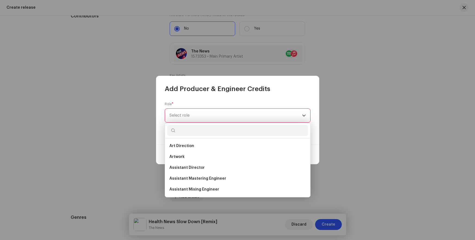
scroll to position [172, 0]
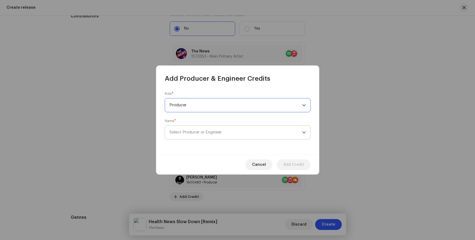
click at [200, 130] on span "Select Producer or Engineer" at bounding box center [196, 132] width 52 height 4
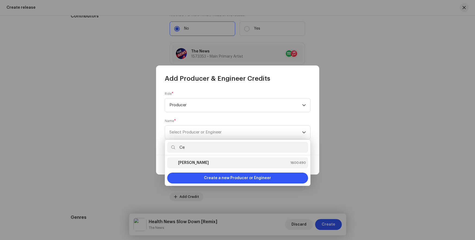
type input "Ce"
click at [186, 163] on strong "[PERSON_NAME]" at bounding box center [193, 162] width 31 height 5
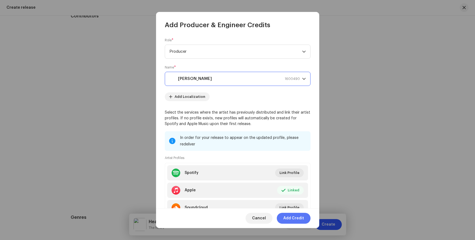
click at [294, 219] on span "Add Credit" at bounding box center [294, 218] width 21 height 11
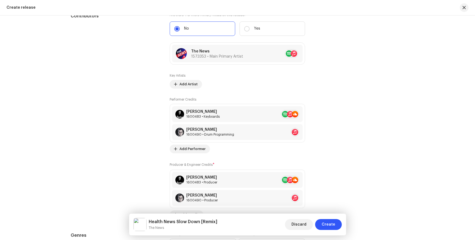
scroll to position [663, 0]
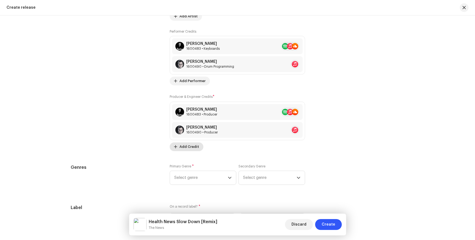
click at [194, 146] on span "Add Credit" at bounding box center [190, 147] width 20 height 11
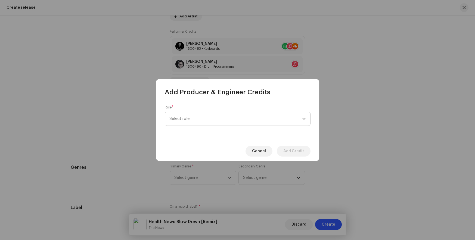
click at [215, 121] on span "Select role" at bounding box center [236, 119] width 133 height 14
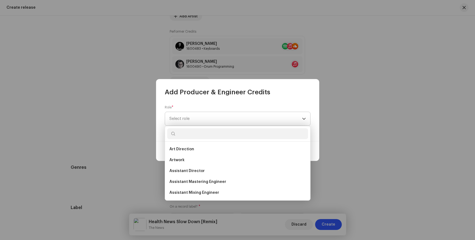
scroll to position [128, 0]
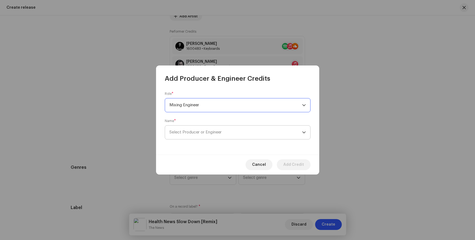
click at [200, 130] on span "Select Producer or Engineer" at bounding box center [196, 132] width 52 height 4
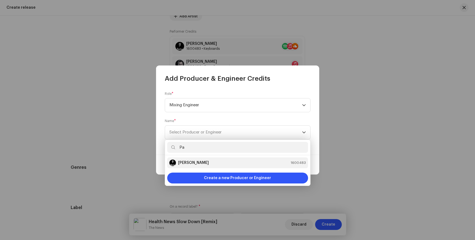
type input "Pa"
click at [188, 163] on strong "[PERSON_NAME]" at bounding box center [193, 162] width 31 height 5
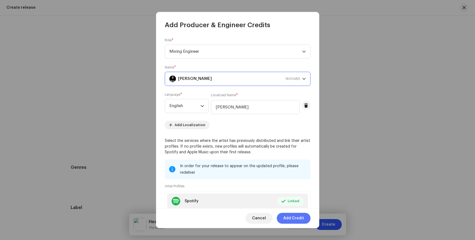
click at [295, 219] on span "Add Credit" at bounding box center [294, 218] width 21 height 11
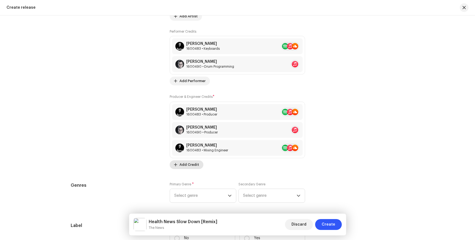
click at [177, 167] on button "Add Credit" at bounding box center [187, 165] width 34 height 9
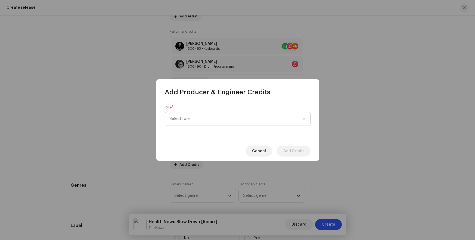
click at [232, 118] on span "Select role" at bounding box center [236, 119] width 133 height 14
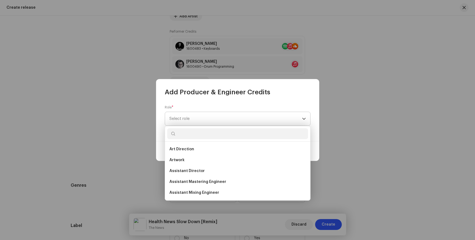
scroll to position [107, 0]
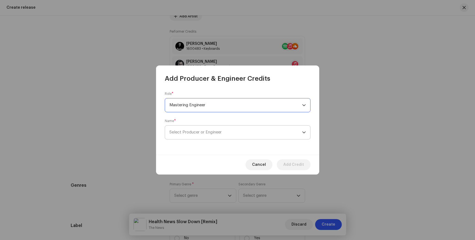
click at [199, 133] on span "Select Producer or Engineer" at bounding box center [196, 132] width 52 height 4
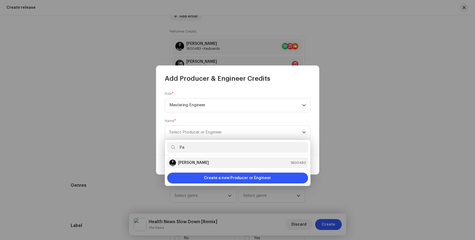
type input "Pa"
click at [188, 163] on strong "[PERSON_NAME]" at bounding box center [193, 162] width 31 height 5
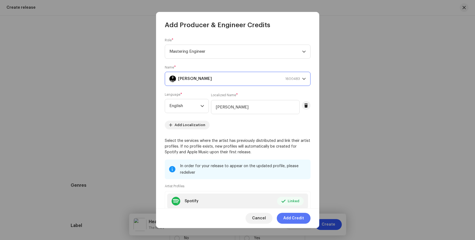
click at [294, 218] on span "Add Credit" at bounding box center [294, 218] width 21 height 11
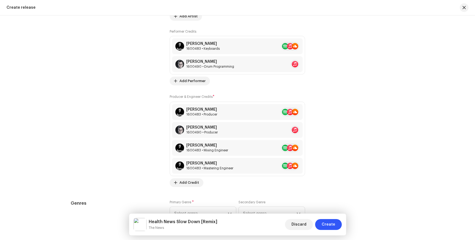
scroll to position [782, 0]
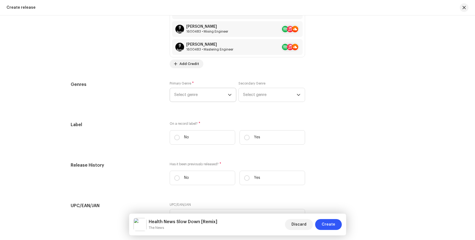
click at [207, 100] on span "Select genre" at bounding box center [201, 95] width 54 height 14
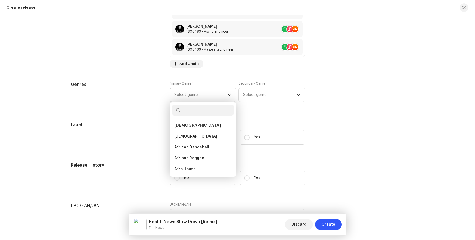
type input "Electronic"
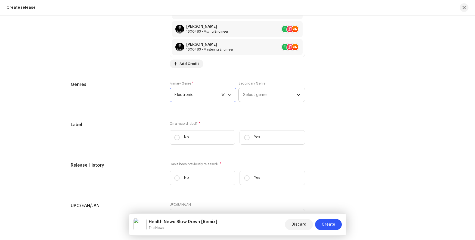
click at [254, 98] on span "Select genre" at bounding box center [270, 95] width 54 height 14
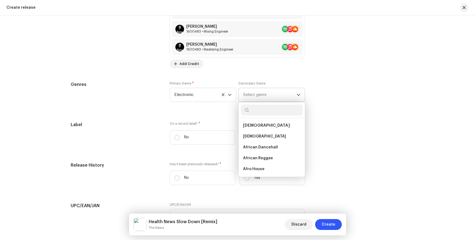
type input "World"
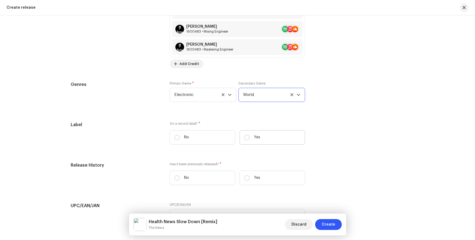
click at [300, 137] on label "Yes" at bounding box center [273, 137] width 66 height 14
click at [250, 137] on input "Yes" at bounding box center [246, 137] width 5 height 5
radio input "true"
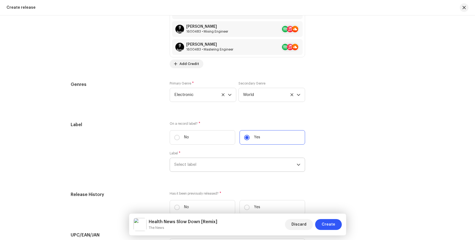
click at [284, 161] on span "Select label" at bounding box center [235, 165] width 122 height 14
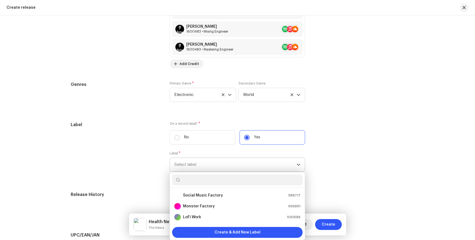
click at [269, 187] on div at bounding box center [237, 181] width 135 height 16
click at [271, 195] on div "Social Music Factory 988717" at bounding box center [237, 195] width 126 height 7
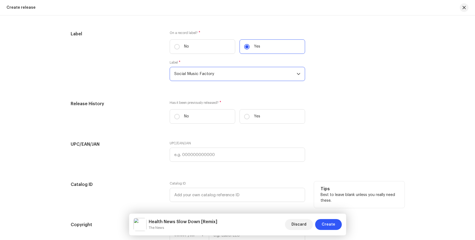
scroll to position [901, 0]
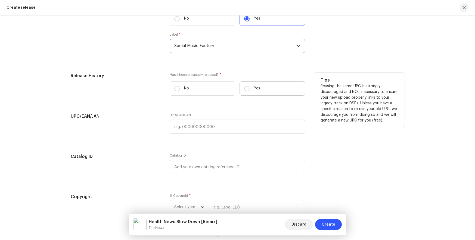
click at [256, 83] on label "Yes" at bounding box center [273, 88] width 66 height 14
click at [250, 86] on input "Yes" at bounding box center [246, 88] width 5 height 5
radio input "true"
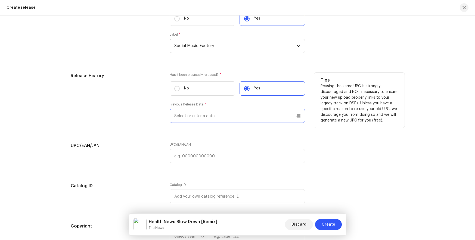
click at [238, 113] on input "text" at bounding box center [238, 116] width 136 height 14
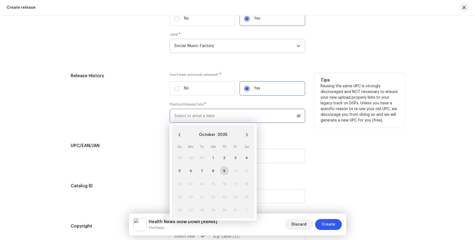
paste input "4/30/2025"
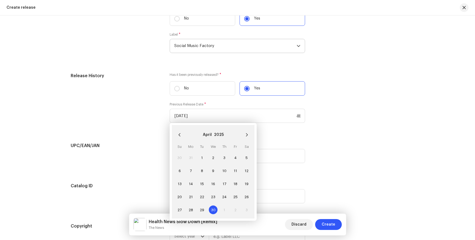
type input "04/30/2025"
click at [363, 155] on div "UPC/EAN/JAN UPC/EAN/JAN" at bounding box center [238, 156] width 334 height 27
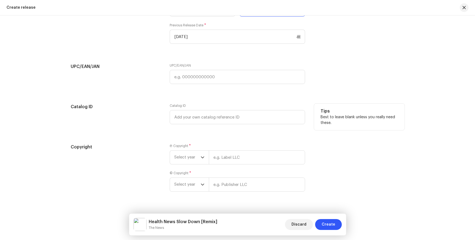
scroll to position [990, 0]
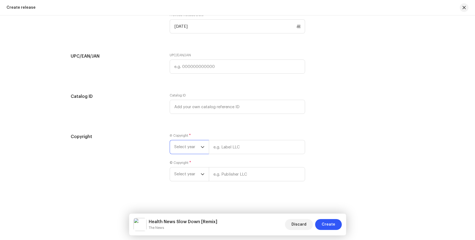
click at [195, 149] on span "Select year" at bounding box center [187, 147] width 26 height 14
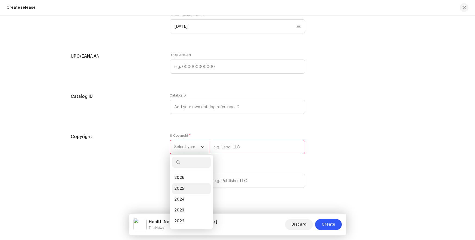
click at [188, 188] on li "2025" at bounding box center [191, 188] width 39 height 11
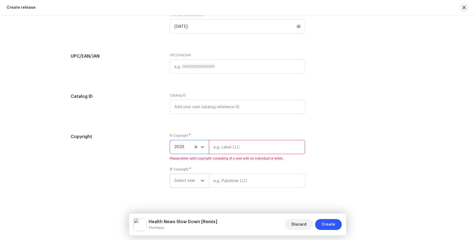
click at [189, 182] on span "Select year" at bounding box center [187, 181] width 26 height 14
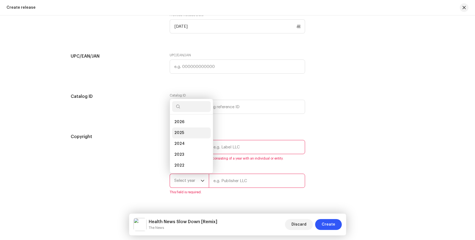
click at [186, 133] on li "2025" at bounding box center [191, 133] width 39 height 11
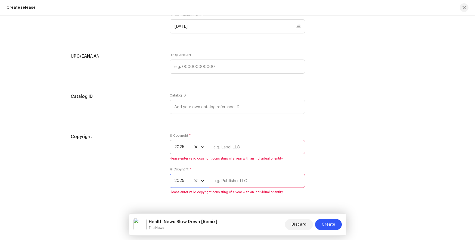
click at [217, 148] on input "text" at bounding box center [257, 147] width 96 height 14
type input "Social Music Factory"
click at [228, 179] on input "text" at bounding box center [257, 181] width 96 height 14
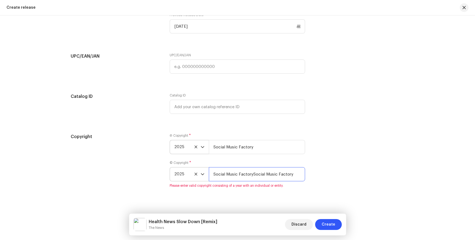
drag, startPoint x: 294, startPoint y: 175, endPoint x: 191, endPoint y: 162, distance: 103.4
click at [191, 162] on div "© Copyright * 2025 Social Music FactorySocial Music Factory Please enter valid …" at bounding box center [238, 174] width 136 height 27
type input "Social Music Factory"
click at [332, 223] on span "Create" at bounding box center [329, 224] width 14 height 11
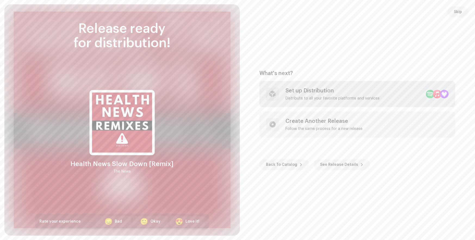
click at [309, 100] on div "Distribute to all your favorite platforms and services" at bounding box center [333, 98] width 94 height 4
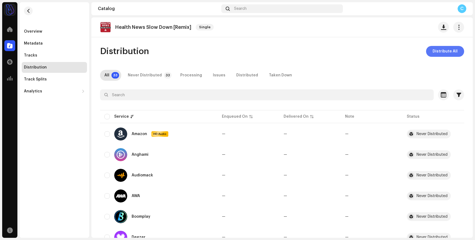
click at [440, 47] on span "Distribute All" at bounding box center [445, 51] width 25 height 11
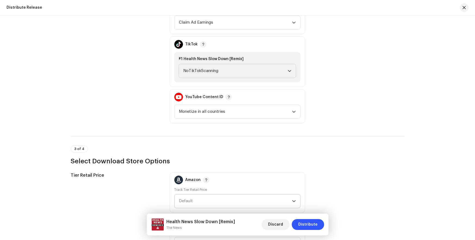
scroll to position [639, 0]
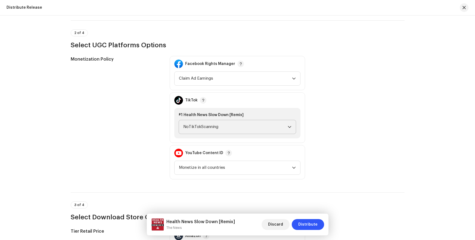
click at [245, 126] on span "NoTikTokScanning" at bounding box center [235, 127] width 105 height 14
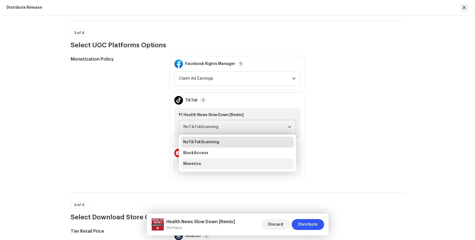
click at [233, 164] on li "Monetize" at bounding box center [237, 164] width 113 height 11
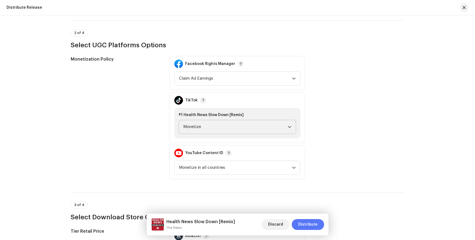
click at [312, 222] on span "Distribute" at bounding box center [308, 224] width 19 height 11
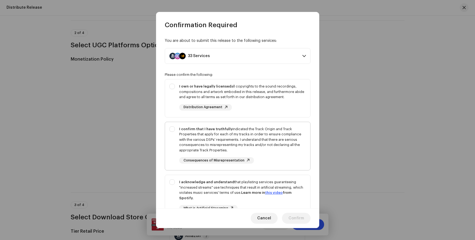
drag, startPoint x: 278, startPoint y: 137, endPoint x: 277, endPoint y: 127, distance: 9.3
click at [278, 137] on div "I confirm that I have truthfully indicated the Track Origin and Track Propertie…" at bounding box center [242, 140] width 127 height 27
checkbox input "true"
click at [272, 102] on div "I own or have legally licensed all copyrights to the sound recordings, composit…" at bounding box center [242, 97] width 127 height 27
checkbox input "true"
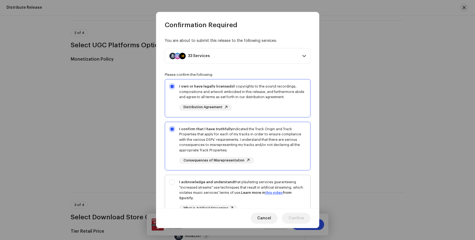
drag, startPoint x: 264, startPoint y: 177, endPoint x: 264, endPoint y: 180, distance: 3.3
click at [264, 177] on div "I acknowledge and understand that playlisting services guaranteeing "increased …" at bounding box center [237, 200] width 145 height 50
checkbox input "true"
click at [299, 220] on span "Confirm" at bounding box center [297, 218] width 16 height 11
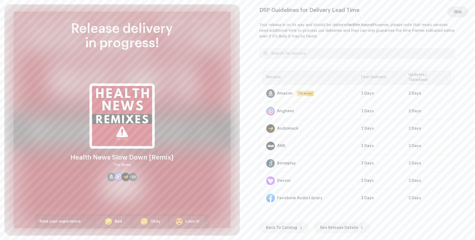
click at [461, 10] on span "Skip" at bounding box center [458, 12] width 8 height 11
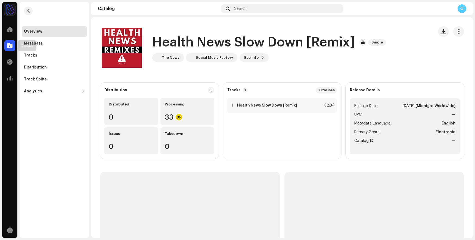
click at [9, 43] on div at bounding box center [9, 45] width 11 height 11
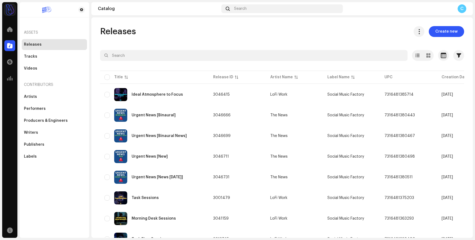
click at [445, 35] on span "Create new" at bounding box center [447, 31] width 22 height 11
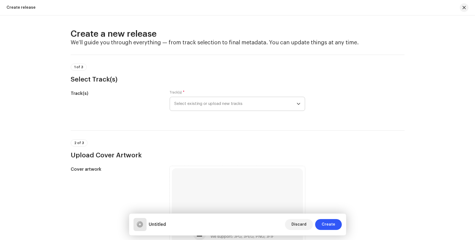
click at [243, 103] on span "Select existing or upload new tracks" at bounding box center [235, 104] width 122 height 14
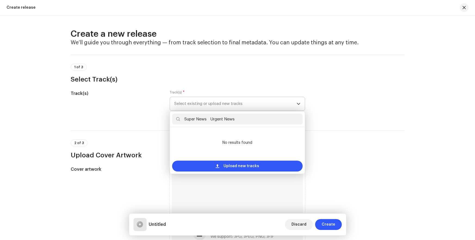
drag, startPoint x: 207, startPoint y: 119, endPoint x: 256, endPoint y: 122, distance: 49.4
click at [256, 122] on input "Super News Urgent News" at bounding box center [237, 119] width 131 height 11
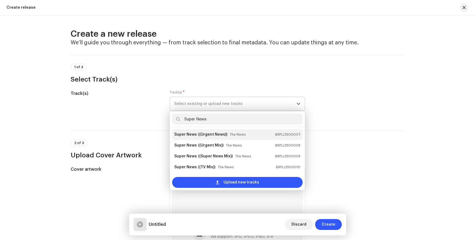
type input "Super News"
click at [263, 137] on div "Super News ((Urgent News)) The News BRPLJ2500007" at bounding box center [237, 134] width 126 height 9
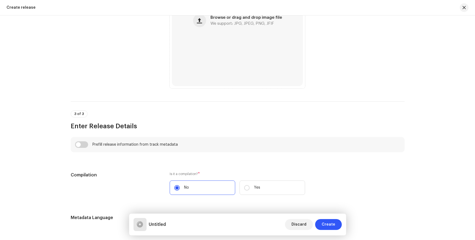
scroll to position [423, 0]
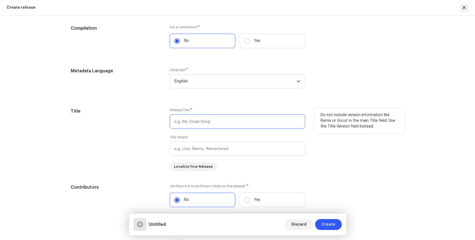
click at [234, 123] on input "text" at bounding box center [238, 122] width 136 height 14
paste input "Super News Urgent News"
drag, startPoint x: 199, startPoint y: 121, endPoint x: 236, endPoint y: 123, distance: 36.6
click at [236, 123] on input "Super News Urgent News" at bounding box center [238, 122] width 136 height 14
type input "Super News"
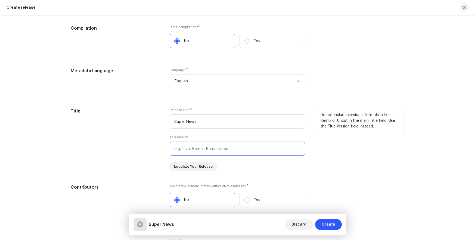
click at [188, 143] on input "text" at bounding box center [238, 149] width 136 height 14
paste input "Urgent News"
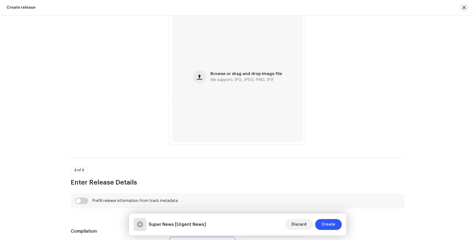
scroll to position [192, 0]
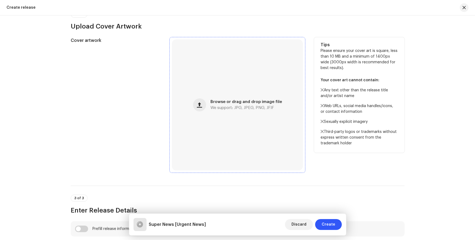
type input "Urgent News"
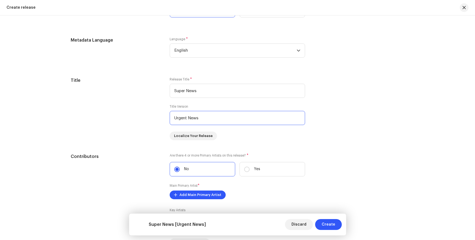
scroll to position [573, 0]
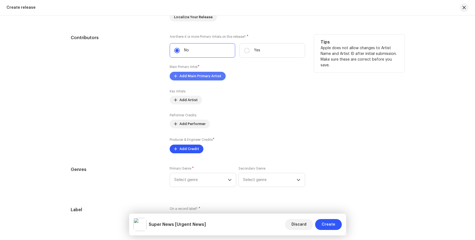
click at [208, 76] on span "Add Main Primary Artist" at bounding box center [201, 76] width 42 height 11
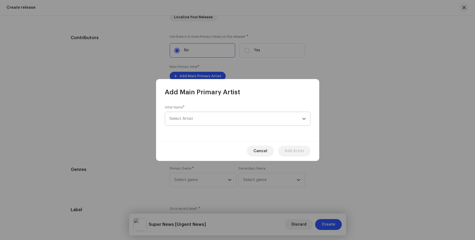
click at [232, 119] on span "Select Artist" at bounding box center [236, 119] width 133 height 14
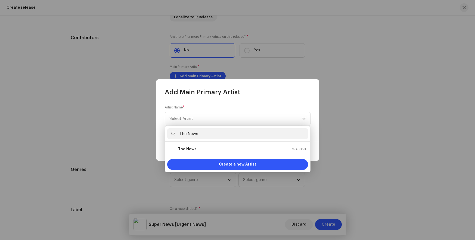
type input "The News"
click at [191, 143] on ul "The News 1573353" at bounding box center [237, 149] width 145 height 15
click at [191, 151] on strong "The News" at bounding box center [187, 149] width 19 height 5
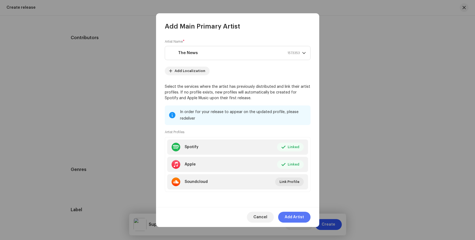
click at [297, 217] on span "Add Artist" at bounding box center [294, 217] width 19 height 11
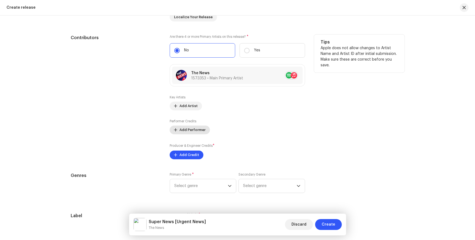
click at [198, 131] on span "Add Performer" at bounding box center [193, 130] width 26 height 11
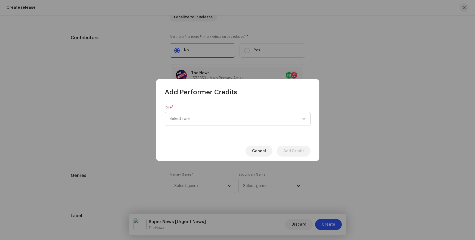
click at [207, 119] on span "Select role" at bounding box center [236, 119] width 133 height 14
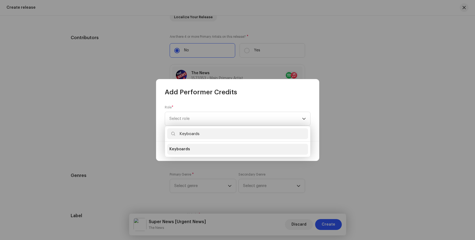
type input "Keyboards"
click at [183, 149] on span "Keyboards" at bounding box center [180, 149] width 21 height 5
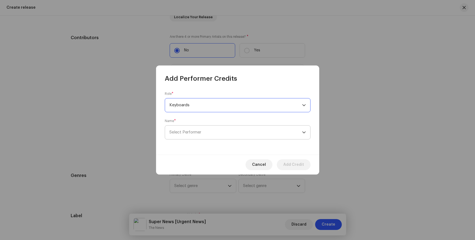
click at [191, 131] on span "Select Performer" at bounding box center [186, 132] width 32 height 4
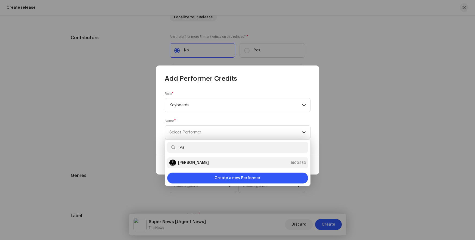
type input "Pa"
click at [188, 163] on strong "[PERSON_NAME]" at bounding box center [193, 162] width 31 height 5
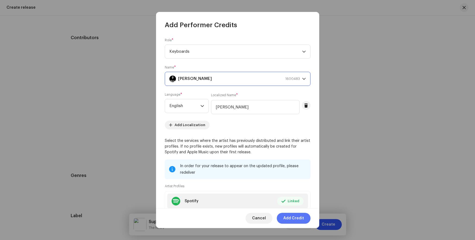
click at [294, 219] on span "Add Credit" at bounding box center [294, 218] width 21 height 11
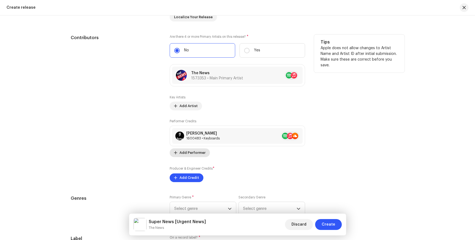
click at [197, 155] on span "Add Performer" at bounding box center [193, 153] width 26 height 11
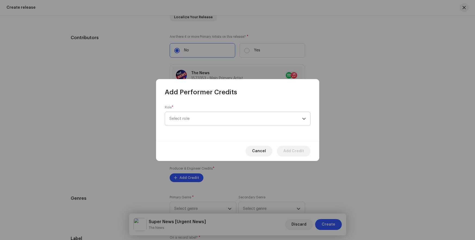
click at [237, 119] on span "Select role" at bounding box center [236, 119] width 133 height 14
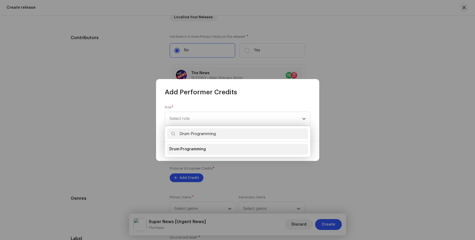
type input "Drum Programming"
click at [192, 148] on span "Drum Programming" at bounding box center [188, 149] width 36 height 5
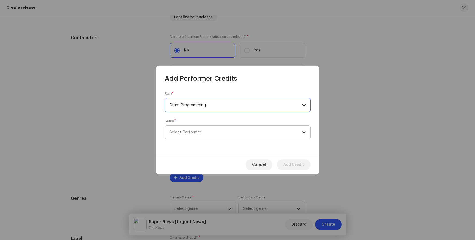
click at [191, 131] on span "Select Performer" at bounding box center [186, 132] width 32 height 4
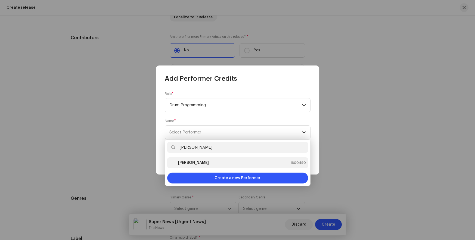
type input "[PERSON_NAME]"
click at [188, 163] on strong "[PERSON_NAME]" at bounding box center [193, 162] width 31 height 5
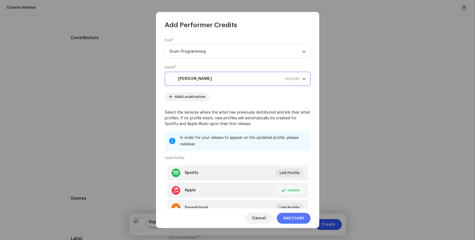
click at [294, 219] on span "Add Credit" at bounding box center [294, 218] width 21 height 11
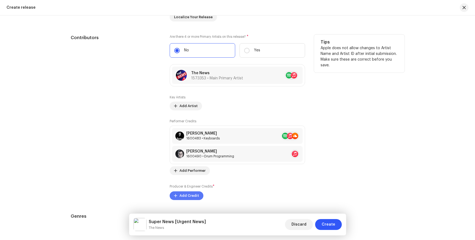
click at [188, 198] on span "Add Credit" at bounding box center [190, 196] width 20 height 11
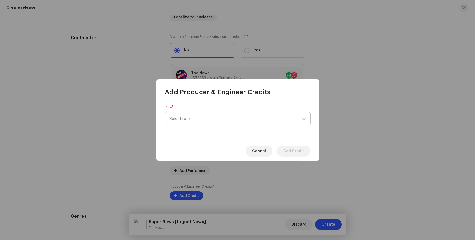
click at [202, 116] on span "Select role" at bounding box center [236, 119] width 133 height 14
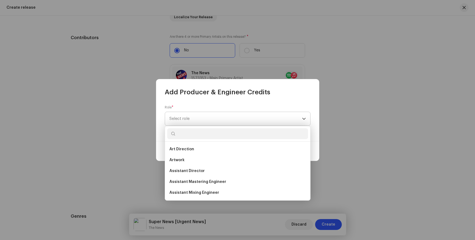
scroll to position [172, 0]
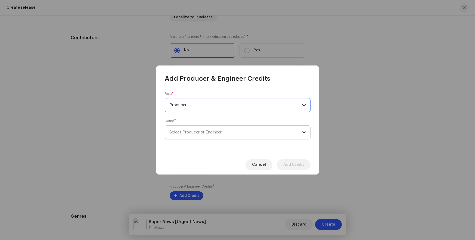
click at [200, 130] on span "Select Producer or Engineer" at bounding box center [196, 132] width 52 height 4
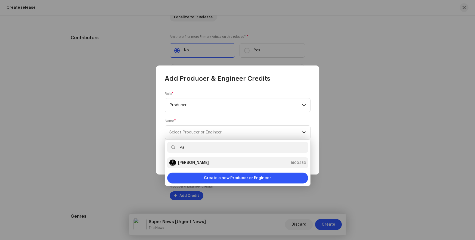
type input "Pa"
click at [188, 163] on strong "[PERSON_NAME]" at bounding box center [193, 162] width 31 height 5
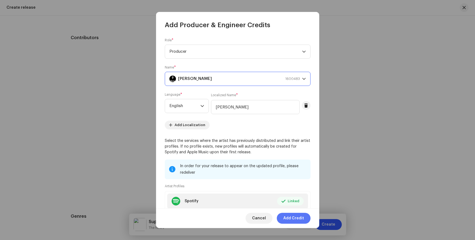
click at [294, 219] on span "Add Credit" at bounding box center [294, 218] width 21 height 11
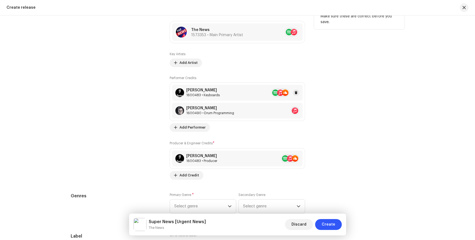
scroll to position [673, 0]
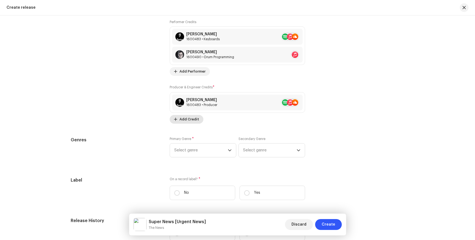
click at [182, 123] on span "Add Credit" at bounding box center [190, 119] width 20 height 11
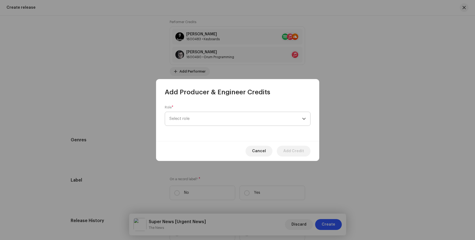
click at [194, 121] on span "Select role" at bounding box center [236, 119] width 133 height 14
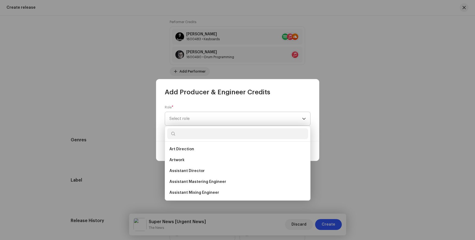
scroll to position [172, 0]
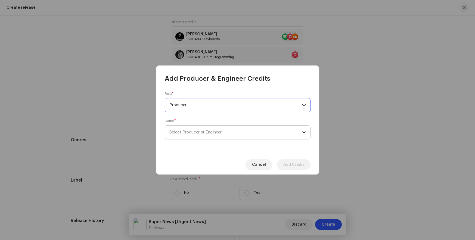
click at [200, 130] on span "Select Producer or Engineer" at bounding box center [196, 132] width 52 height 4
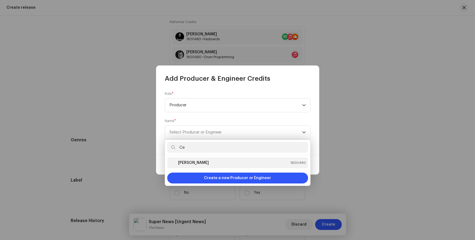
type input "Ce"
click at [186, 163] on strong "[PERSON_NAME]" at bounding box center [193, 162] width 31 height 5
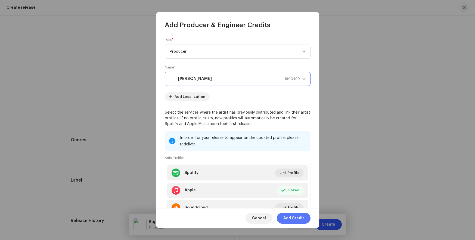
click at [294, 219] on span "Add Credit" at bounding box center [294, 218] width 21 height 11
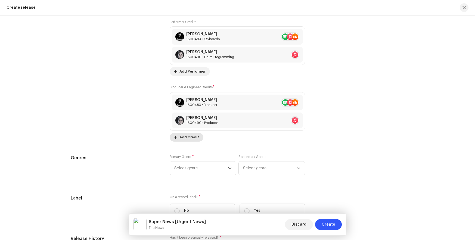
click at [197, 136] on span "Add Credit" at bounding box center [190, 137] width 20 height 11
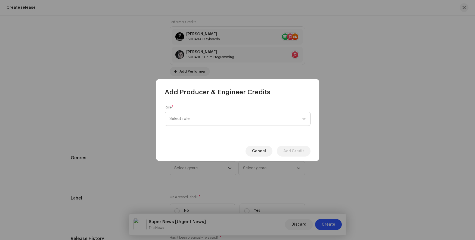
click at [215, 124] on span "Select role" at bounding box center [236, 119] width 133 height 14
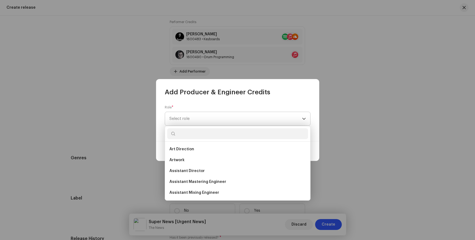
scroll to position [128, 0]
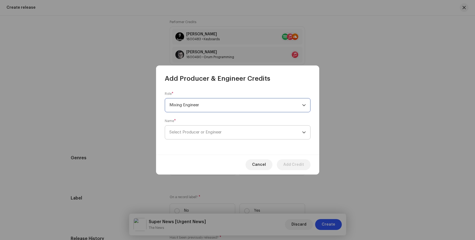
click at [200, 130] on span "Select Producer or Engineer" at bounding box center [196, 132] width 52 height 4
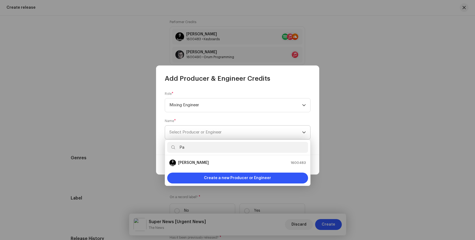
type input "Pa"
click at [188, 163] on strong "[PERSON_NAME]" at bounding box center [193, 162] width 31 height 5
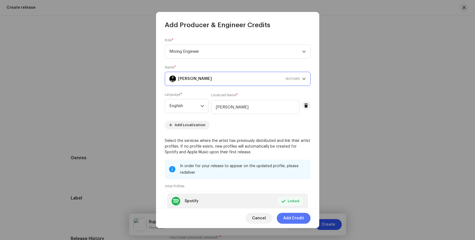
click at [295, 219] on span "Add Credit" at bounding box center [294, 218] width 21 height 11
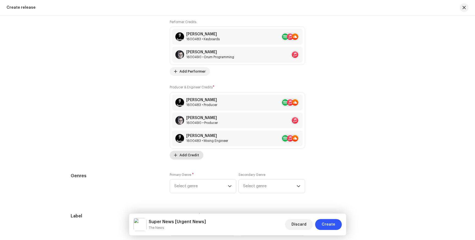
click at [192, 157] on span "Add Credit" at bounding box center [190, 155] width 20 height 11
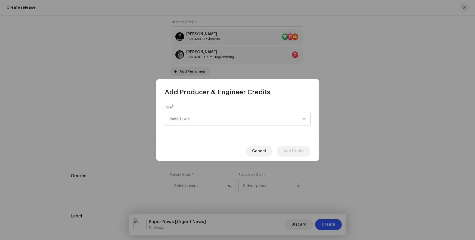
click at [216, 119] on span "Select role" at bounding box center [236, 119] width 133 height 14
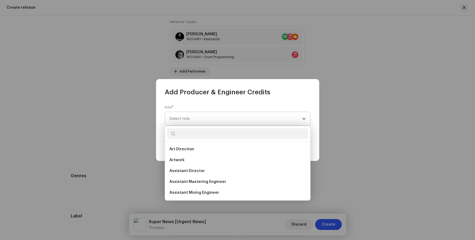
scroll to position [107, 0]
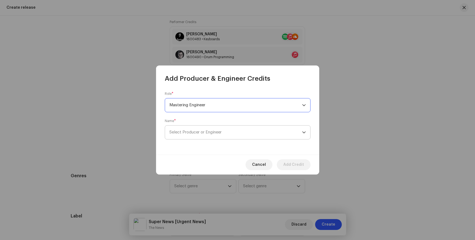
click at [199, 133] on span "Select Producer or Engineer" at bounding box center [196, 132] width 52 height 4
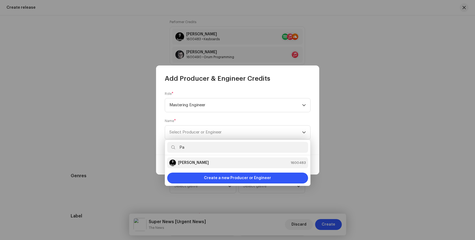
type input "Pa"
click at [188, 163] on strong "[PERSON_NAME]" at bounding box center [193, 162] width 31 height 5
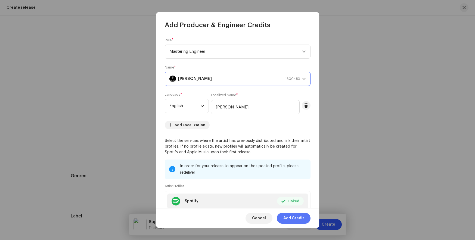
click at [294, 218] on span "Add Credit" at bounding box center [294, 218] width 21 height 11
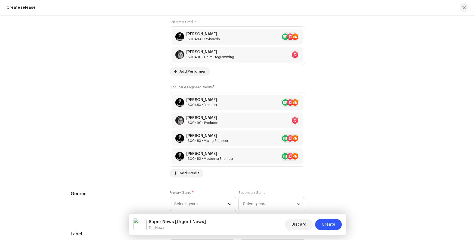
click at [204, 205] on span "Select genre" at bounding box center [201, 205] width 54 height 14
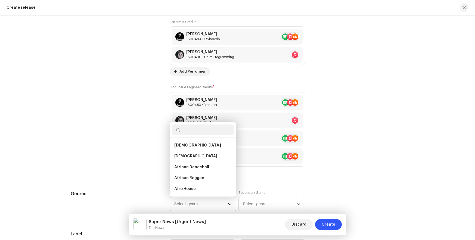
type input "Electronic"
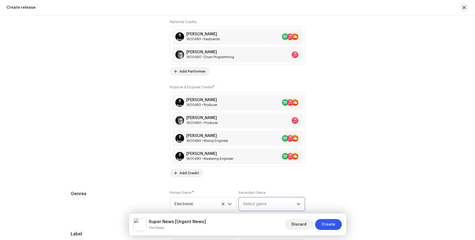
click at [262, 207] on span "Select genre" at bounding box center [270, 205] width 54 height 14
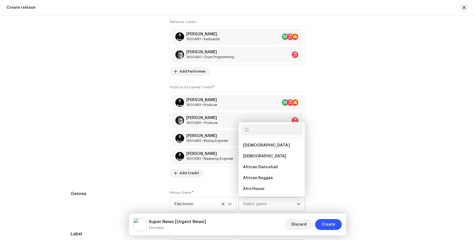
type input "World"
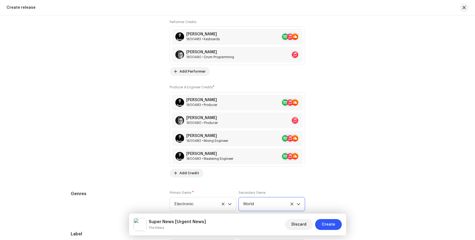
scroll to position [820, 0]
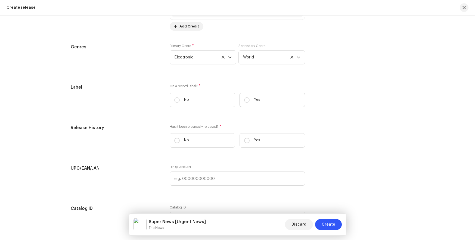
click at [263, 101] on label "Yes" at bounding box center [273, 100] width 66 height 14
click at [250, 101] on input "Yes" at bounding box center [246, 99] width 5 height 5
radio input "true"
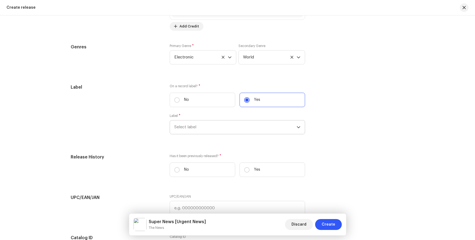
click at [244, 127] on span "Select label" at bounding box center [235, 128] width 122 height 14
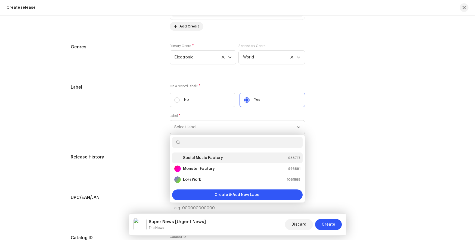
click at [244, 157] on div "Social Music Factory 988717" at bounding box center [237, 158] width 126 height 7
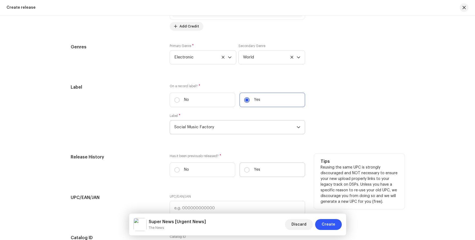
click at [266, 172] on label "Yes" at bounding box center [273, 170] width 66 height 14
click at [250, 172] on input "Yes" at bounding box center [246, 169] width 5 height 5
radio input "true"
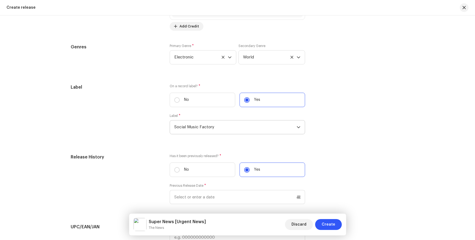
scroll to position [869, 0]
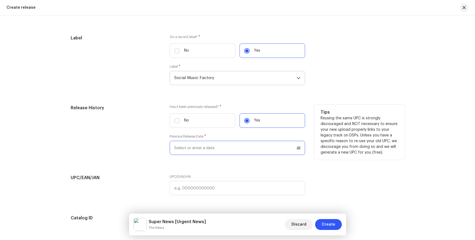
click at [233, 150] on input "text" at bounding box center [238, 148] width 136 height 14
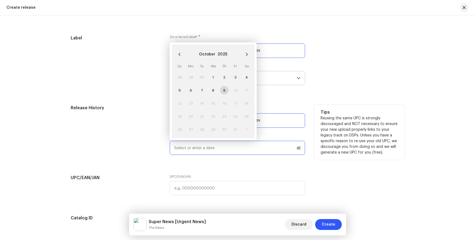
paste input "3/25/2025"
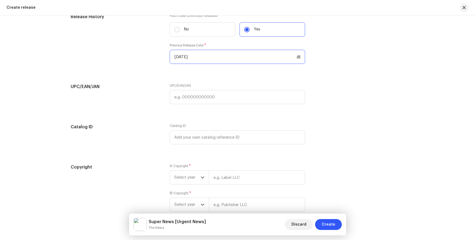
scroll to position [990, 0]
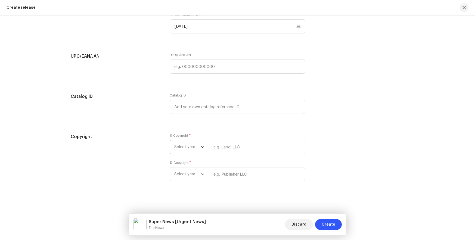
type input "03/25/2025"
click at [195, 149] on span "Select year" at bounding box center [187, 147] width 26 height 14
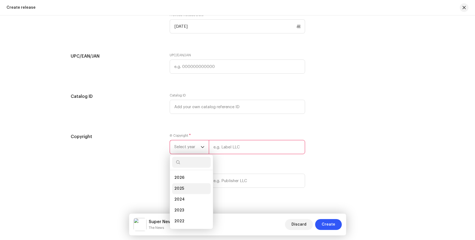
click at [191, 190] on li "2025" at bounding box center [191, 188] width 39 height 11
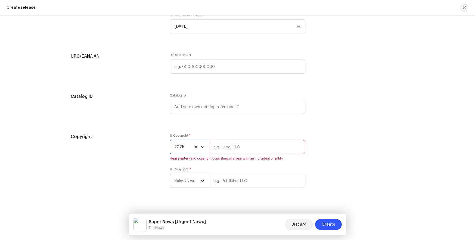
click at [193, 184] on span "Select year" at bounding box center [187, 181] width 26 height 14
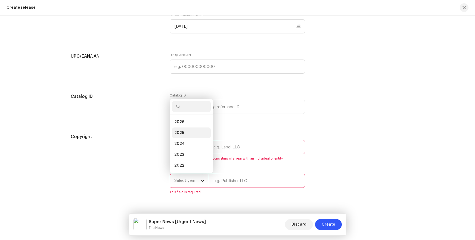
click at [188, 131] on li "2025" at bounding box center [191, 133] width 39 height 11
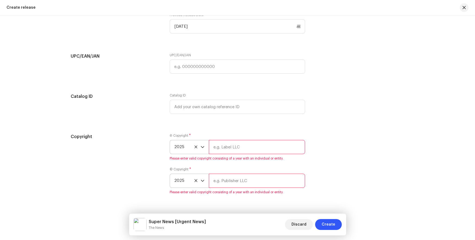
click at [233, 148] on input "text" at bounding box center [257, 147] width 96 height 14
type input "Social Music Factory"
click at [235, 180] on input "text" at bounding box center [257, 181] width 96 height 14
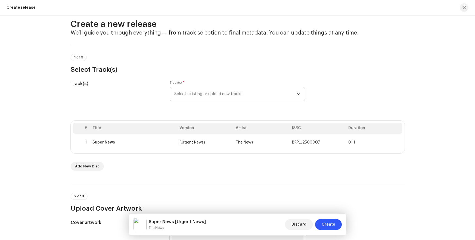
scroll to position [13, 0]
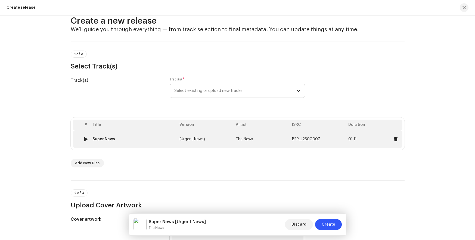
type input "Social Music Factory"
click at [227, 141] on td "(Urgent News)" at bounding box center [205, 139] width 56 height 17
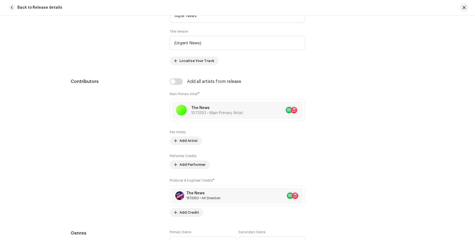
scroll to position [350, 0]
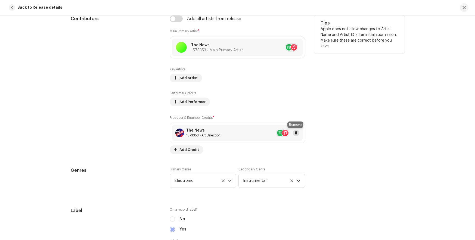
click at [295, 133] on span at bounding box center [296, 133] width 3 height 4
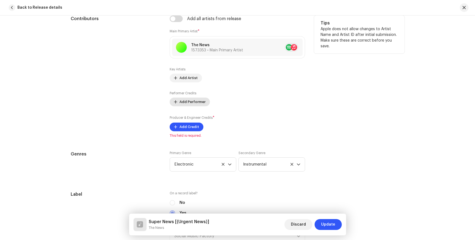
click at [200, 106] on span "Add Performer" at bounding box center [193, 102] width 26 height 11
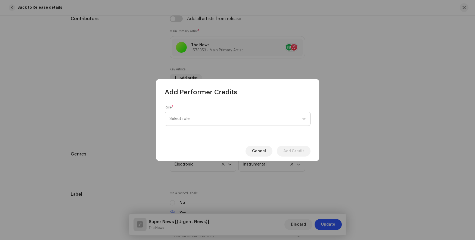
click at [223, 117] on span "Select role" at bounding box center [236, 119] width 133 height 14
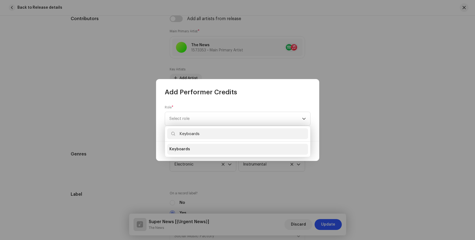
type input "Keyboards"
click at [183, 149] on span "Keyboards" at bounding box center [180, 149] width 21 height 5
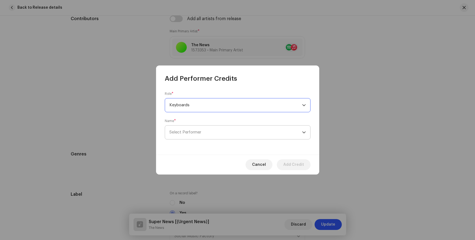
click at [191, 131] on span "Select Performer" at bounding box center [186, 132] width 32 height 4
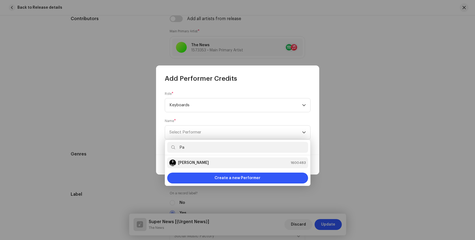
type input "Pa"
click at [188, 163] on strong "[PERSON_NAME]" at bounding box center [193, 162] width 31 height 5
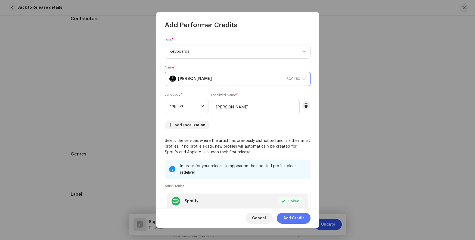
click at [294, 219] on span "Add Credit" at bounding box center [294, 218] width 21 height 11
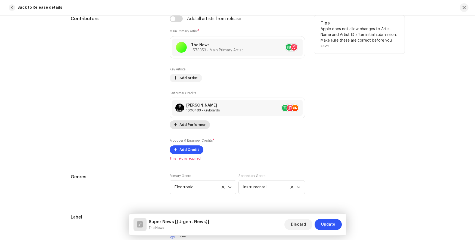
click at [196, 125] on span "Add Performer" at bounding box center [193, 124] width 26 height 11
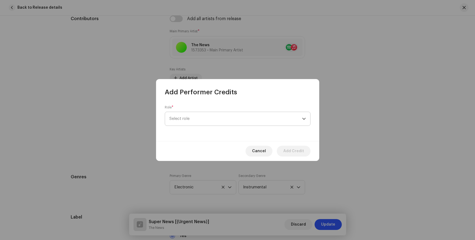
click at [202, 124] on span "Select role" at bounding box center [236, 119] width 133 height 14
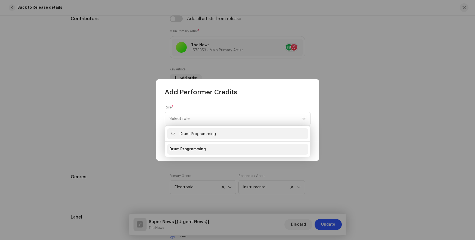
type input "Drum Programming"
click at [192, 148] on span "Drum Programming" at bounding box center [188, 149] width 36 height 5
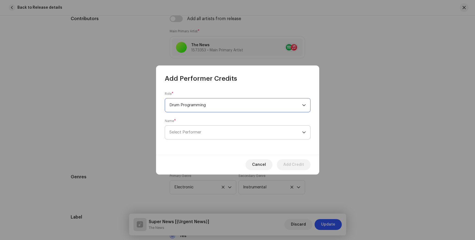
click at [191, 131] on span "Select Performer" at bounding box center [186, 132] width 32 height 4
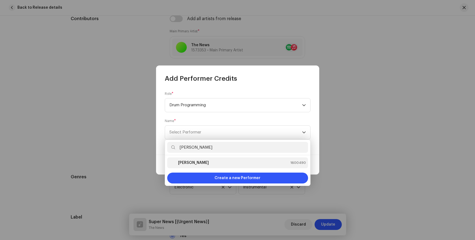
type input "[PERSON_NAME]"
click at [188, 163] on strong "[PERSON_NAME]" at bounding box center [193, 162] width 31 height 5
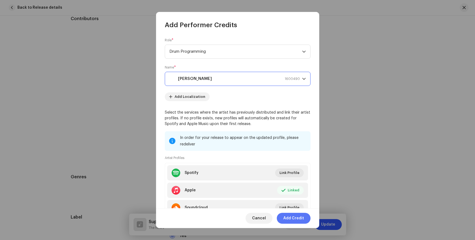
click at [294, 219] on span "Add Credit" at bounding box center [294, 218] width 21 height 11
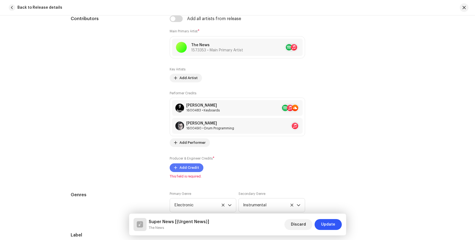
click at [191, 169] on span "Add Credit" at bounding box center [190, 167] width 20 height 11
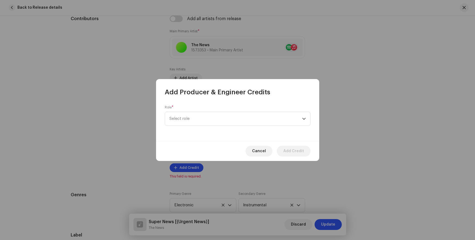
drag, startPoint x: 195, startPoint y: 149, endPoint x: 192, endPoint y: 151, distance: 4.1
click at [194, 148] on div "Cancel Add Credit" at bounding box center [237, 151] width 163 height 20
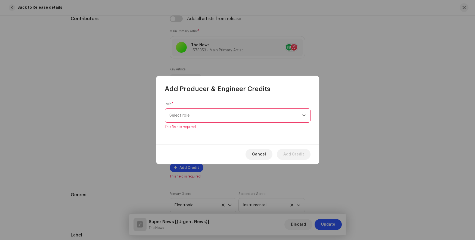
click at [198, 116] on span "Select role" at bounding box center [236, 116] width 133 height 14
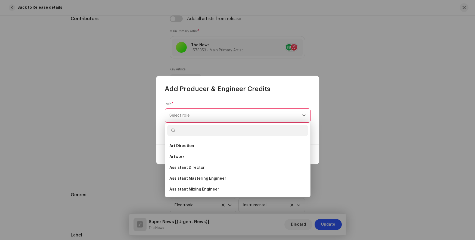
scroll to position [172, 0]
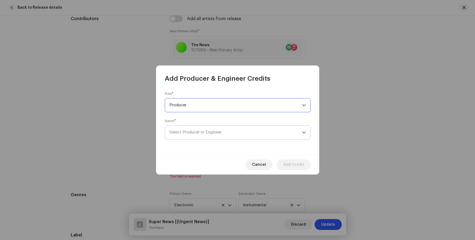
click at [200, 130] on span "Select Producer or Engineer" at bounding box center [196, 132] width 52 height 4
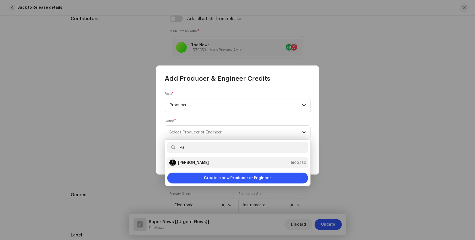
type input "Pa"
click at [188, 163] on strong "[PERSON_NAME]" at bounding box center [193, 162] width 31 height 5
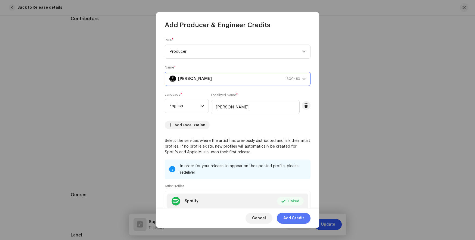
click at [294, 219] on span "Add Credit" at bounding box center [294, 218] width 21 height 11
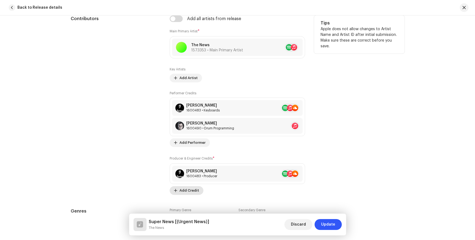
click at [195, 188] on span "Add Credit" at bounding box center [190, 190] width 20 height 11
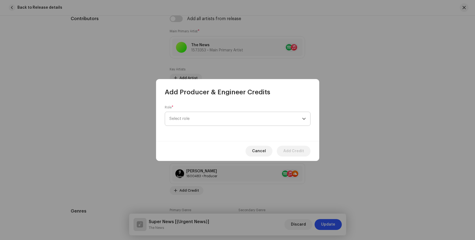
click at [183, 117] on span "Select role" at bounding box center [236, 119] width 133 height 14
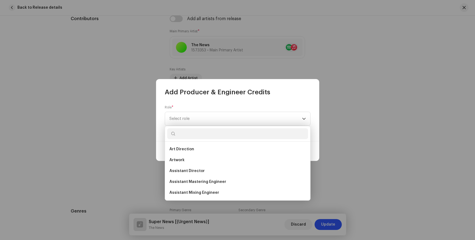
click at [185, 136] on input "text" at bounding box center [237, 133] width 141 height 11
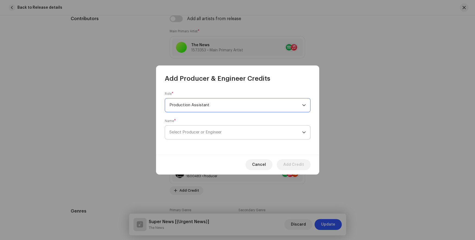
click at [200, 130] on span "Select Producer or Engineer" at bounding box center [196, 132] width 52 height 4
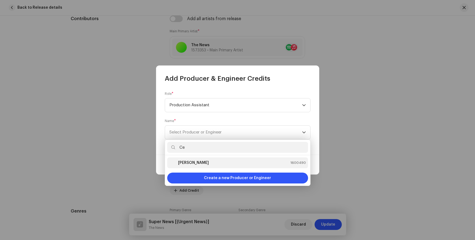
type input "Ce"
click at [186, 163] on strong "[PERSON_NAME]" at bounding box center [193, 162] width 31 height 5
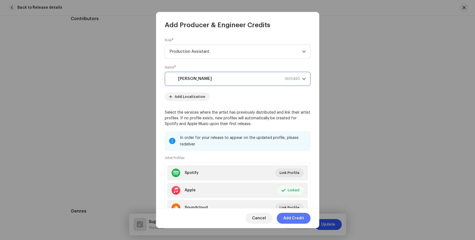
click at [294, 219] on span "Add Credit" at bounding box center [294, 218] width 21 height 11
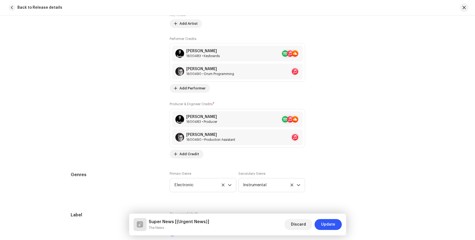
scroll to position [432, 0]
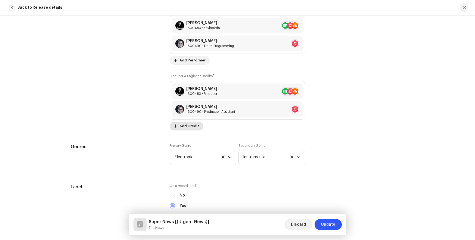
click at [188, 128] on span "Add Credit" at bounding box center [190, 126] width 20 height 11
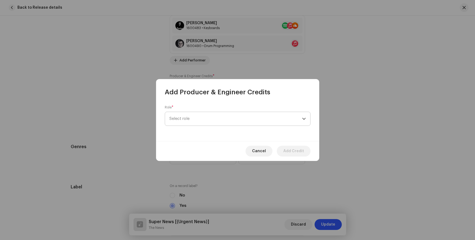
click at [206, 123] on span "Select role" at bounding box center [236, 119] width 133 height 14
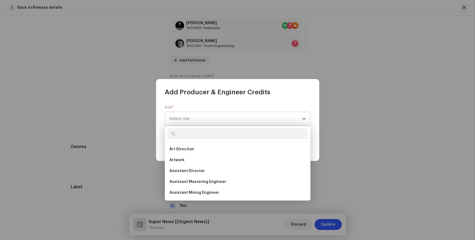
click at [206, 123] on span "Select role" at bounding box center [236, 119] width 133 height 14
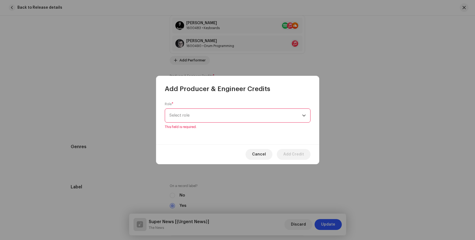
click at [205, 119] on span "Select role" at bounding box center [236, 116] width 133 height 14
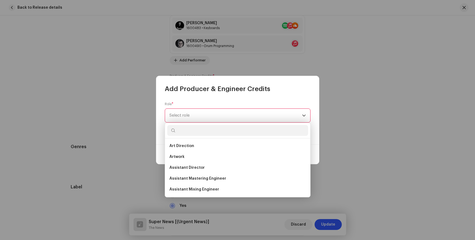
click at [195, 133] on input "text" at bounding box center [237, 130] width 141 height 11
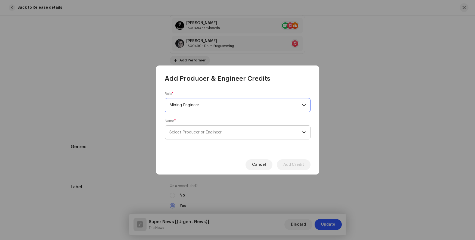
click at [200, 130] on span "Select Producer or Engineer" at bounding box center [196, 132] width 52 height 4
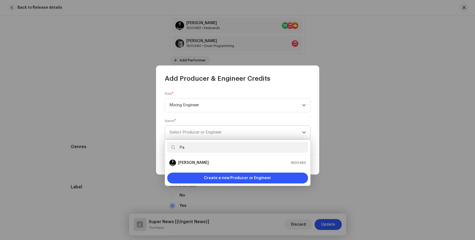
type input "Pa"
click at [188, 163] on strong "[PERSON_NAME]" at bounding box center [193, 162] width 31 height 5
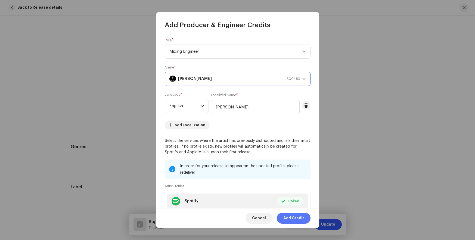
click at [295, 219] on span "Add Credit" at bounding box center [294, 218] width 21 height 11
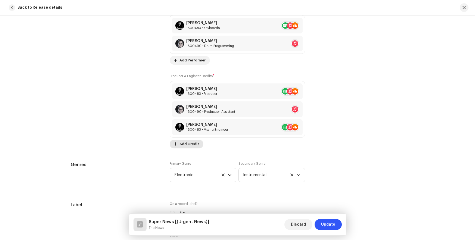
click at [187, 145] on span "Add Credit" at bounding box center [190, 144] width 20 height 11
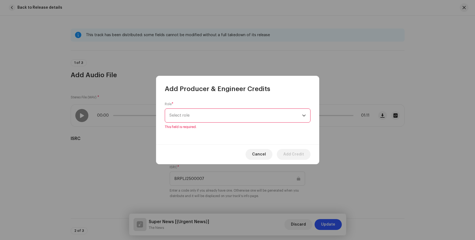
scroll to position [432, 0]
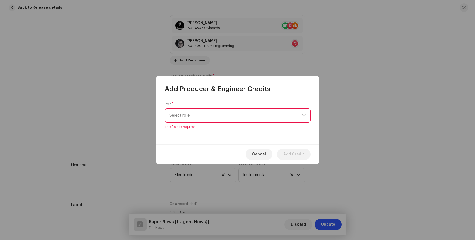
click at [199, 113] on span "Select role" at bounding box center [236, 116] width 133 height 14
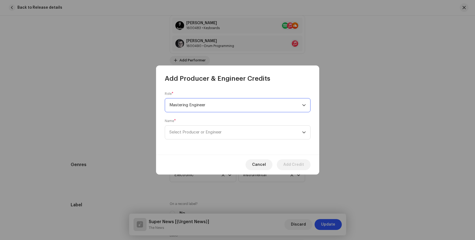
scroll to position [107, 0]
click at [199, 133] on span "Select Producer or Engineer" at bounding box center [196, 132] width 52 height 4
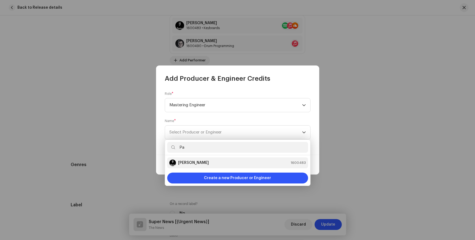
type input "Pa"
click at [188, 163] on strong "[PERSON_NAME]" at bounding box center [193, 162] width 31 height 5
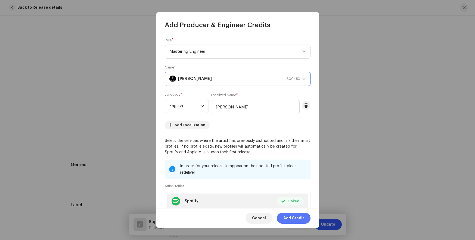
click at [294, 218] on span "Add Credit" at bounding box center [294, 218] width 21 height 11
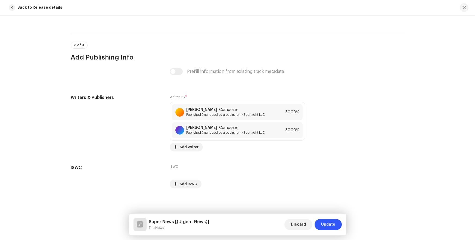
scroll to position [1102, 0]
click at [328, 222] on span "Update" at bounding box center [328, 224] width 14 height 11
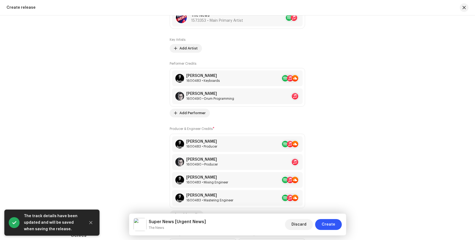
scroll to position [799, 0]
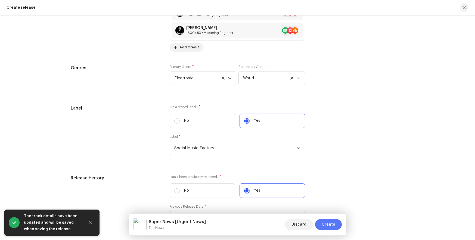
click at [330, 225] on span "Create" at bounding box center [329, 224] width 14 height 11
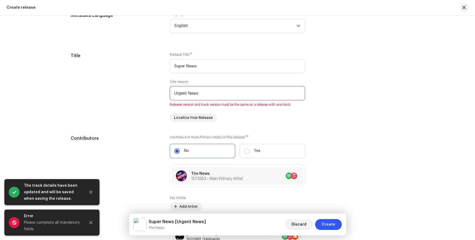
scroll to position [451, 0]
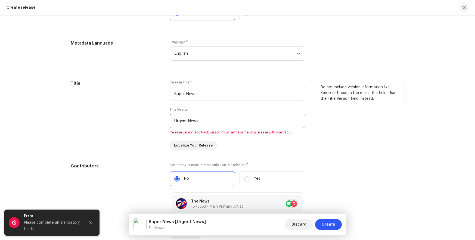
click at [256, 127] on input "Urgent News" at bounding box center [238, 121] width 136 height 14
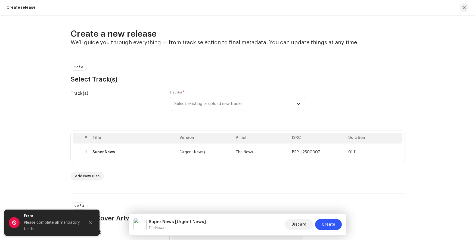
scroll to position [3, 0]
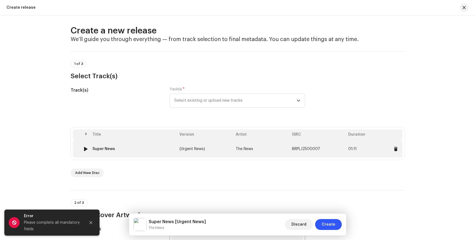
click at [235, 144] on td "The News" at bounding box center [262, 148] width 56 height 17
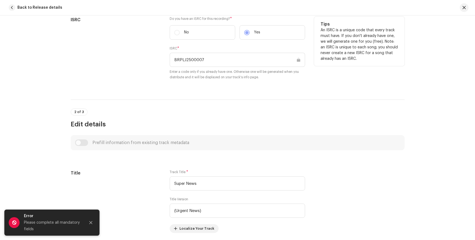
scroll to position [189, 0]
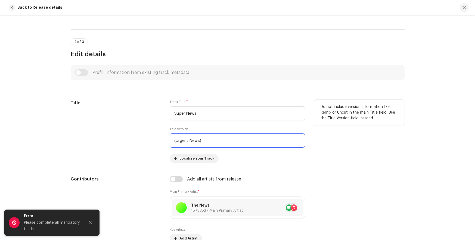
drag, startPoint x: 229, startPoint y: 142, endPoint x: 156, endPoint y: 135, distance: 74.0
click at [156, 135] on div "Title Track Title * Super News Title Version (Urgent News) Localize Your Track …" at bounding box center [238, 131] width 334 height 63
click at [225, 144] on input "(Urgent News)" at bounding box center [238, 141] width 136 height 14
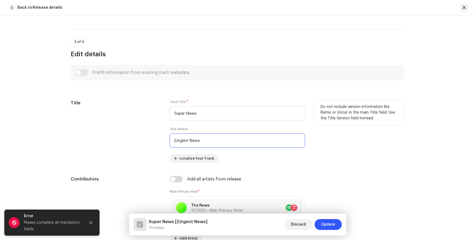
drag, startPoint x: 176, startPoint y: 141, endPoint x: 163, endPoint y: 140, distance: 12.5
click at [163, 140] on div "Title Track Title * Super News Title Version (Urgent News Localize Your Track D…" at bounding box center [238, 131] width 334 height 63
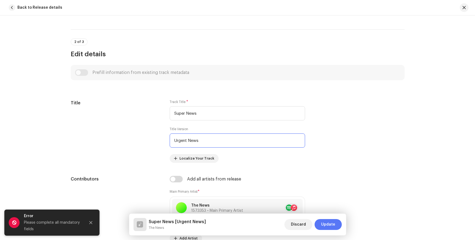
type input "Urgent News"
click at [325, 222] on span "Update" at bounding box center [328, 224] width 14 height 11
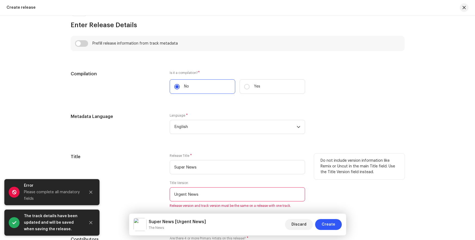
scroll to position [381, 0]
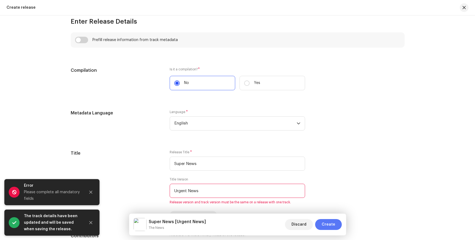
click at [331, 224] on span "Create" at bounding box center [329, 224] width 14 height 11
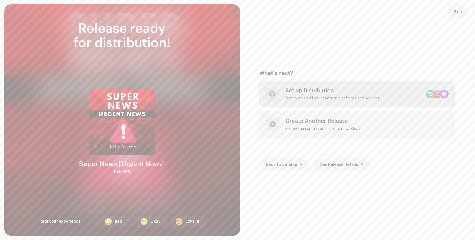
click at [330, 92] on div "Set up Distribution" at bounding box center [333, 91] width 94 height 7
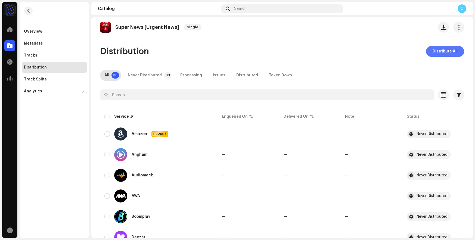
click at [442, 53] on span "Distribute All" at bounding box center [445, 51] width 25 height 11
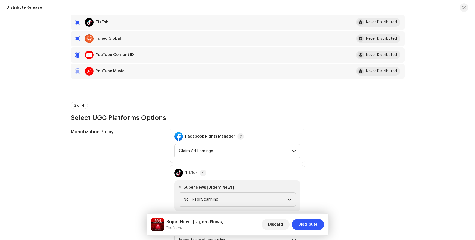
scroll to position [570, 0]
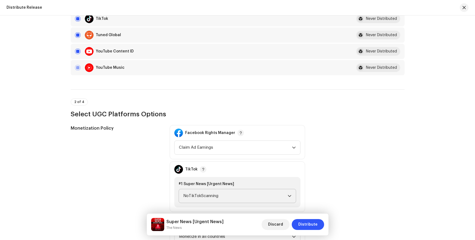
click at [235, 200] on span "NoTikTokScanning" at bounding box center [235, 196] width 105 height 14
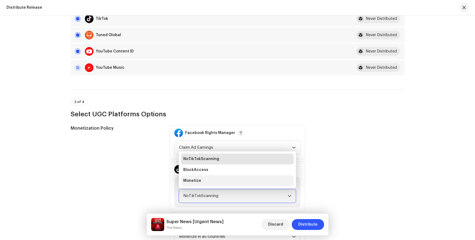
click at [233, 185] on li "Monetize" at bounding box center [237, 181] width 113 height 11
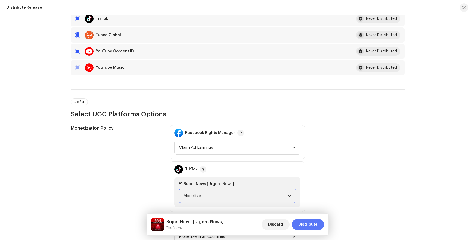
click at [295, 225] on button "Distribute" at bounding box center [308, 224] width 32 height 11
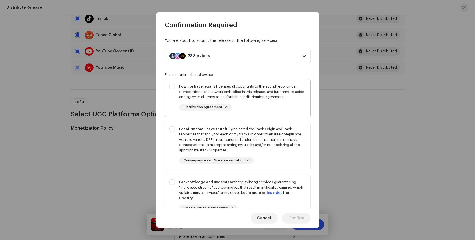
click at [258, 99] on div "I own or have legally licensed all copyrights to the sound recordings, composit…" at bounding box center [242, 92] width 127 height 16
checkbox input "true"
click at [262, 133] on div "I confirm that I have truthfully indicated the Track Origin and Track Propertie…" at bounding box center [242, 140] width 127 height 27
checkbox input "true"
click at [272, 183] on div "I acknowledge and understand that playlisting services guaranteeing "increased …" at bounding box center [242, 190] width 127 height 21
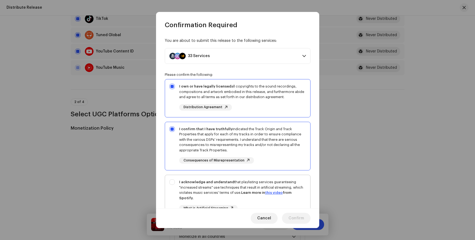
checkbox input "true"
click at [306, 219] on button "Confirm" at bounding box center [296, 218] width 29 height 11
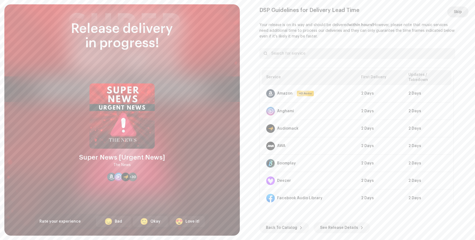
click at [459, 11] on span "Skip" at bounding box center [458, 12] width 8 height 11
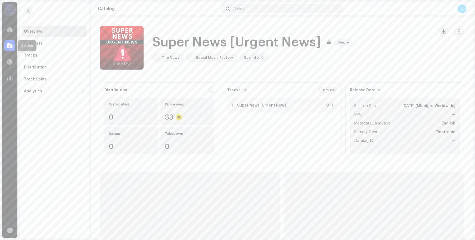
click at [12, 48] on div at bounding box center [9, 45] width 11 height 11
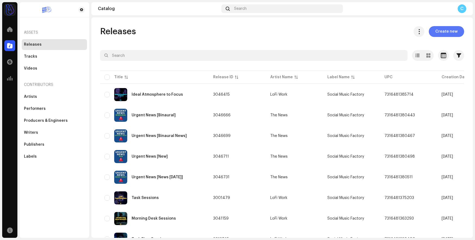
click at [447, 32] on span "Create new" at bounding box center [447, 31] width 22 height 11
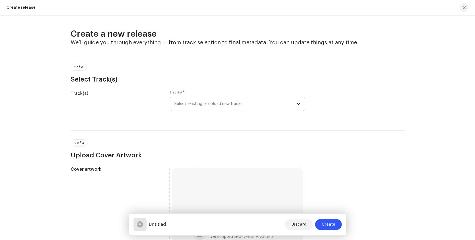
click at [253, 102] on span "Select existing or upload new tracks" at bounding box center [235, 104] width 122 height 14
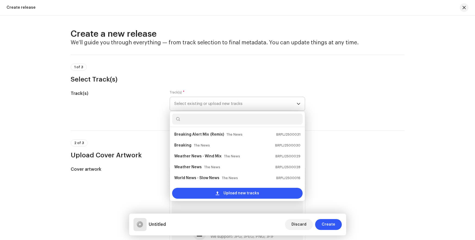
click at [247, 119] on input "text" at bounding box center [237, 119] width 131 height 11
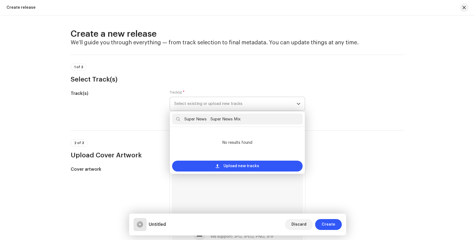
drag, startPoint x: 206, startPoint y: 121, endPoint x: 276, endPoint y: 122, distance: 69.4
click at [276, 122] on input "Super News Super News Mix" at bounding box center [237, 119] width 131 height 11
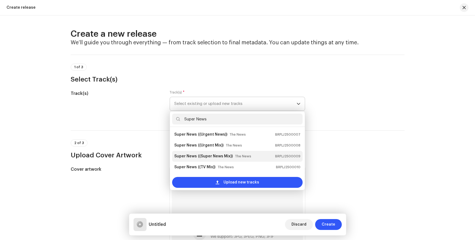
type input "Super News"
click at [253, 155] on div "Super News ((Super News Mix)) The News BRPLJ2500009" at bounding box center [237, 156] width 126 height 9
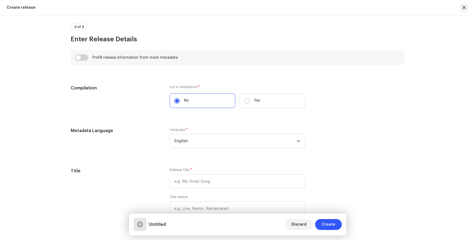
scroll to position [427, 0]
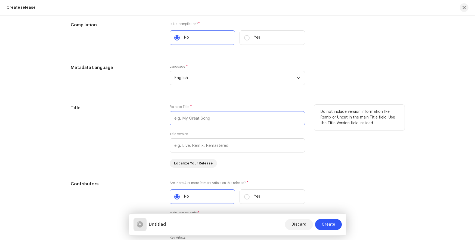
click at [204, 118] on input "text" at bounding box center [238, 118] width 136 height 14
paste input "Super News Super News Mix"
type input "Super News Super News Mix"
click at [204, 142] on input "text" at bounding box center [238, 146] width 136 height 14
paste input "Super News Super News Mix"
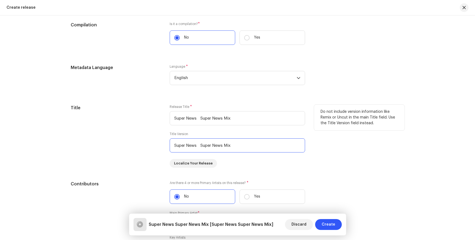
drag, startPoint x: 200, startPoint y: 145, endPoint x: 136, endPoint y: 140, distance: 64.7
click at [136, 140] on div "Title Release Title * Super News Super News Mix Title Version Super News Super …" at bounding box center [238, 136] width 334 height 63
type input "Super News Mix"
drag, startPoint x: 197, startPoint y: 120, endPoint x: 268, endPoint y: 122, distance: 71.1
click at [268, 122] on input "Super News Super News Mix" at bounding box center [238, 118] width 136 height 14
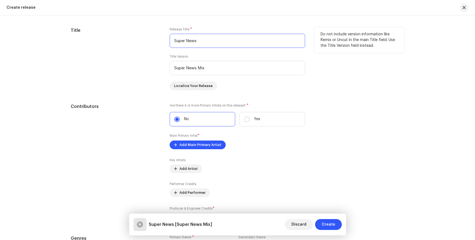
scroll to position [532, 0]
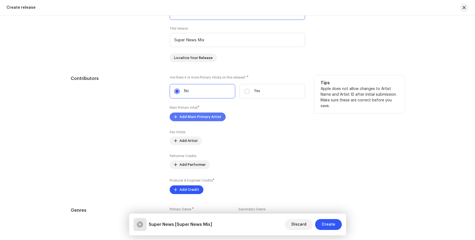
type input "Super News"
click at [220, 119] on button "Add Main Primary Artist" at bounding box center [198, 117] width 56 height 9
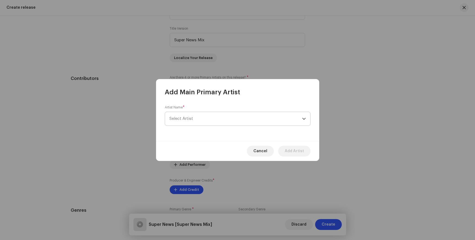
click at [229, 123] on span "Select Artist" at bounding box center [236, 119] width 133 height 14
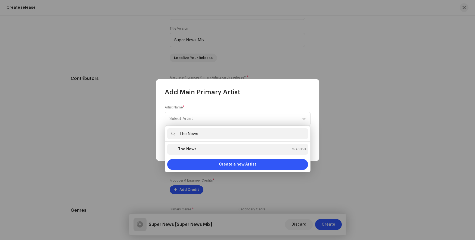
type input "The News"
click at [228, 150] on div "The News 1573353" at bounding box center [238, 149] width 137 height 7
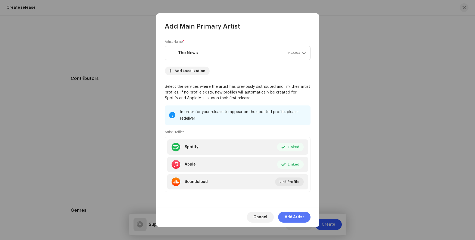
click at [293, 216] on span "Add Artist" at bounding box center [294, 217] width 19 height 11
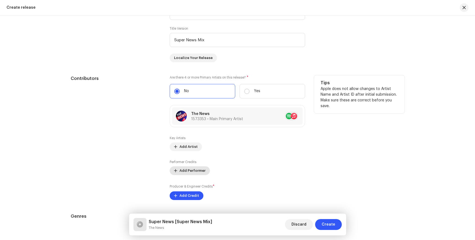
click at [196, 173] on span "Add Performer" at bounding box center [193, 170] width 26 height 11
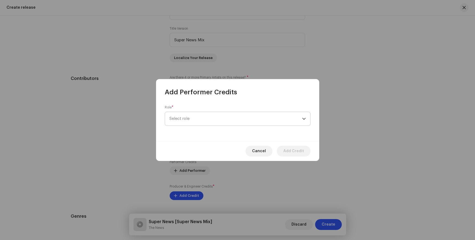
click at [229, 122] on span "Select role" at bounding box center [236, 119] width 133 height 14
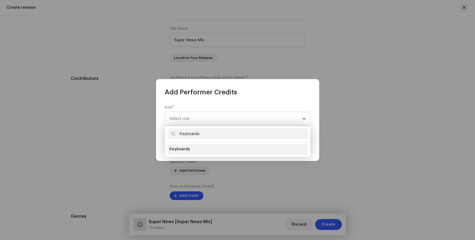
type input "Keyboards"
click at [183, 149] on span "Keyboards" at bounding box center [180, 149] width 21 height 5
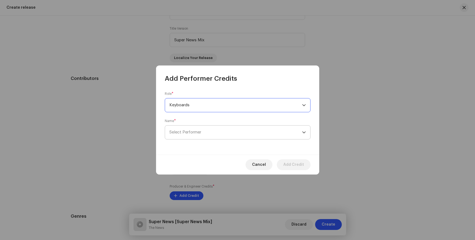
click at [191, 131] on span "Select Performer" at bounding box center [186, 132] width 32 height 4
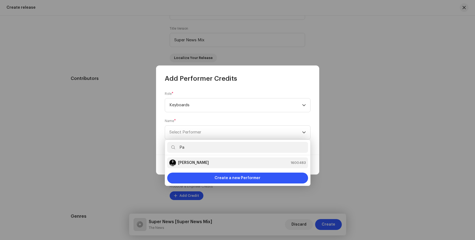
type input "Pa"
click at [188, 163] on strong "[PERSON_NAME]" at bounding box center [193, 162] width 31 height 5
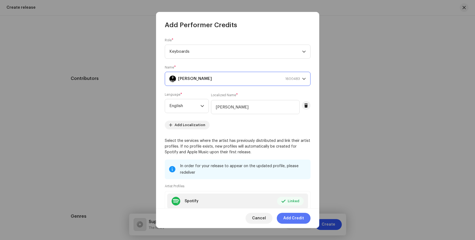
click at [294, 219] on span "Add Credit" at bounding box center [294, 218] width 21 height 11
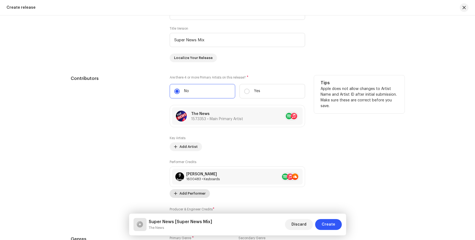
click at [186, 195] on span "Add Performer" at bounding box center [193, 193] width 26 height 11
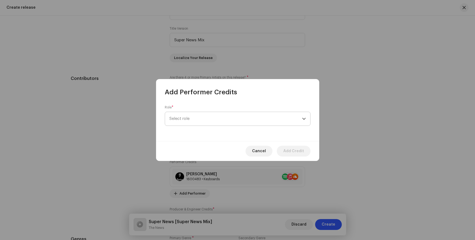
click at [241, 121] on span "Select role" at bounding box center [236, 119] width 133 height 14
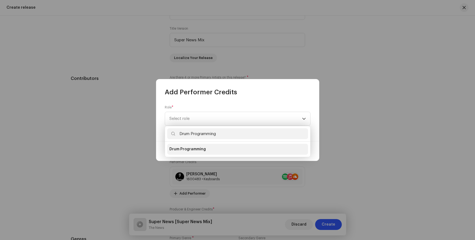
type input "Drum Programming"
click at [192, 148] on span "Drum Programming" at bounding box center [188, 149] width 36 height 5
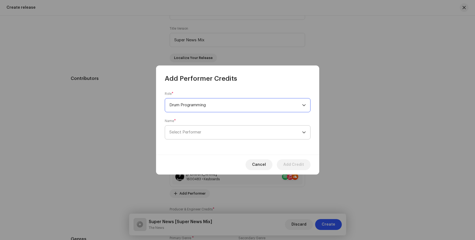
click at [191, 131] on span "Select Performer" at bounding box center [186, 132] width 32 height 4
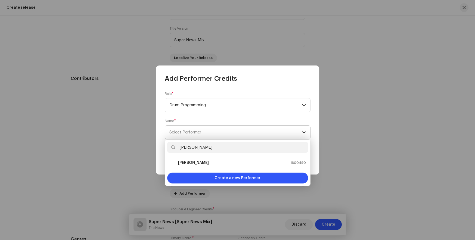
type input "[PERSON_NAME]"
click at [188, 163] on strong "[PERSON_NAME]" at bounding box center [193, 162] width 31 height 5
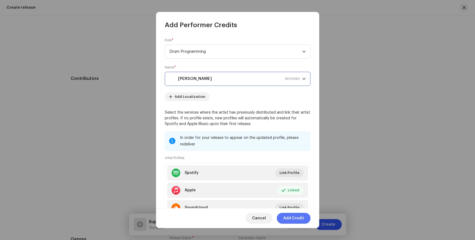
click at [294, 219] on span "Add Credit" at bounding box center [294, 218] width 21 height 11
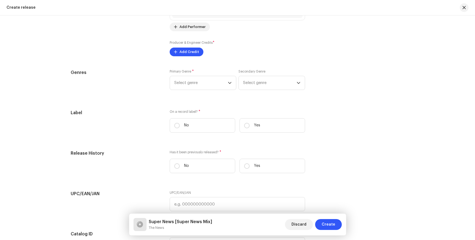
scroll to position [721, 0]
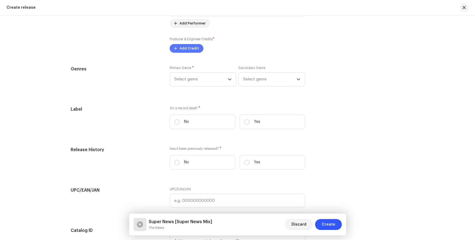
click at [192, 52] on span "Add Credit" at bounding box center [190, 48] width 20 height 11
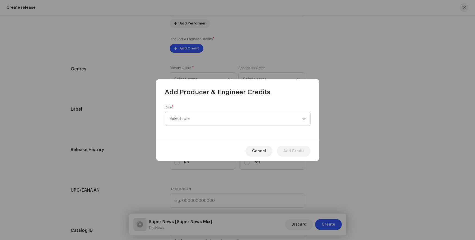
click at [185, 115] on span "Select role" at bounding box center [236, 119] width 133 height 14
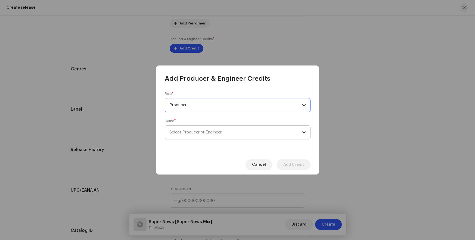
click at [200, 130] on span "Select Producer or Engineer" at bounding box center [196, 132] width 52 height 4
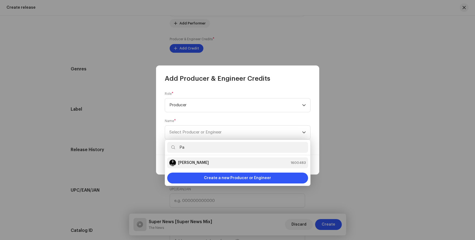
type input "Pa"
click at [188, 163] on strong "[PERSON_NAME]" at bounding box center [193, 162] width 31 height 5
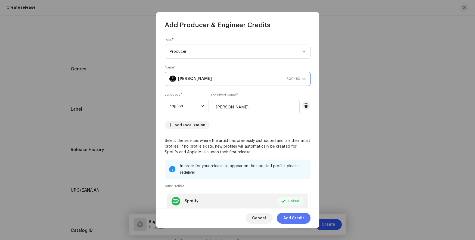
click at [294, 219] on span "Add Credit" at bounding box center [294, 218] width 21 height 11
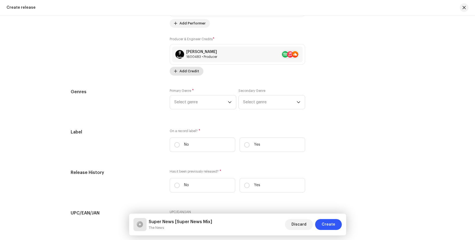
click at [188, 73] on span "Add Credit" at bounding box center [190, 71] width 20 height 11
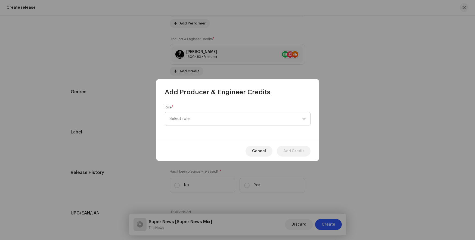
click at [187, 115] on span "Select role" at bounding box center [236, 119] width 133 height 14
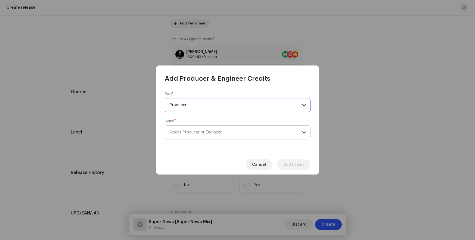
click at [200, 130] on span "Select Producer or Engineer" at bounding box center [196, 132] width 52 height 4
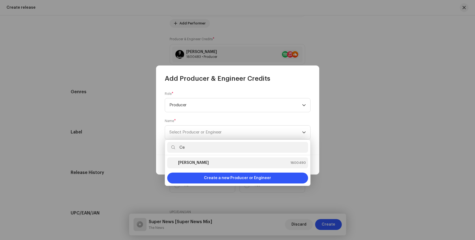
type input "Ce"
click at [186, 163] on strong "[PERSON_NAME]" at bounding box center [193, 162] width 31 height 5
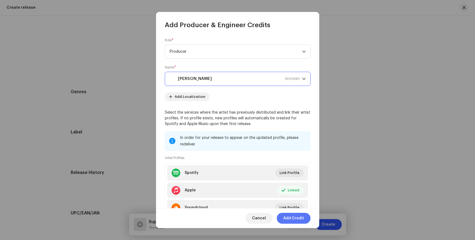
click at [294, 219] on span "Add Credit" at bounding box center [294, 218] width 21 height 11
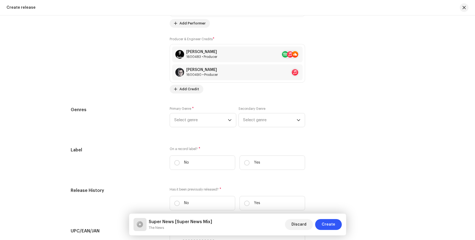
click at [203, 90] on div "Producer & Engineer Credits * Paulo Jeveaux 1600483 • Producer Celso Fortes 160…" at bounding box center [238, 64] width 136 height 57
click at [201, 90] on div "Producer & Engineer Credits * Paulo Jeveaux 1600483 • Producer Celso Fortes 160…" at bounding box center [238, 64] width 136 height 57
click at [193, 87] on span "Add Credit" at bounding box center [190, 89] width 20 height 11
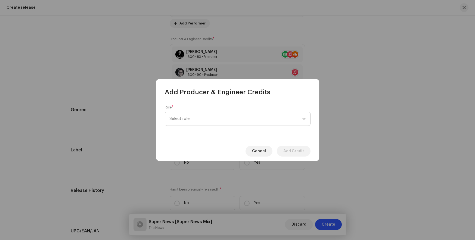
click at [214, 115] on span "Select role" at bounding box center [236, 119] width 133 height 14
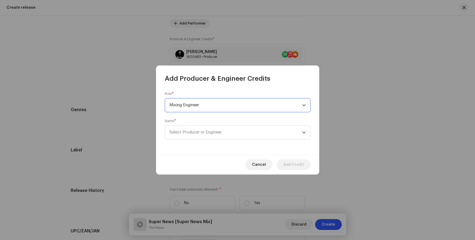
scroll to position [128, 0]
click at [200, 130] on span "Select Producer or Engineer" at bounding box center [196, 132] width 52 height 4
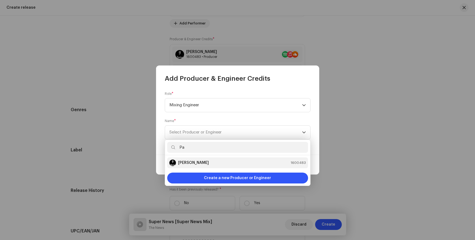
type input "Pa"
click at [188, 163] on strong "[PERSON_NAME]" at bounding box center [193, 162] width 31 height 5
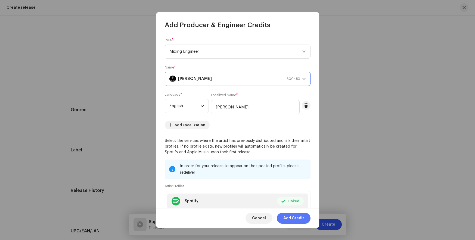
click at [295, 219] on span "Add Credit" at bounding box center [294, 218] width 21 height 11
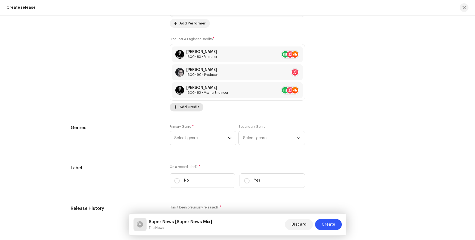
click at [188, 105] on span "Add Credit" at bounding box center [190, 107] width 20 height 11
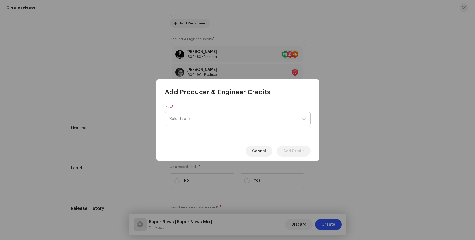
click at [225, 122] on span "Select role" at bounding box center [236, 119] width 133 height 14
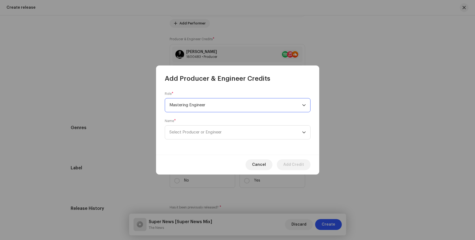
scroll to position [107, 0]
click at [199, 133] on span "Select Producer or Engineer" at bounding box center [196, 132] width 52 height 4
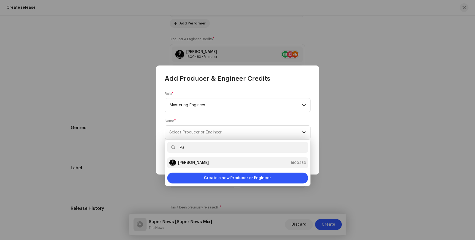
type input "Pa"
click at [188, 163] on strong "[PERSON_NAME]" at bounding box center [193, 162] width 31 height 5
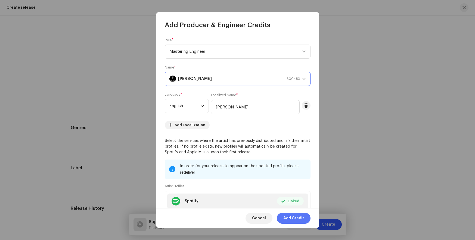
click at [294, 218] on span "Add Credit" at bounding box center [294, 218] width 21 height 11
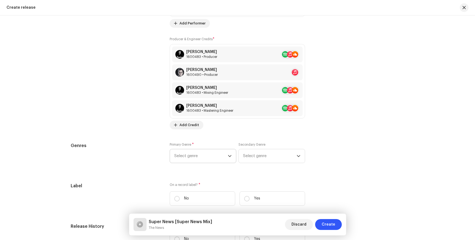
click at [206, 159] on span "Select genre" at bounding box center [201, 156] width 54 height 14
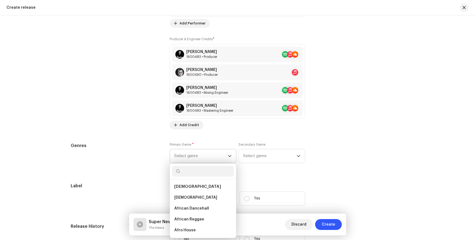
type input "Electronic"
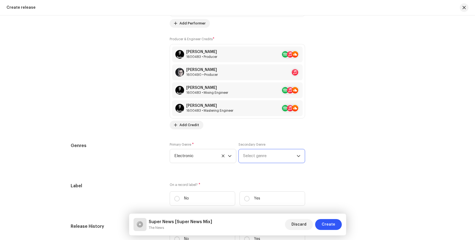
click at [262, 158] on span "Select genre" at bounding box center [270, 156] width 54 height 14
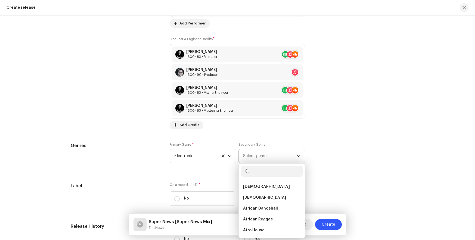
type input "World"
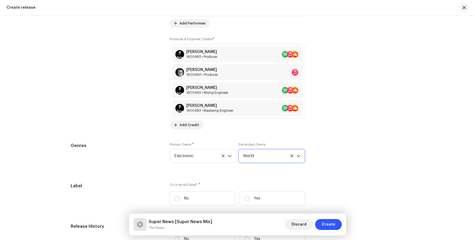
scroll to position [826, 0]
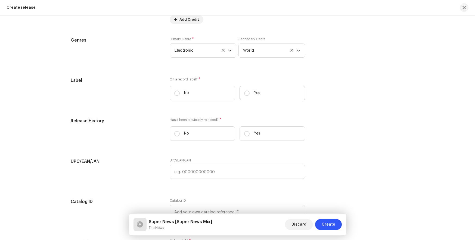
click at [250, 93] on label "Yes" at bounding box center [273, 93] width 66 height 14
click at [250, 93] on input "Yes" at bounding box center [246, 93] width 5 height 5
radio input "true"
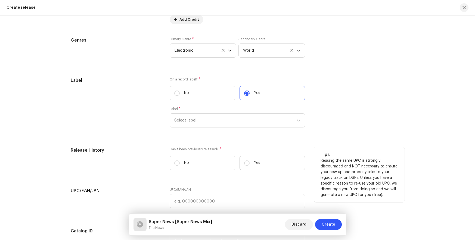
click at [258, 163] on p "Yes" at bounding box center [257, 163] width 6 height 6
click at [250, 163] on input "Yes" at bounding box center [246, 163] width 5 height 5
radio input "true"
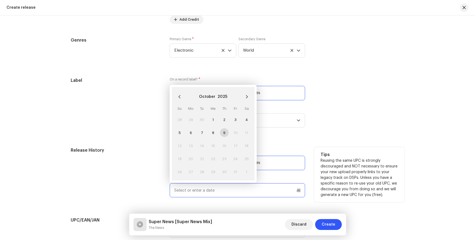
click at [179, 190] on input "text" at bounding box center [238, 190] width 136 height 14
paste input "3/25/2025"
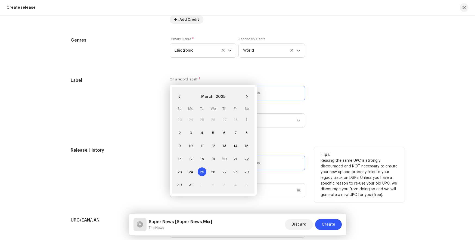
type input "03/25/2025"
drag, startPoint x: 201, startPoint y: 170, endPoint x: 198, endPoint y: 171, distance: 3.0
click at [201, 170] on span "25" at bounding box center [202, 172] width 9 height 9
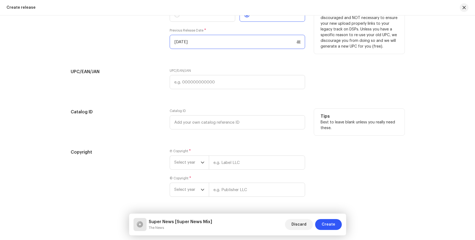
scroll to position [990, 0]
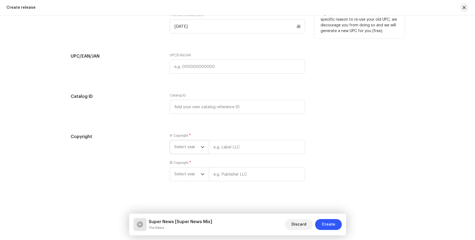
click at [194, 148] on span "Select year" at bounding box center [187, 147] width 26 height 14
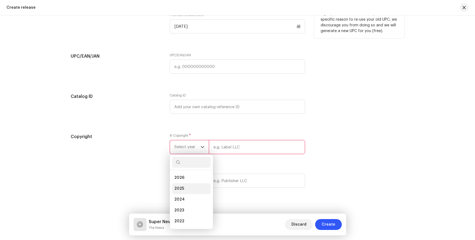
click at [194, 188] on li "2025" at bounding box center [191, 188] width 39 height 11
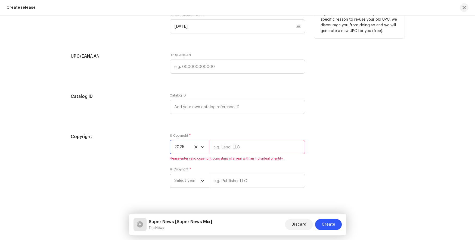
click at [191, 180] on span "Select year" at bounding box center [187, 181] width 26 height 14
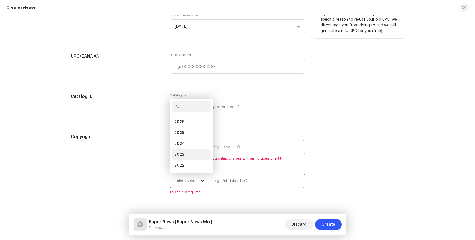
scroll to position [9, 0]
click at [185, 122] on li "2025" at bounding box center [191, 124] width 39 height 11
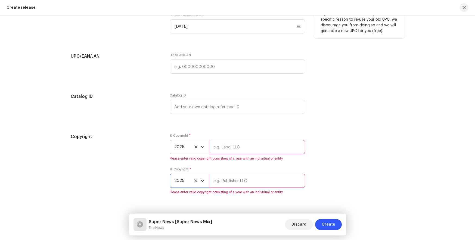
click at [222, 147] on input "text" at bounding box center [257, 147] width 96 height 14
type input "Social Music Factory"
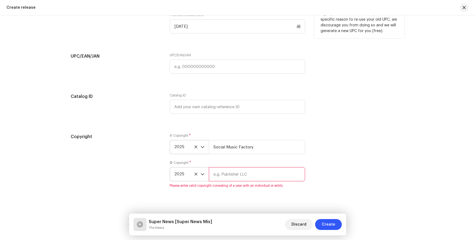
click at [229, 177] on input "text" at bounding box center [257, 174] width 96 height 14
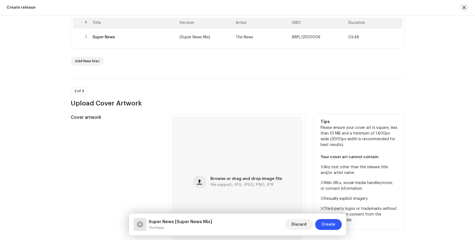
scroll to position [119, 0]
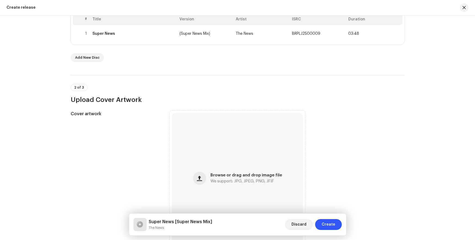
type input "Social Music Factory"
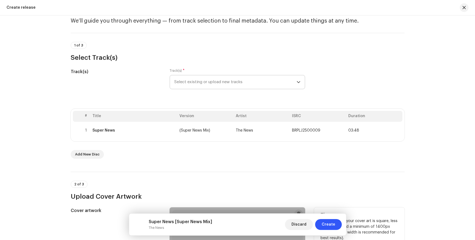
scroll to position [0, 0]
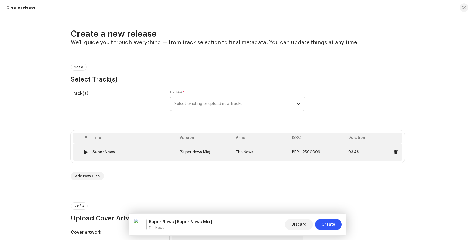
click at [217, 151] on td "(Super News Mix)" at bounding box center [205, 152] width 56 height 17
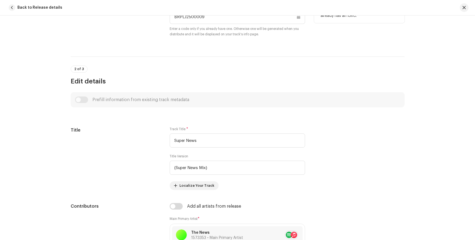
scroll to position [218, 0]
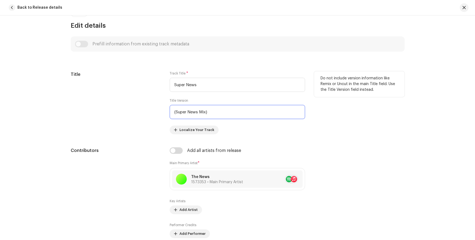
click at [224, 111] on input "(Super News Mix)" at bounding box center [238, 112] width 136 height 14
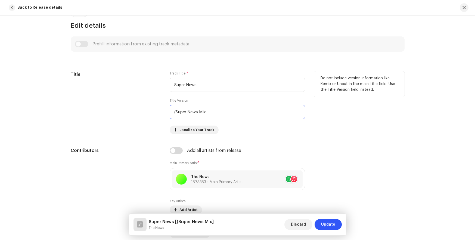
drag, startPoint x: 175, startPoint y: 113, endPoint x: 167, endPoint y: 111, distance: 8.5
click at [172, 112] on input "(Super News Mix" at bounding box center [238, 112] width 136 height 14
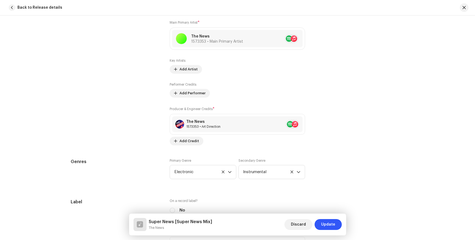
scroll to position [331, 0]
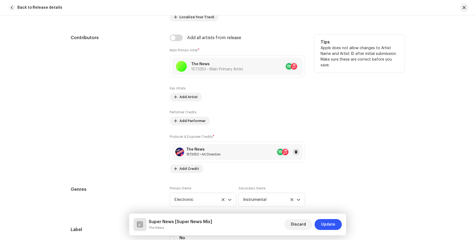
type input "Super News Mix"
click at [297, 152] on button at bounding box center [296, 152] width 7 height 7
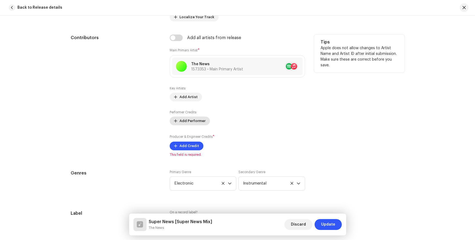
click at [200, 121] on span "Add Performer" at bounding box center [193, 121] width 26 height 11
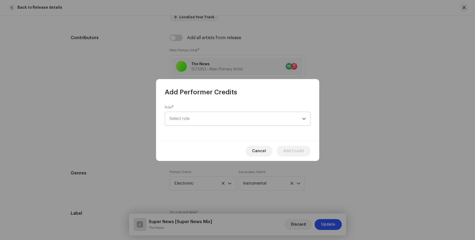
click at [220, 123] on span "Select role" at bounding box center [236, 119] width 133 height 14
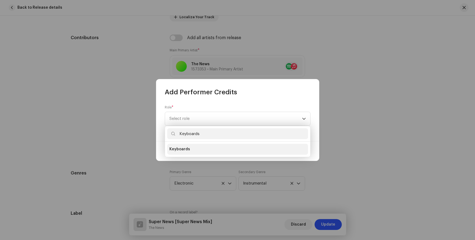
type input "Keyboards"
click at [183, 149] on span "Keyboards" at bounding box center [180, 149] width 21 height 5
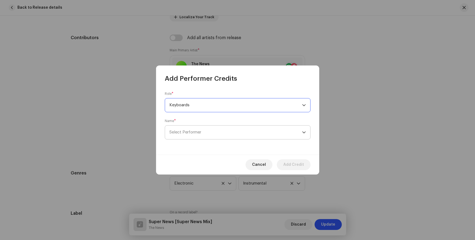
click at [191, 131] on span "Select Performer" at bounding box center [186, 132] width 32 height 4
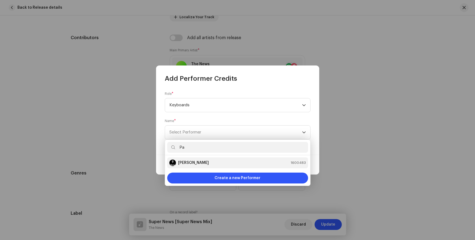
type input "Pa"
click at [188, 163] on strong "[PERSON_NAME]" at bounding box center [193, 162] width 31 height 5
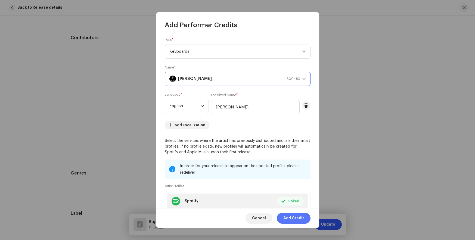
click at [294, 219] on span "Add Credit" at bounding box center [294, 218] width 21 height 11
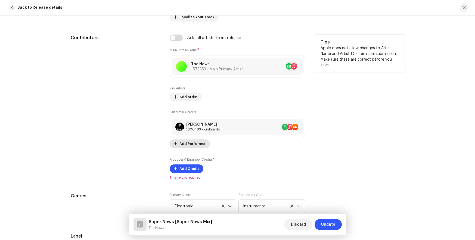
click at [195, 143] on span "Add Performer" at bounding box center [193, 144] width 26 height 11
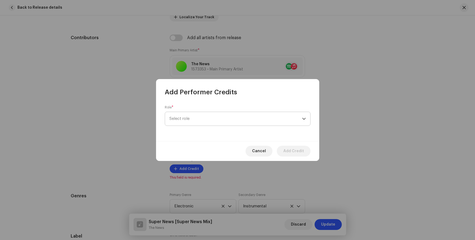
click at [280, 120] on span "Select role" at bounding box center [236, 119] width 133 height 14
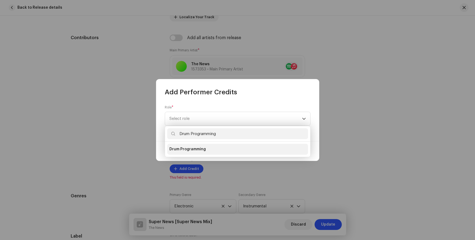
type input "Drum Programming"
click at [192, 148] on span "Drum Programming" at bounding box center [188, 149] width 36 height 5
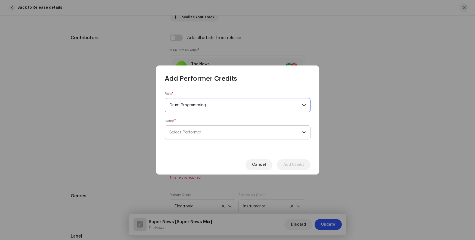
click at [191, 131] on span "Select Performer" at bounding box center [186, 132] width 32 height 4
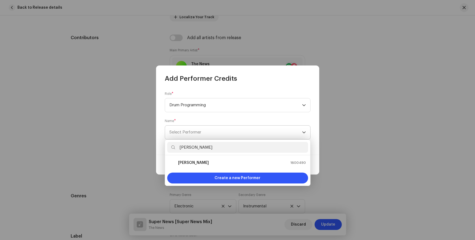
type input "[PERSON_NAME]"
click at [188, 163] on strong "[PERSON_NAME]" at bounding box center [193, 162] width 31 height 5
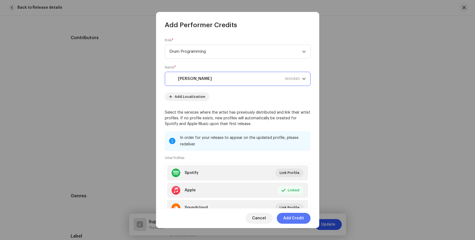
click at [294, 219] on span "Add Credit" at bounding box center [294, 218] width 21 height 11
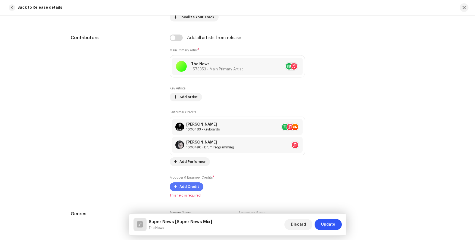
click at [185, 186] on span "Add Credit" at bounding box center [190, 187] width 20 height 11
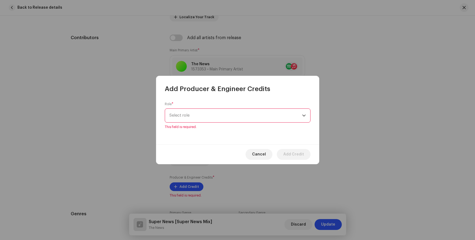
click at [209, 119] on span "Select role" at bounding box center [236, 116] width 133 height 14
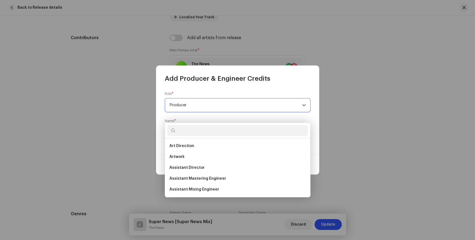
scroll to position [172, 0]
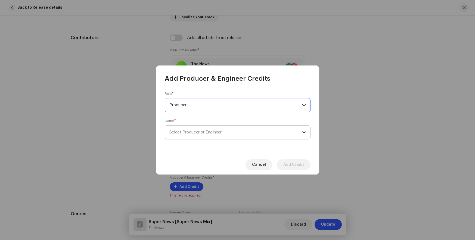
click at [200, 130] on span "Select Producer or Engineer" at bounding box center [196, 132] width 52 height 4
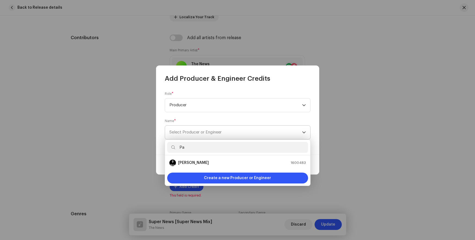
type input "Pa"
click at [188, 163] on strong "[PERSON_NAME]" at bounding box center [193, 162] width 31 height 5
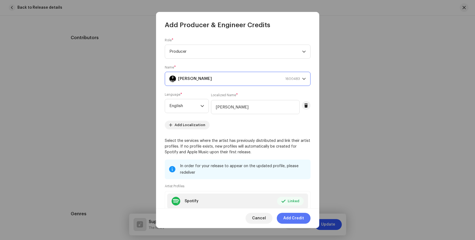
click at [294, 219] on span "Add Credit" at bounding box center [294, 218] width 21 height 11
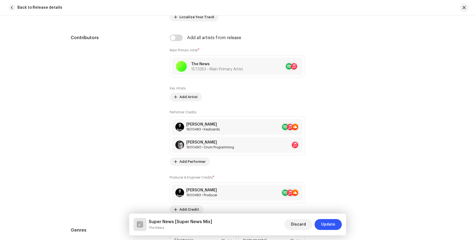
scroll to position [440, 0]
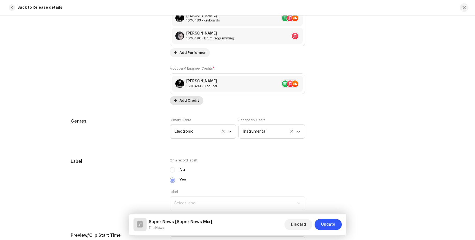
click at [190, 100] on span "Add Credit" at bounding box center [190, 100] width 20 height 11
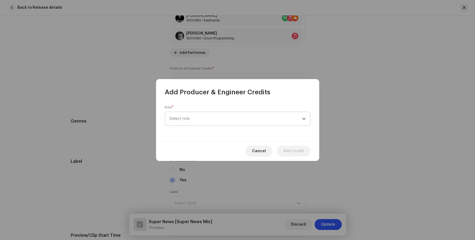
click at [192, 113] on span "Select role" at bounding box center [236, 119] width 133 height 14
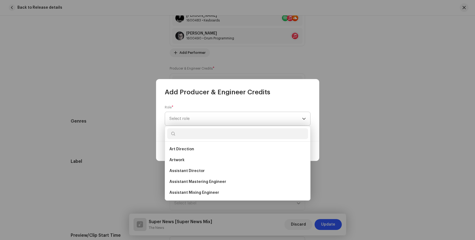
scroll to position [172, 0]
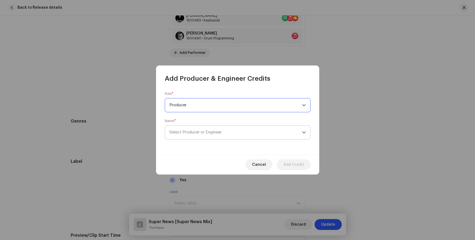
click at [200, 130] on span "Select Producer or Engineer" at bounding box center [196, 132] width 52 height 4
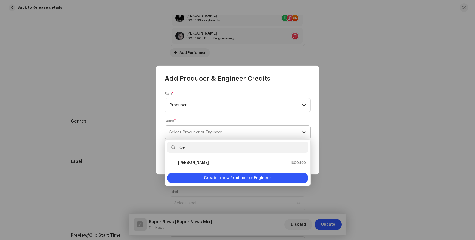
type input "Ce"
click at [186, 163] on strong "[PERSON_NAME]" at bounding box center [193, 162] width 31 height 5
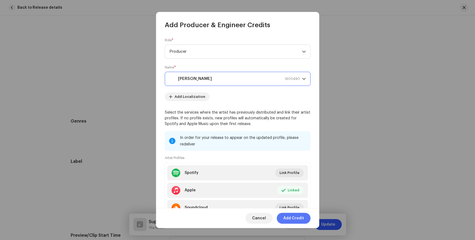
click at [294, 219] on span "Add Credit" at bounding box center [294, 218] width 21 height 11
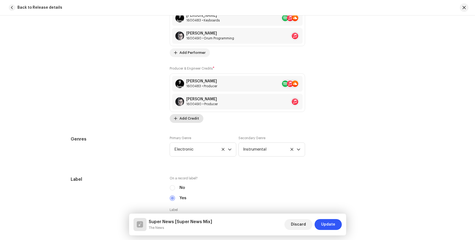
click at [192, 121] on span "Add Credit" at bounding box center [190, 118] width 20 height 11
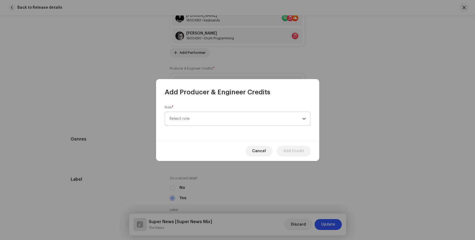
click at [208, 119] on span "Select role" at bounding box center [236, 119] width 133 height 14
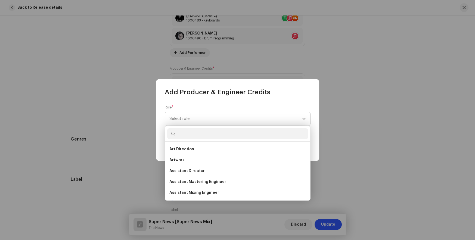
scroll to position [128, 0]
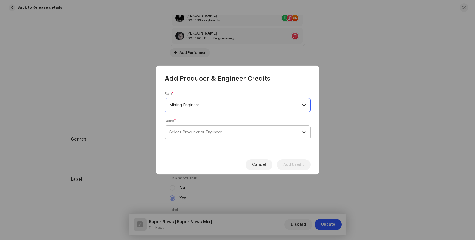
click at [200, 130] on span "Select Producer or Engineer" at bounding box center [196, 132] width 52 height 4
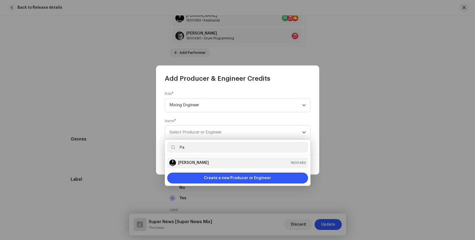
type input "Pa"
click at [188, 163] on strong "[PERSON_NAME]" at bounding box center [193, 162] width 31 height 5
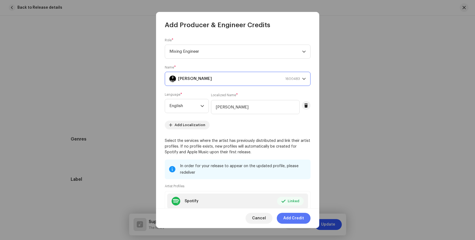
click at [295, 219] on span "Add Credit" at bounding box center [294, 218] width 21 height 11
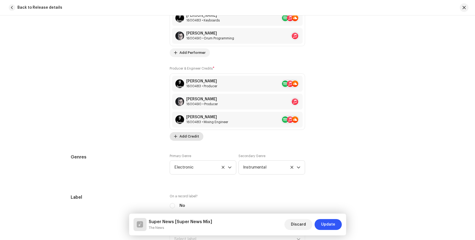
click at [192, 139] on span "Add Credit" at bounding box center [190, 136] width 20 height 11
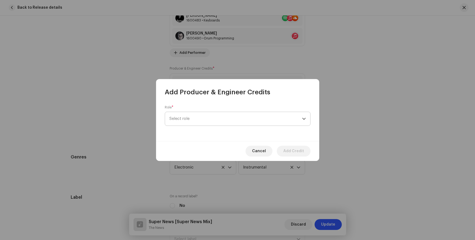
click at [216, 119] on span "Select role" at bounding box center [236, 119] width 133 height 14
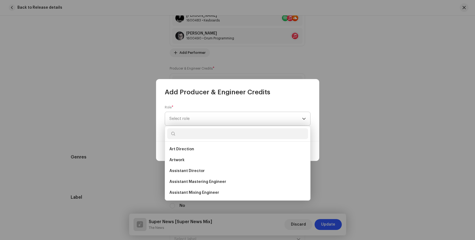
scroll to position [107, 0]
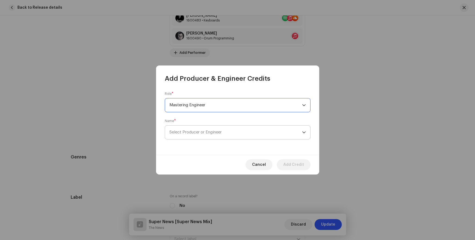
click at [199, 133] on span "Select Producer or Engineer" at bounding box center [196, 132] width 52 height 4
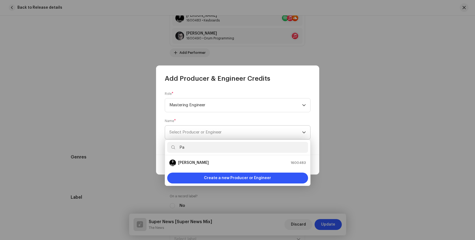
type input "Pa"
click at [188, 163] on strong "[PERSON_NAME]" at bounding box center [193, 162] width 31 height 5
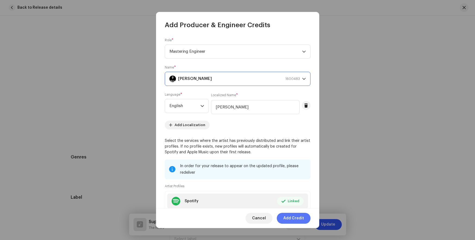
click at [294, 218] on span "Add Credit" at bounding box center [294, 218] width 21 height 11
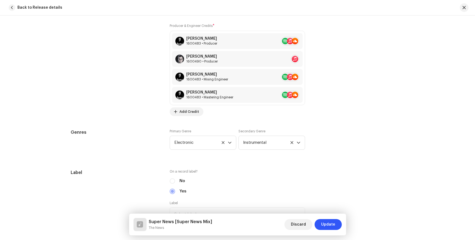
scroll to position [1102, 0]
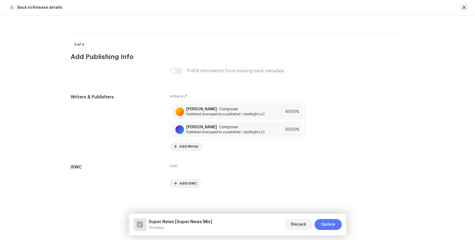
click at [334, 226] on span "Update" at bounding box center [328, 224] width 14 height 11
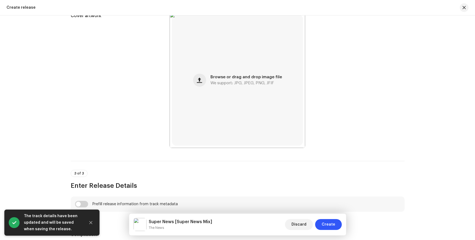
scroll to position [265, 0]
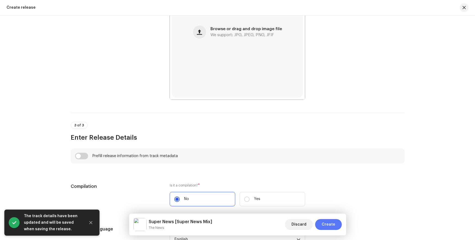
click at [327, 224] on span "Create" at bounding box center [329, 224] width 14 height 11
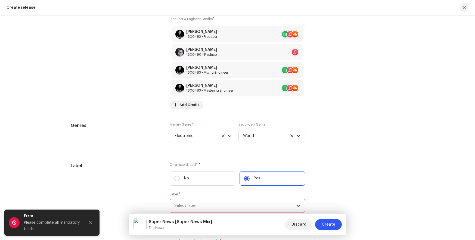
scroll to position [832, 0]
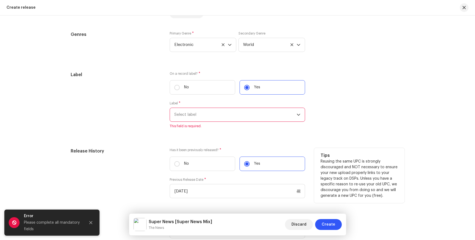
click at [251, 115] on span "Select label" at bounding box center [235, 115] width 122 height 14
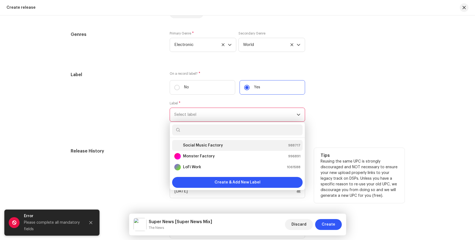
click at [256, 146] on div "Social Music Factory 988717" at bounding box center [237, 145] width 126 height 7
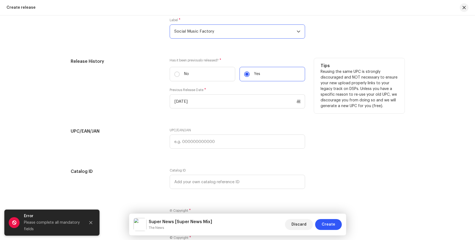
scroll to position [990, 0]
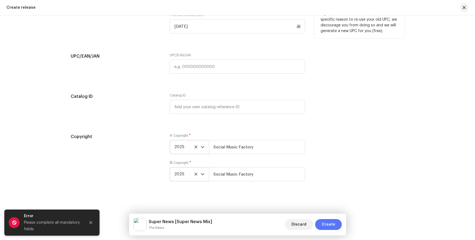
click at [324, 226] on span "Create" at bounding box center [329, 224] width 14 height 11
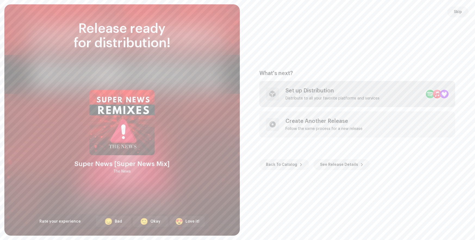
click at [394, 93] on div "Set up Distribution Distribute to all your favorite platforms and services" at bounding box center [358, 94] width 196 height 26
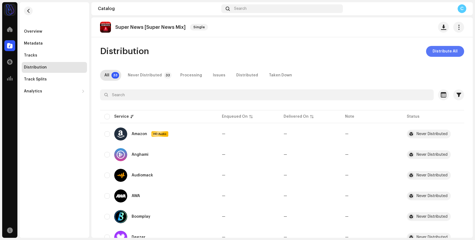
click at [442, 52] on span "Distribute All" at bounding box center [445, 51] width 25 height 11
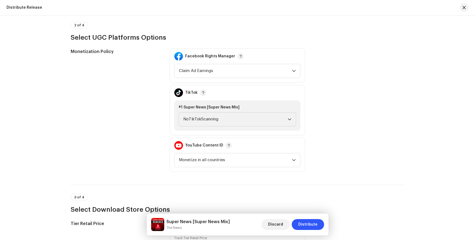
scroll to position [650, 0]
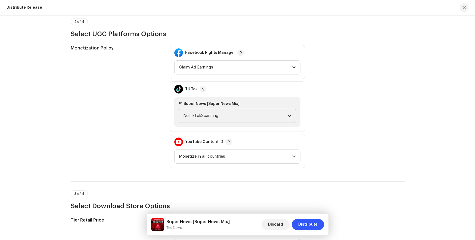
click at [254, 111] on span "NoTikTokScanning" at bounding box center [235, 116] width 105 height 14
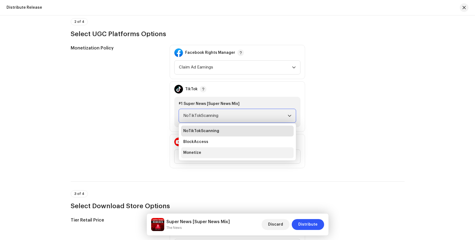
click at [229, 149] on li "Monetize" at bounding box center [237, 153] width 113 height 11
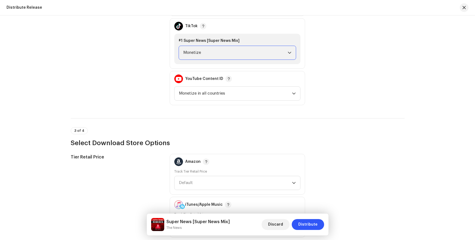
scroll to position [770, 0]
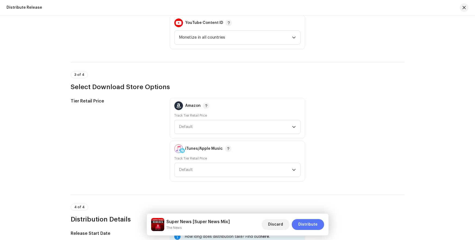
click at [314, 225] on span "Distribute" at bounding box center [308, 224] width 19 height 11
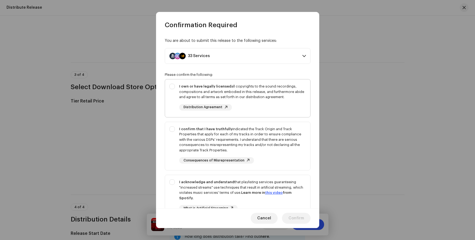
click at [283, 105] on div "I own or have legally licensed all copyrights to the sound recordings, composit…" at bounding box center [242, 97] width 127 height 27
checkbox input "true"
click at [287, 132] on div "I confirm that I have truthfully indicated the Track Origin and Track Propertie…" at bounding box center [242, 140] width 127 height 27
checkbox input "true"
click at [299, 181] on div "I acknowledge and understand that playlisting services guaranteeing "increased …" at bounding box center [242, 190] width 127 height 21
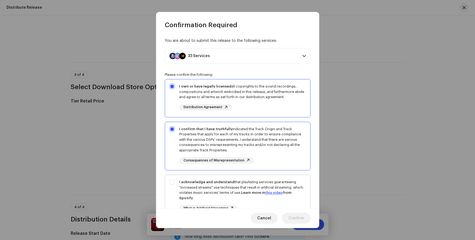
checkbox input "true"
click at [300, 224] on span "Confirm" at bounding box center [297, 218] width 16 height 11
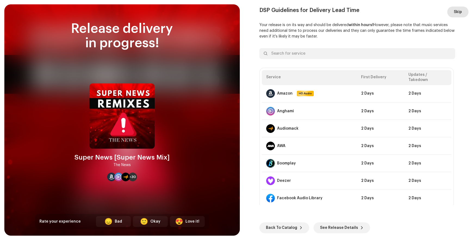
click at [462, 13] on span "Skip" at bounding box center [458, 12] width 8 height 11
